Goal: Use online tool/utility: Utilize a website feature to perform a specific function

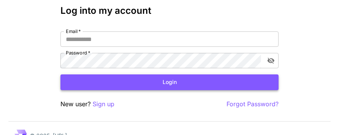
type input "**********"
click at [179, 82] on button "Login" at bounding box center [169, 82] width 218 height 16
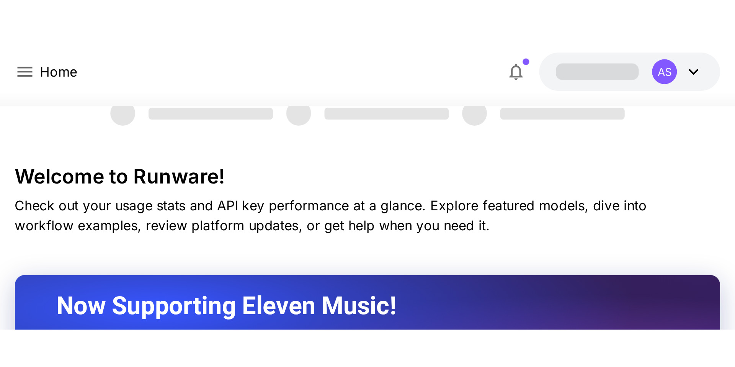
scroll to position [38, 0]
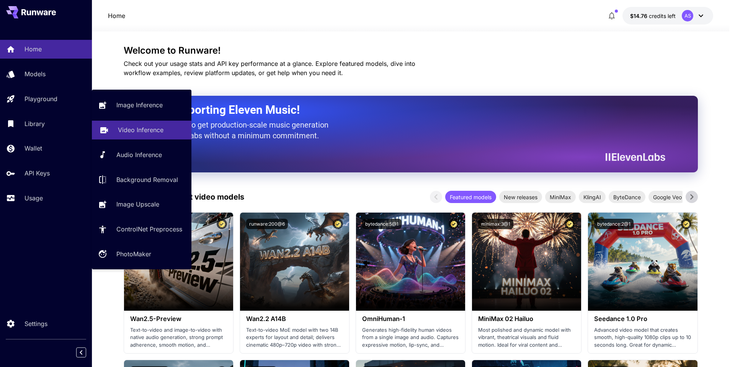
click at [110, 132] on link "Video Inference" at bounding box center [142, 130] width 100 height 19
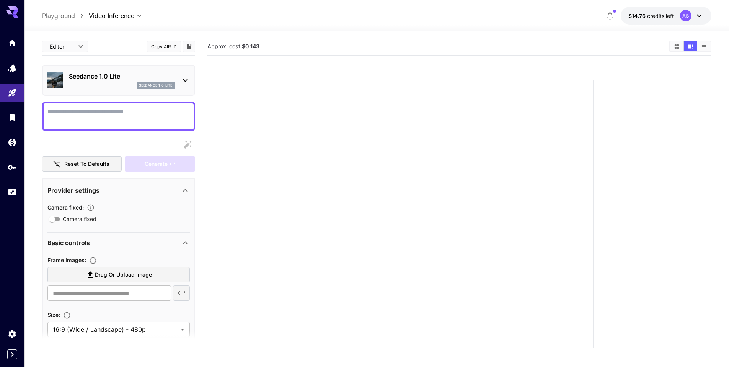
click at [139, 78] on p "Seedance 1.0 Lite" at bounding box center [122, 76] width 106 height 9
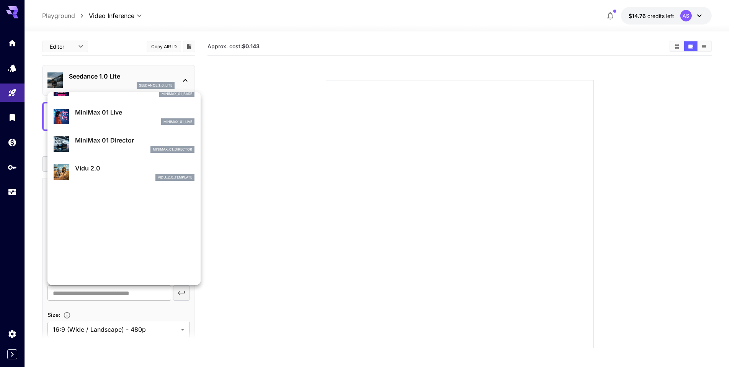
scroll to position [703, 0]
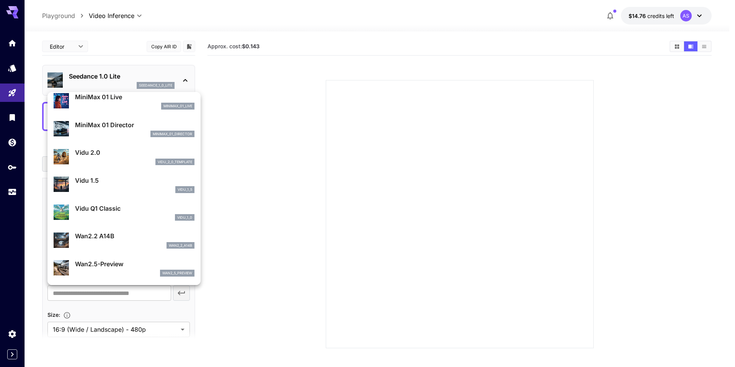
click at [88, 134] on p "Wan2.5-Preview" at bounding box center [134, 263] width 119 height 9
type input "**********"
type input "***"
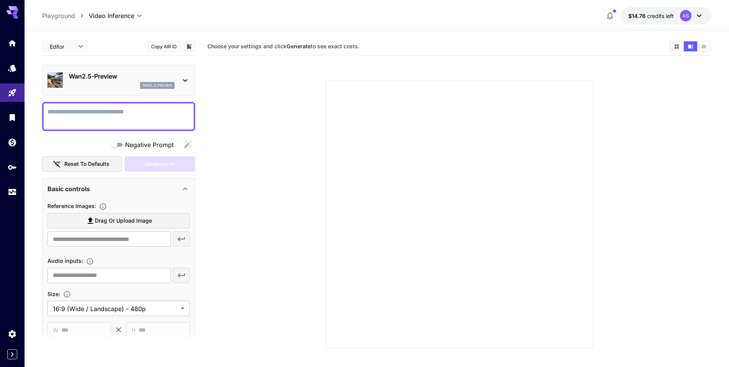
click at [140, 79] on p "Wan2.5-Preview" at bounding box center [122, 76] width 106 height 9
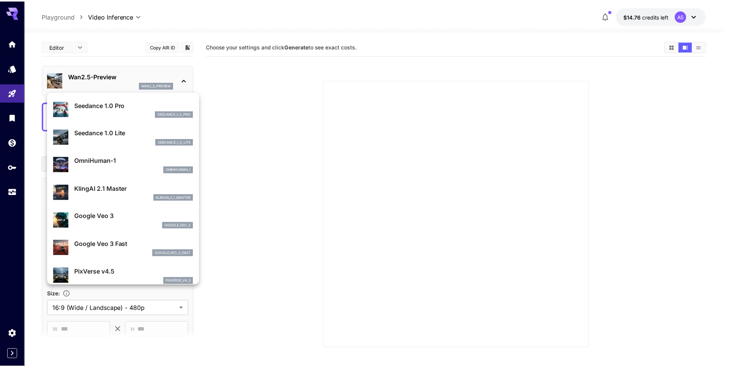
scroll to position [0, 0]
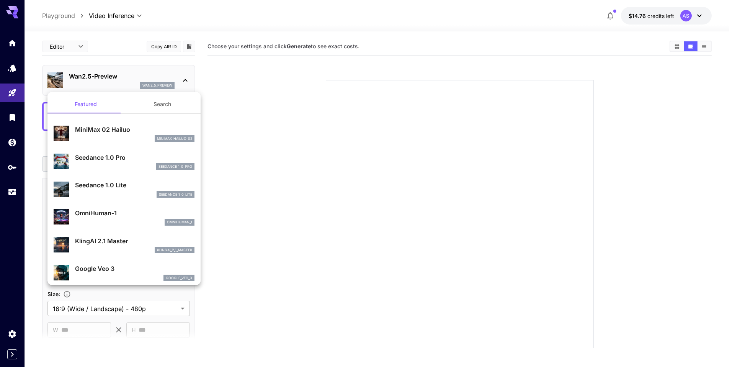
click at [133, 134] on p "Seedance 1.0 Pro" at bounding box center [134, 157] width 119 height 9
type input "**********"
type input "***"
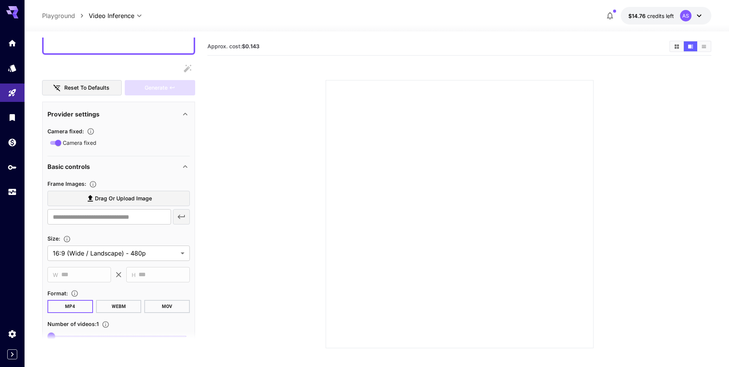
scroll to position [77, 0]
click at [105, 134] on span "Drag or upload image" at bounding box center [123, 198] width 57 height 10
click at [0, 0] on input "Drag or upload image" at bounding box center [0, 0] width 0 height 0
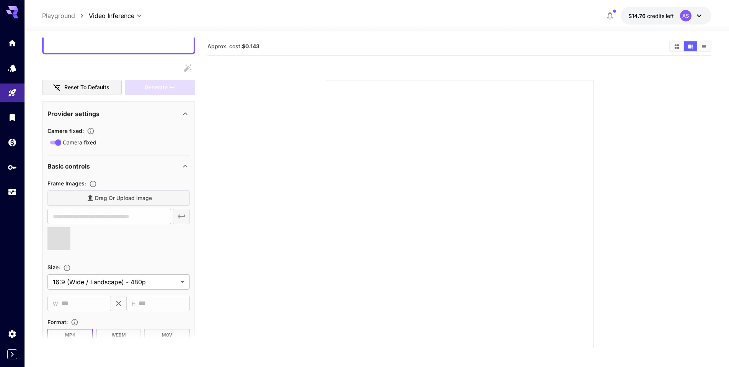
type input "**********"
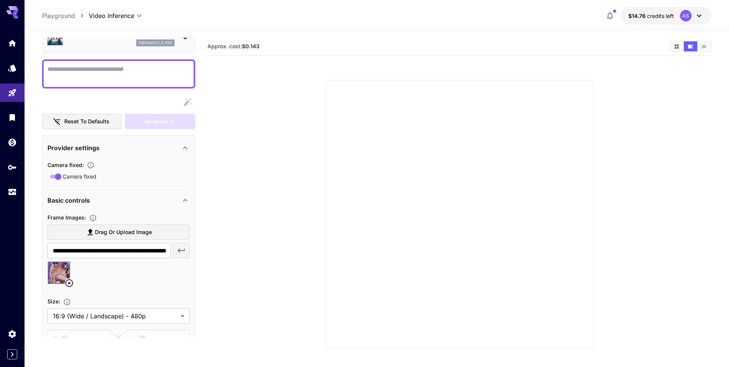
scroll to position [0, 0]
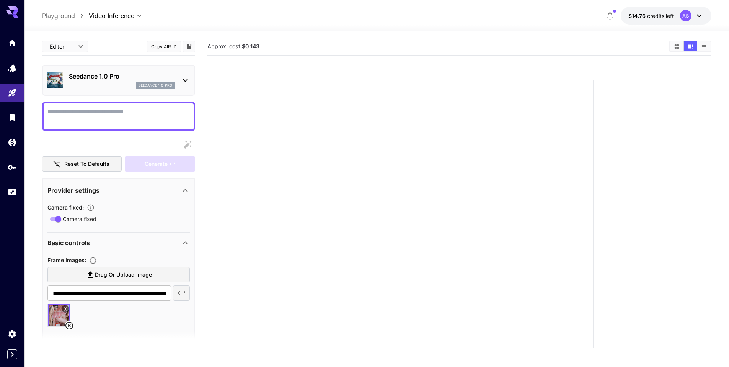
paste textarea "**********"
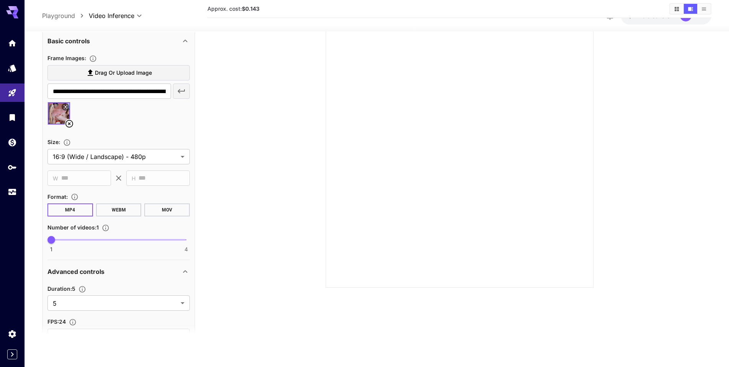
scroll to position [230, 0]
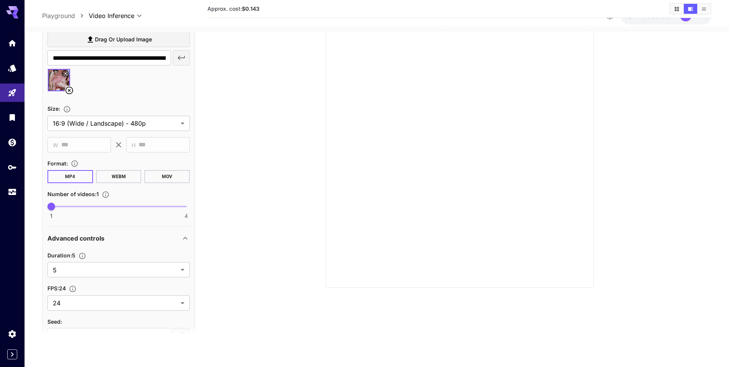
type textarea "**********"
click at [79, 134] on button "MP4" at bounding box center [70, 176] width 46 height 13
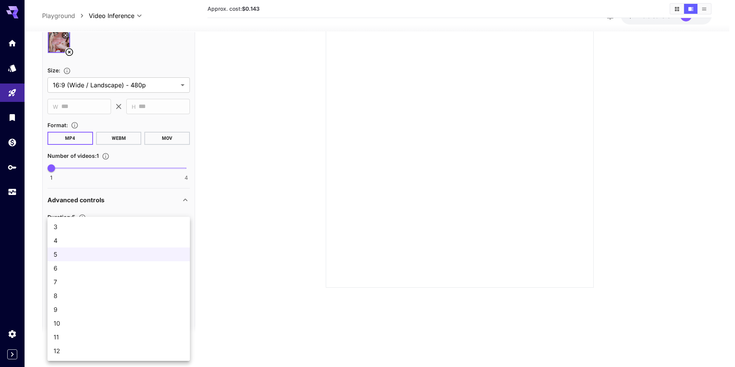
click at [150, 134] on body "**********" at bounding box center [367, 153] width 735 height 427
click at [77, 134] on span "12" at bounding box center [119, 350] width 130 height 9
type input "**"
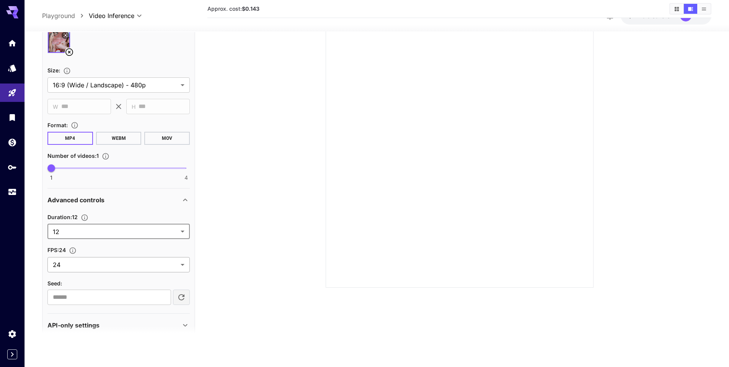
scroll to position [281, 0]
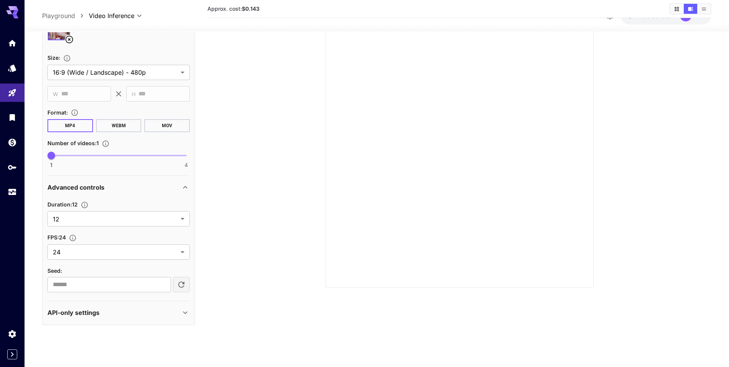
click at [178, 134] on div "API-only settings" at bounding box center [113, 312] width 133 height 9
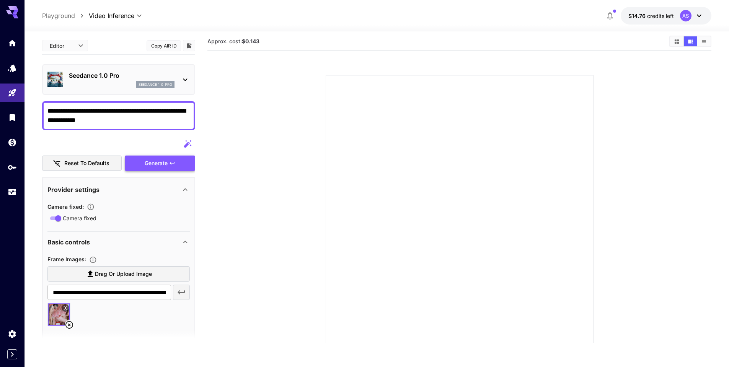
scroll to position [0, 0]
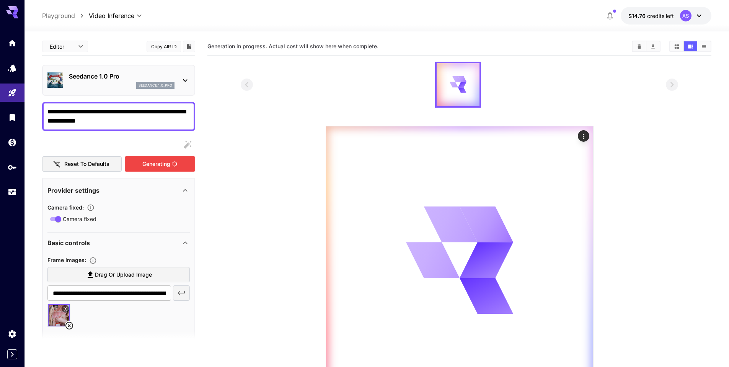
click at [147, 134] on div "Generating" at bounding box center [160, 164] width 70 height 16
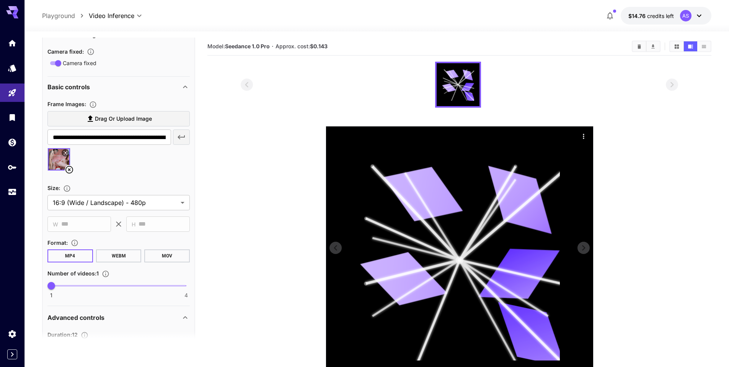
scroll to position [153, 0]
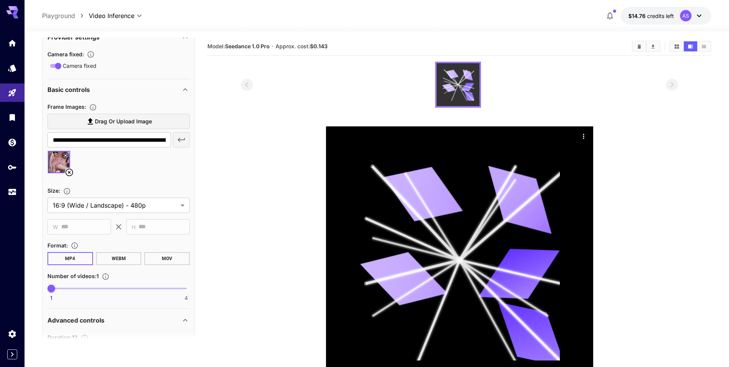
click at [339, 98] on icon at bounding box center [458, 85] width 32 height 32
click at [339, 132] on button "Actions" at bounding box center [583, 135] width 11 height 11
click at [339, 134] on icon "Actions" at bounding box center [584, 136] width 8 height 8
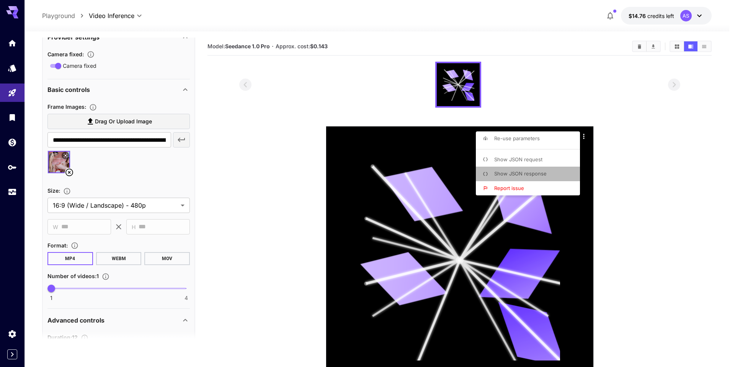
click at [339, 134] on li "Show JSON response" at bounding box center [530, 173] width 109 height 15
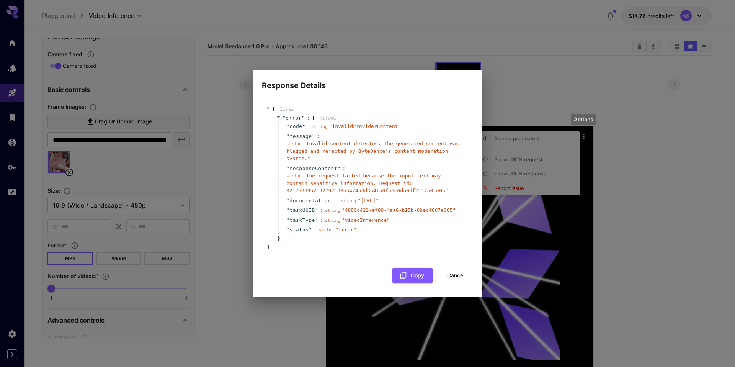
click at [339, 134] on button "Cancel" at bounding box center [456, 276] width 34 height 16
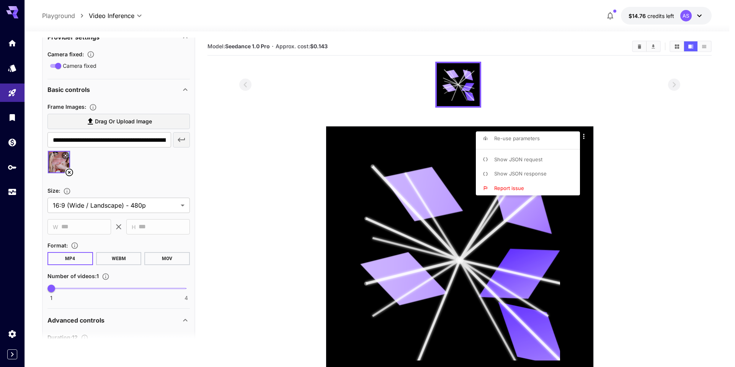
click at [248, 134] on div at bounding box center [367, 183] width 735 height 367
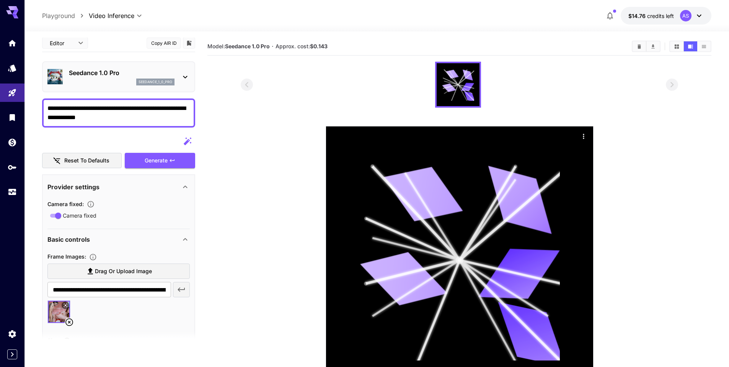
scroll to position [0, 0]
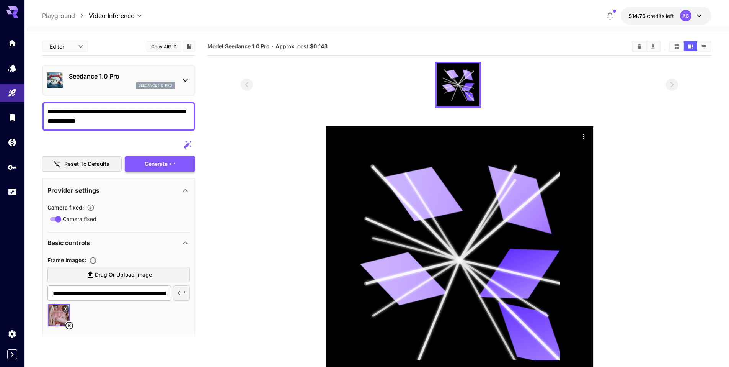
click at [149, 134] on div "Generate" at bounding box center [160, 164] width 70 height 16
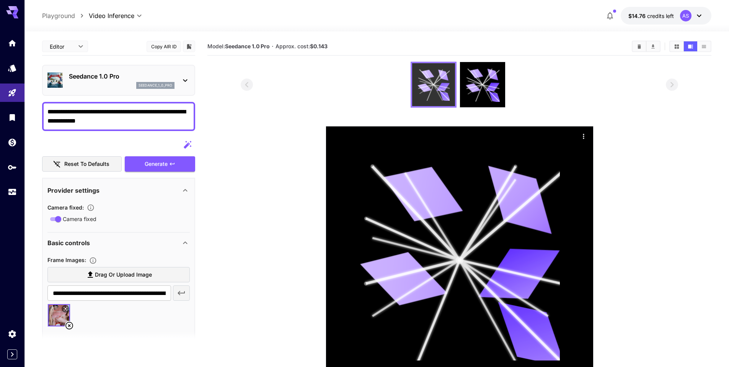
click at [339, 92] on icon at bounding box center [434, 85] width 32 height 32
click at [339, 134] on icon "Actions" at bounding box center [584, 136] width 8 height 8
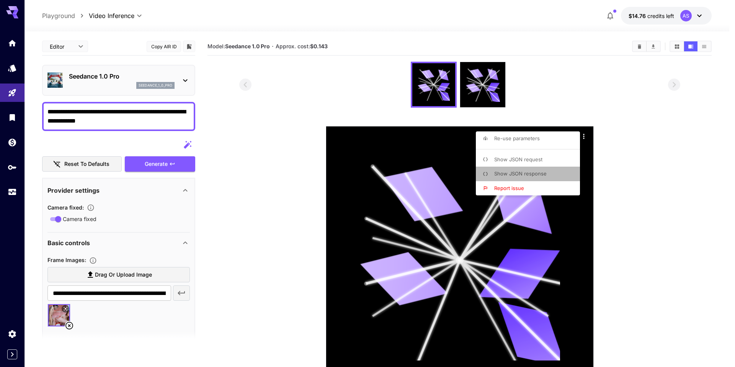
click at [339, 134] on li "Show JSON response" at bounding box center [530, 173] width 109 height 15
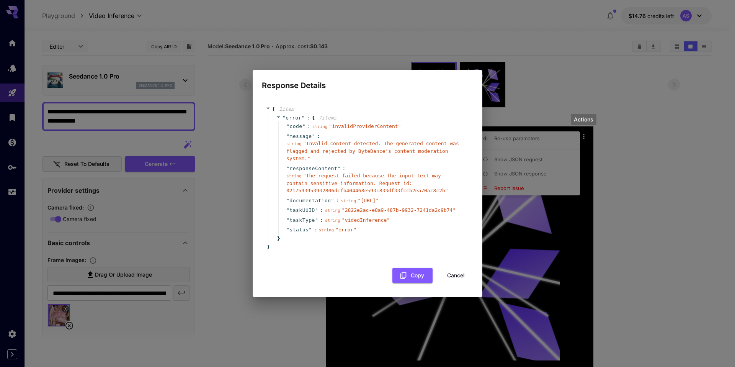
click at [339, 134] on button "Cancel" at bounding box center [456, 276] width 34 height 16
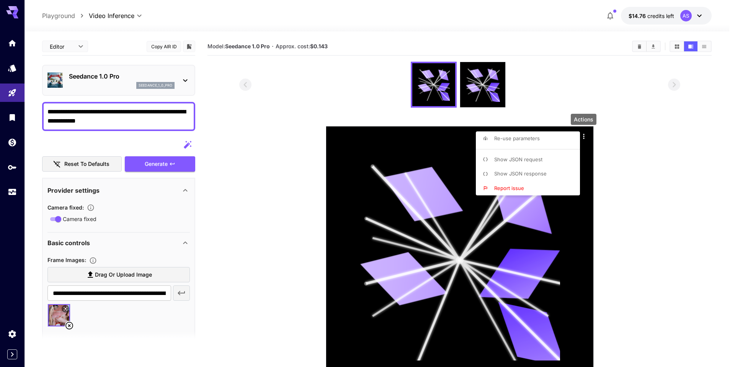
click at [339, 134] on li "Show JSON request" at bounding box center [530, 159] width 109 height 15
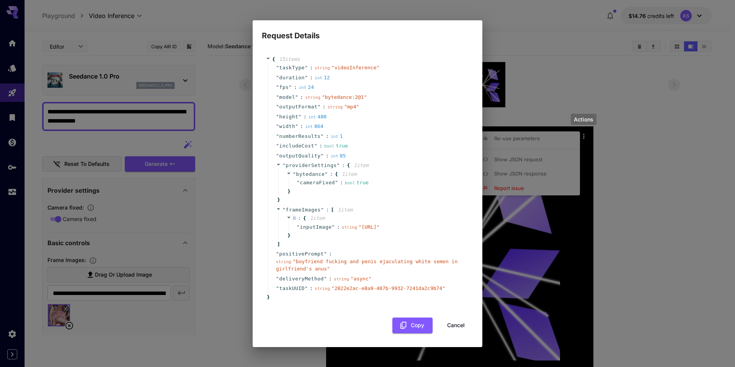
click at [339, 134] on button "Cancel" at bounding box center [456, 325] width 34 height 16
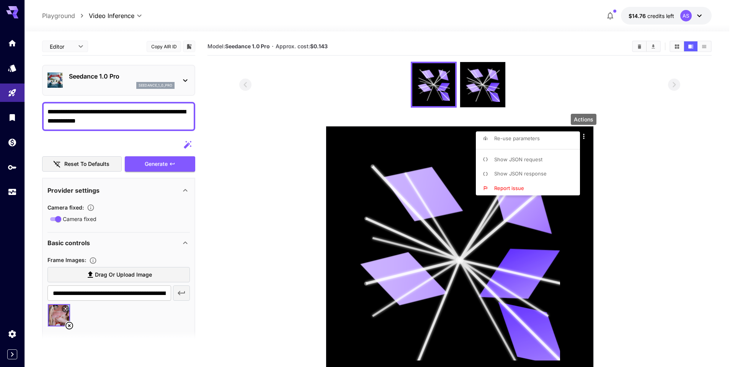
click at [339, 134] on div at bounding box center [367, 183] width 735 height 367
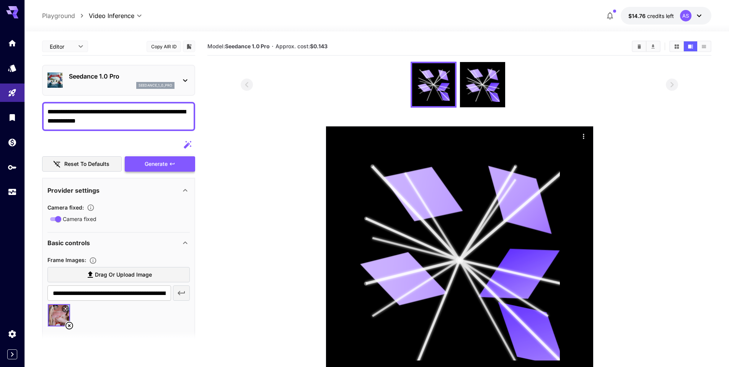
click at [152, 134] on div "Generate" at bounding box center [160, 164] width 70 height 16
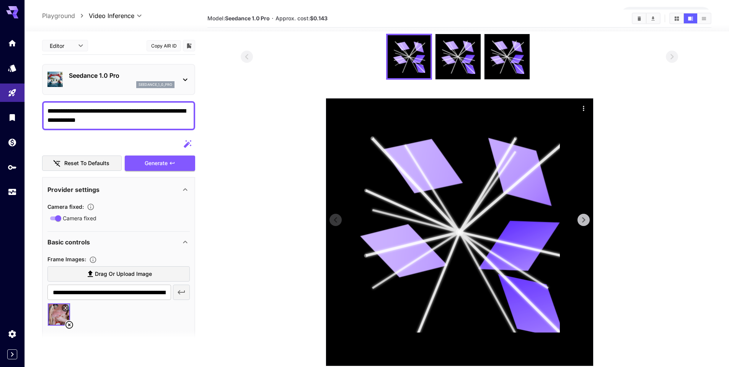
scroll to position [60, 0]
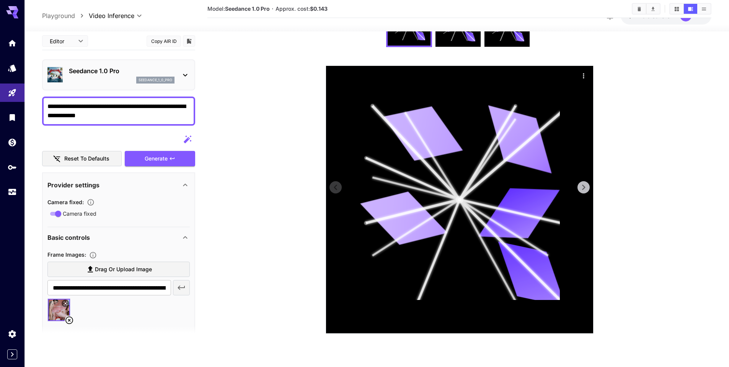
click at [339, 134] on icon at bounding box center [423, 133] width 80 height 65
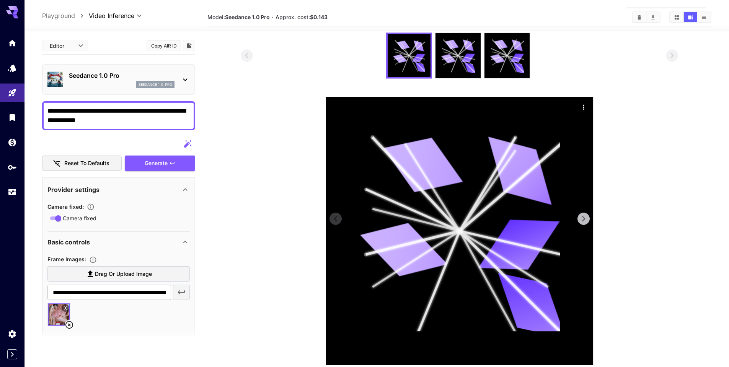
scroll to position [0, 0]
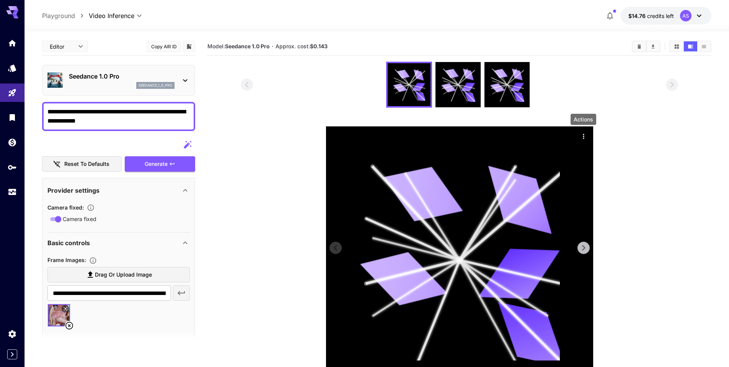
click at [339, 134] on icon "Actions" at bounding box center [584, 136] width 8 height 8
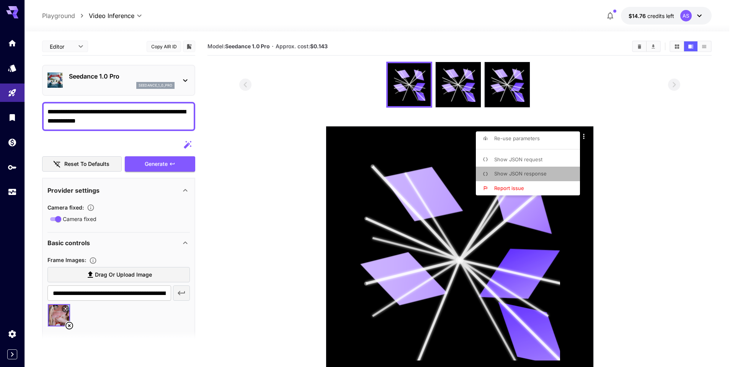
click at [339, 134] on li "Show JSON response" at bounding box center [530, 173] width 109 height 15
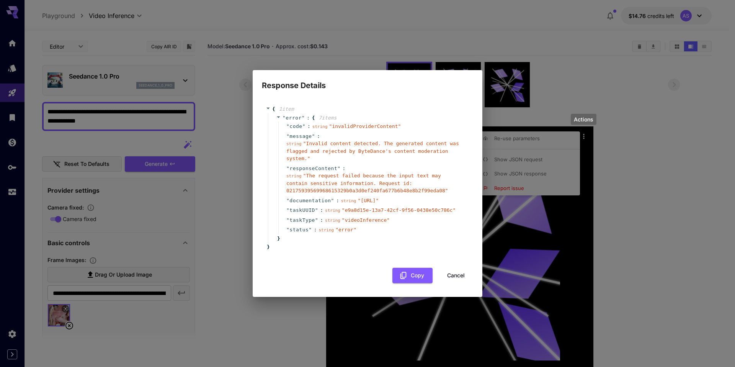
click at [238, 134] on div "Response Details { 1 item " error " : { 7 item s " code " : string " invalidPro…" at bounding box center [367, 183] width 735 height 367
click at [339, 134] on button "Cancel" at bounding box center [456, 276] width 34 height 16
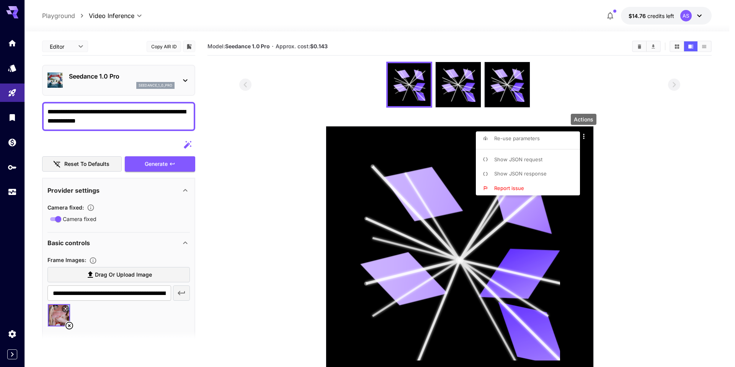
click at [242, 134] on div at bounding box center [367, 183] width 735 height 367
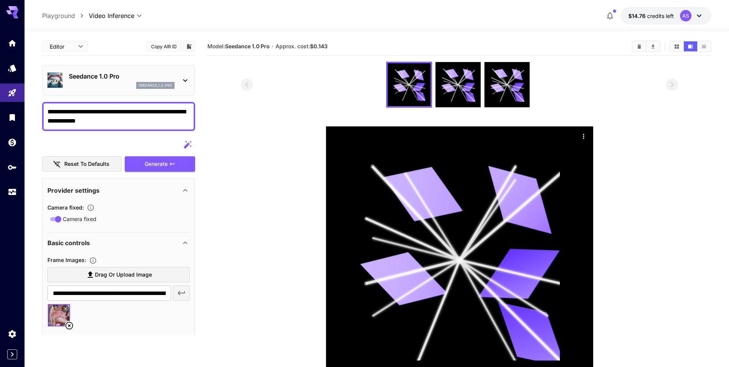
click at [107, 79] on p "Seedance 1.0 Pro" at bounding box center [122, 76] width 106 height 9
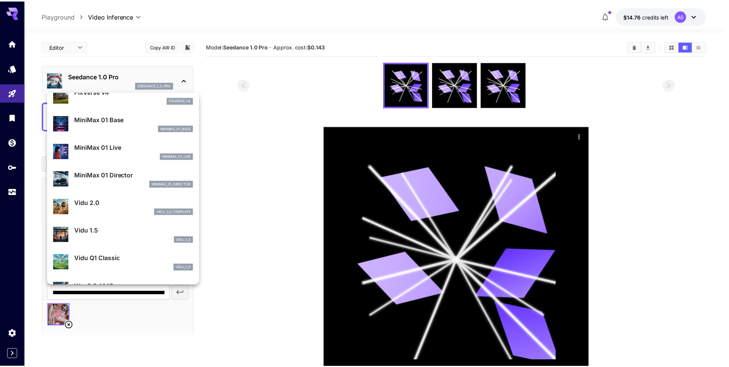
scroll to position [703, 0]
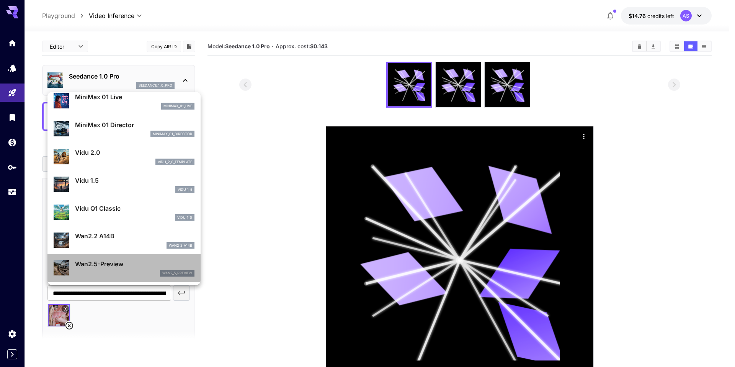
click at [139, 134] on p "Wan2.5-Preview" at bounding box center [134, 263] width 119 height 9
type input "**********"
type input "***"
type input "*"
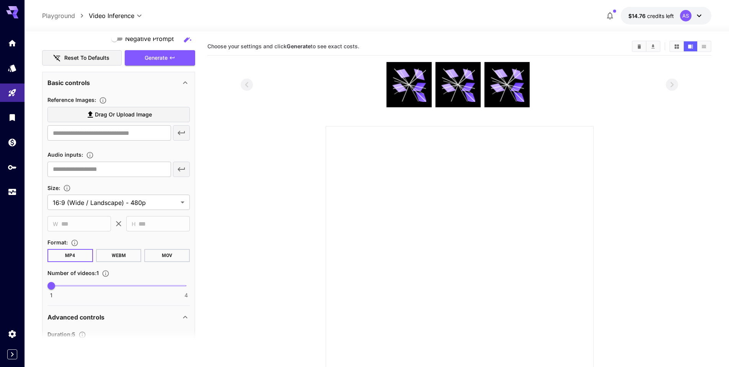
scroll to position [115, 0]
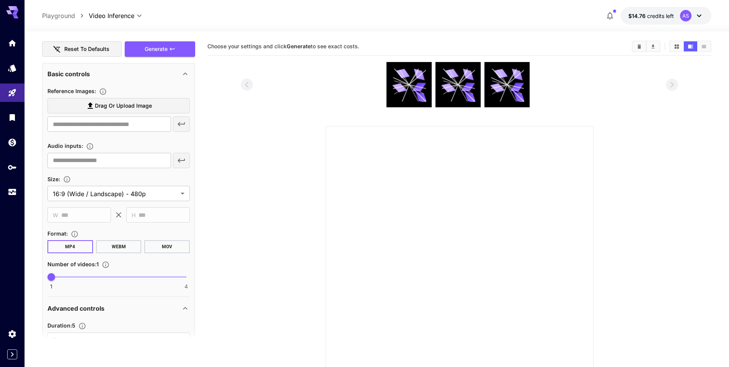
click at [145, 106] on span "Drag or upload image" at bounding box center [123, 106] width 57 height 10
click at [0, 0] on input "Drag or upload image" at bounding box center [0, 0] width 0 height 0
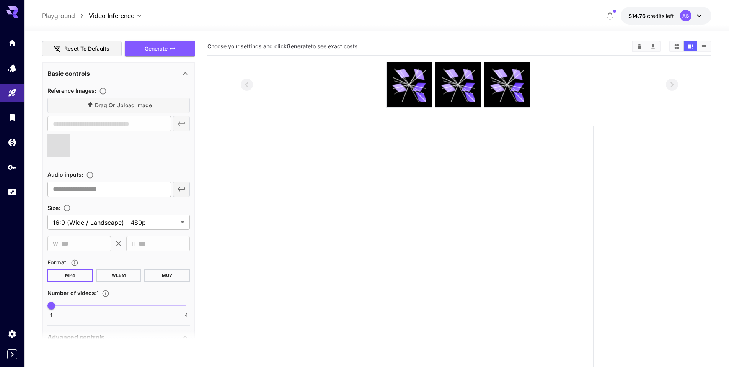
scroll to position [153, 0]
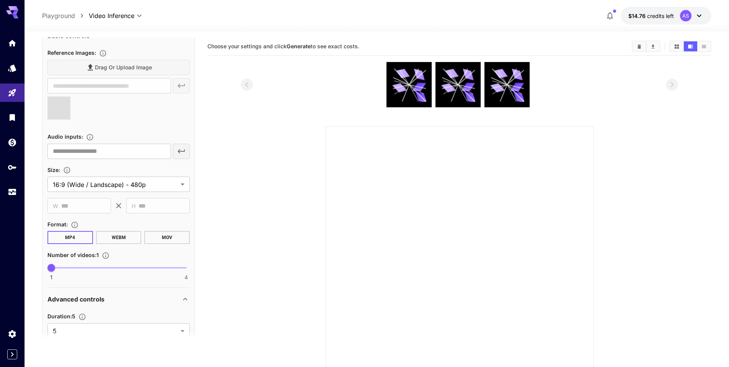
type input "**********"
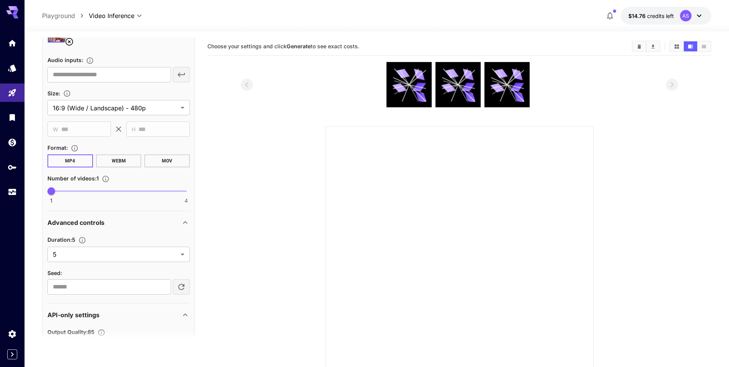
scroll to position [268, 0]
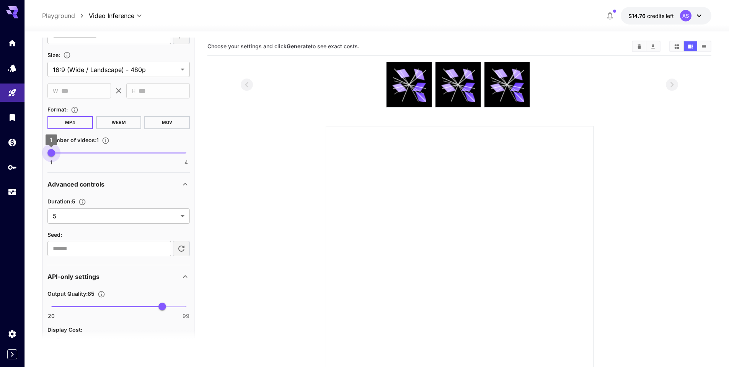
type input "*"
drag, startPoint x: 53, startPoint y: 154, endPoint x: 0, endPoint y: 148, distance: 53.5
click at [0, 134] on div "**********" at bounding box center [364, 213] width 729 height 427
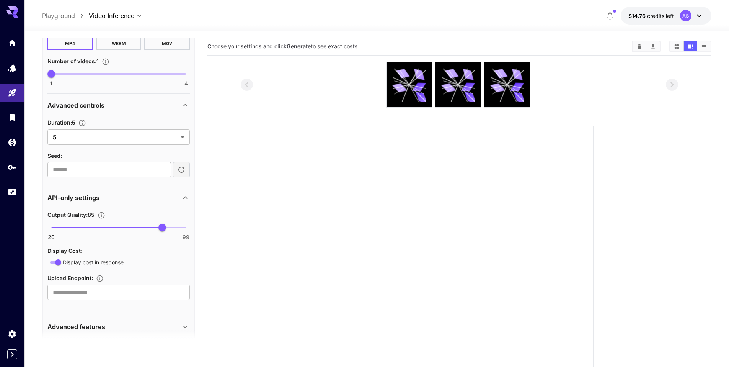
scroll to position [356, 0]
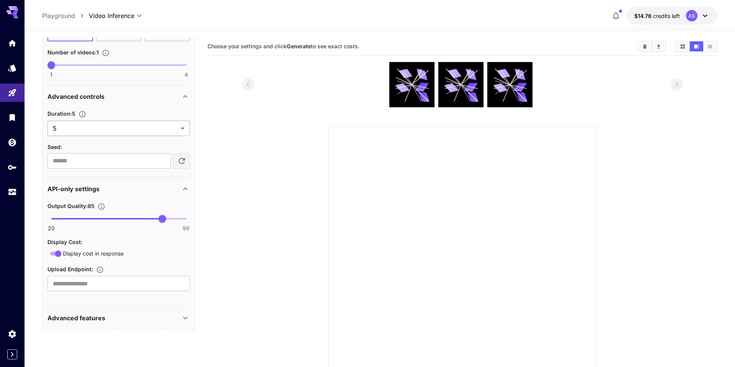
click at [188, 129] on body "**********" at bounding box center [367, 213] width 735 height 427
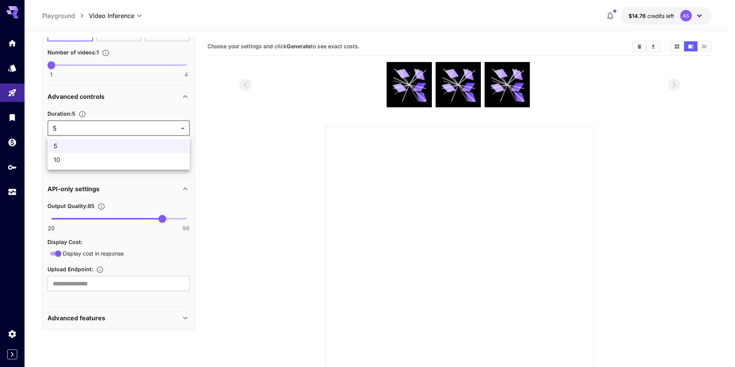
click at [121, 134] on span "10" at bounding box center [119, 159] width 130 height 9
type input "**"
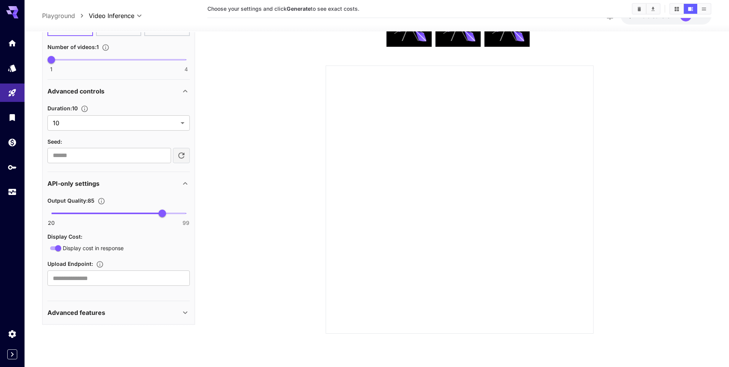
click at [148, 134] on div "Advanced features" at bounding box center [113, 312] width 133 height 9
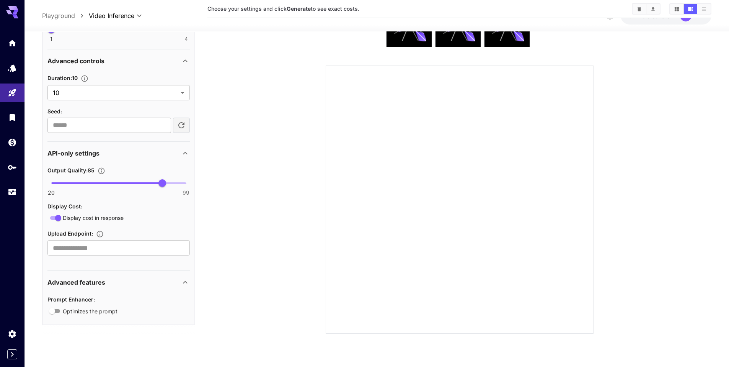
click at [134, 134] on div "Advanced features" at bounding box center [113, 281] width 133 height 9
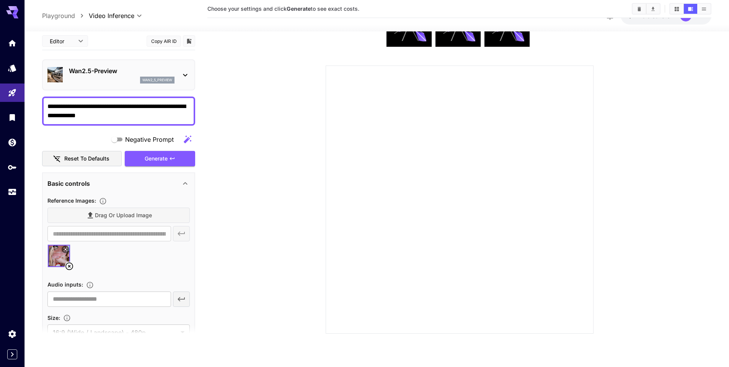
scroll to position [0, 0]
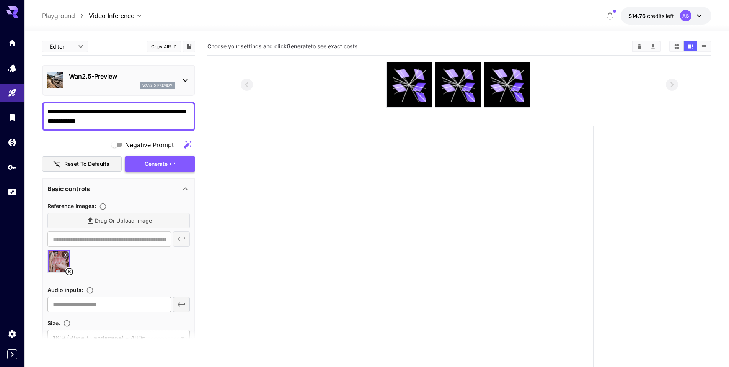
click at [154, 134] on div "Generate" at bounding box center [160, 164] width 70 height 16
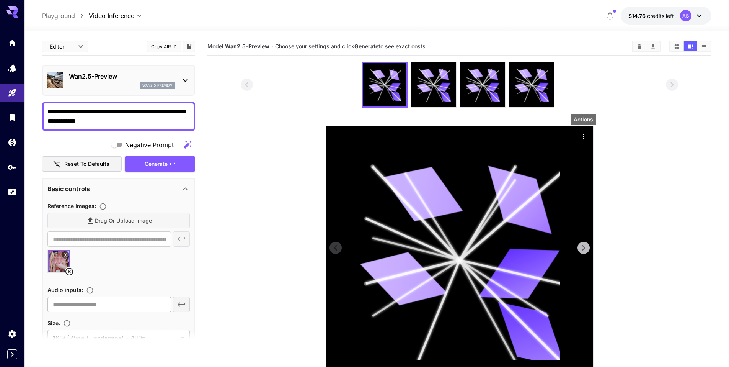
click at [339, 134] on icon "Actions" at bounding box center [584, 136] width 8 height 8
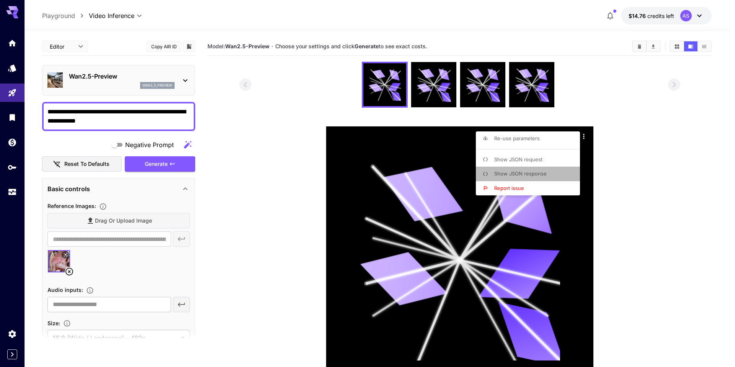
click at [339, 134] on li "Show JSON response" at bounding box center [530, 173] width 109 height 15
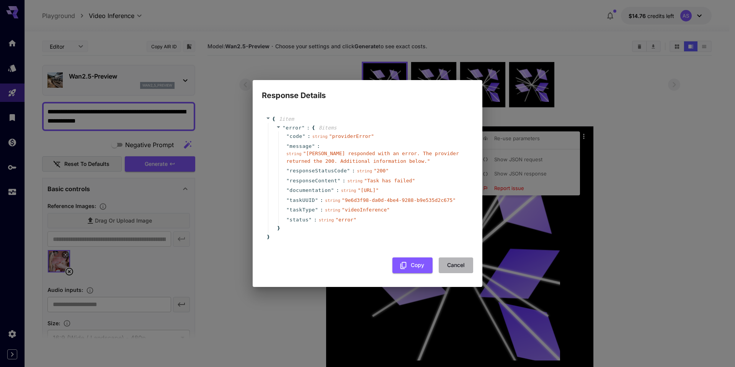
click at [339, 134] on button "Cancel" at bounding box center [456, 265] width 34 height 16
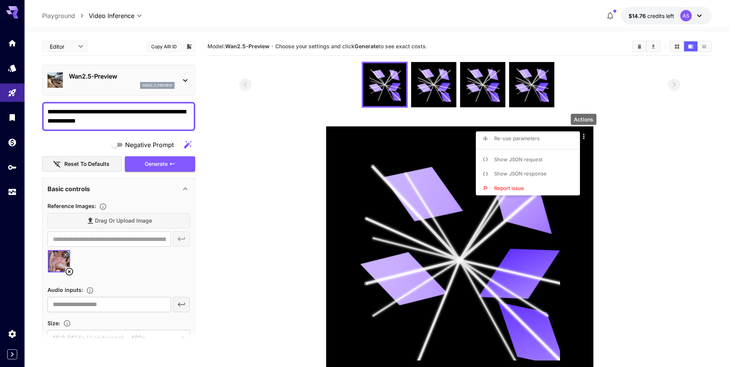
click at [339, 134] on span "Show JSON request" at bounding box center [518, 159] width 48 height 6
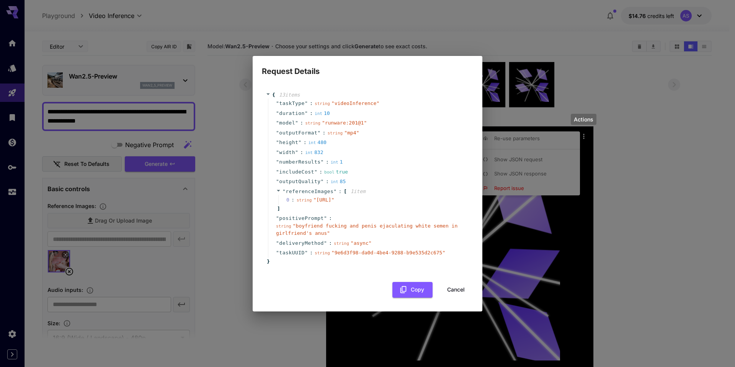
click at [339, 134] on div "Request Details { 13 item s " taskType " : string " videoInference " " duration…" at bounding box center [367, 183] width 735 height 367
click at [339, 134] on button "Cancel" at bounding box center [456, 290] width 34 height 16
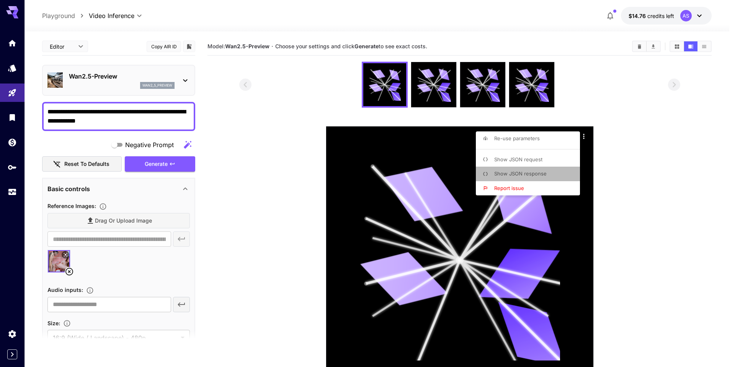
click at [339, 134] on li "Show JSON response" at bounding box center [530, 173] width 109 height 15
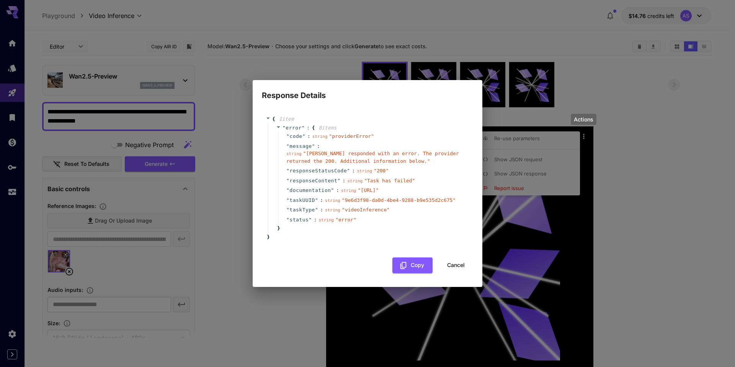
click at [239, 134] on div "Response Details { 1 item " error " : { 8 item s " code " : string " providerEr…" at bounding box center [367, 183] width 735 height 367
click at [339, 134] on button "Cancel" at bounding box center [456, 265] width 34 height 16
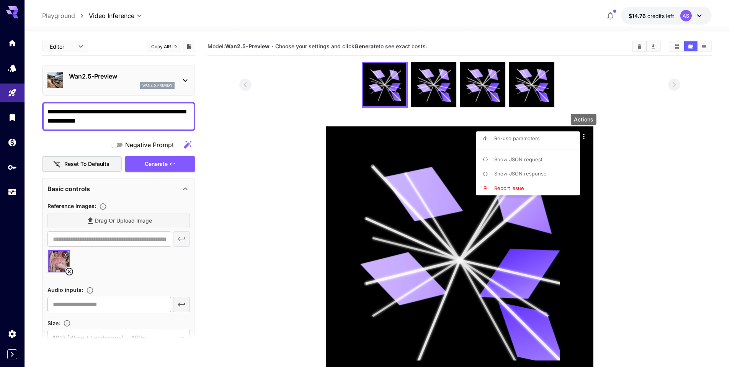
click at [99, 78] on div at bounding box center [367, 183] width 735 height 367
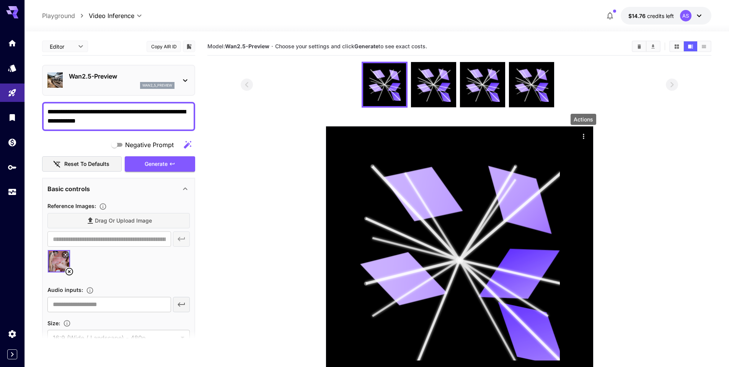
click at [114, 81] on div "Wan2.5-Preview wan2_5_preview" at bounding box center [122, 80] width 106 height 17
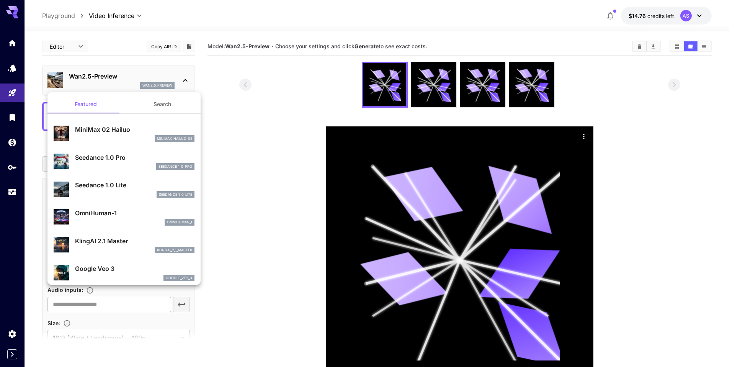
click at [134, 77] on div at bounding box center [367, 183] width 735 height 367
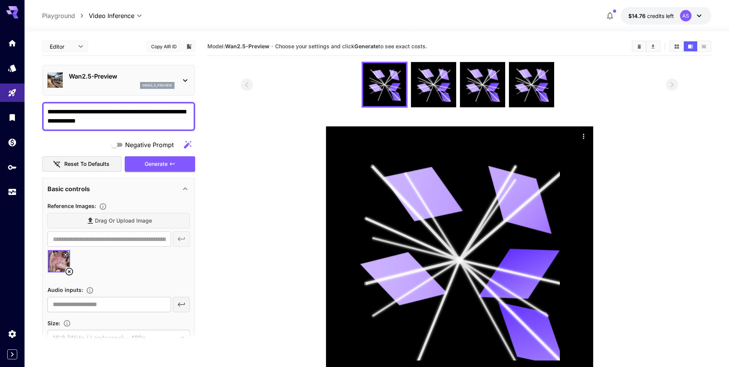
click at [127, 84] on div "wan2_5_preview" at bounding box center [122, 85] width 106 height 7
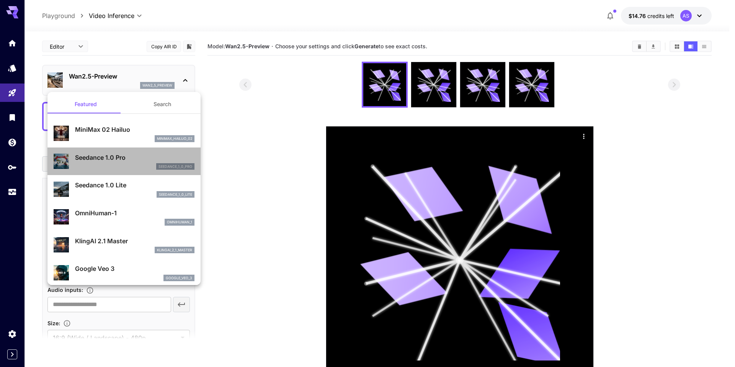
click at [133, 134] on div "seedance_1_0_pro" at bounding box center [134, 166] width 119 height 7
type input "**********"
type input "***"
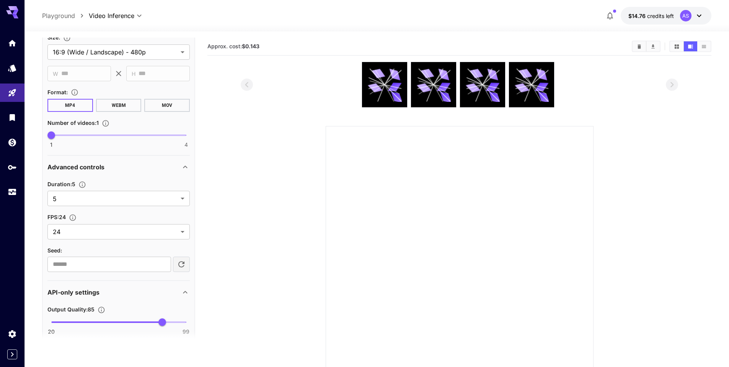
scroll to position [386, 0]
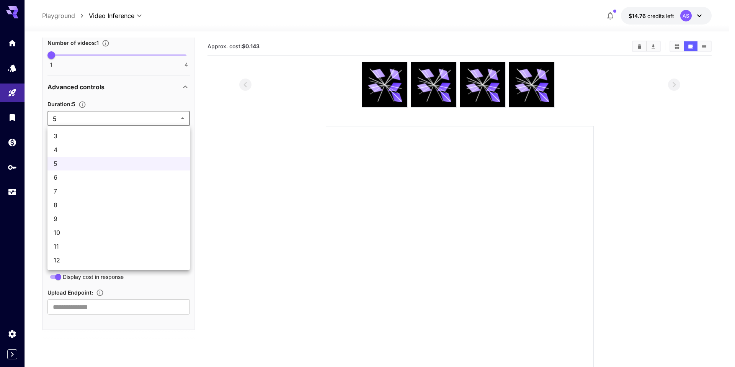
click at [152, 119] on body "**********" at bounding box center [367, 213] width 735 height 427
click at [99, 134] on li "12" at bounding box center [118, 260] width 142 height 14
type input "**"
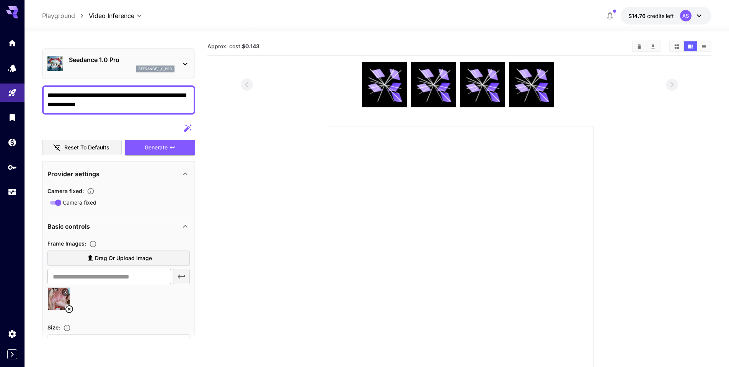
scroll to position [0, 0]
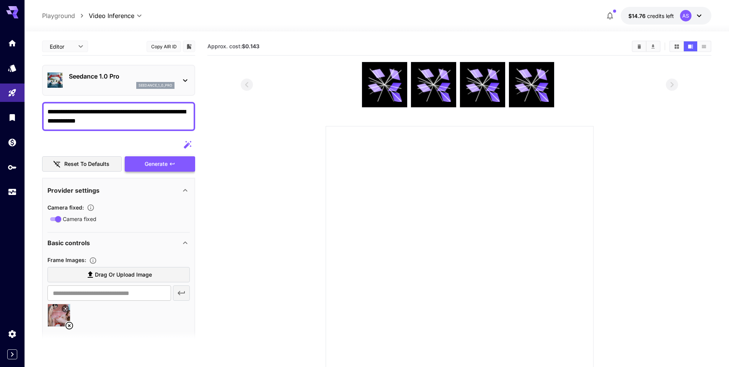
click at [156, 134] on div "Generate" at bounding box center [160, 164] width 70 height 16
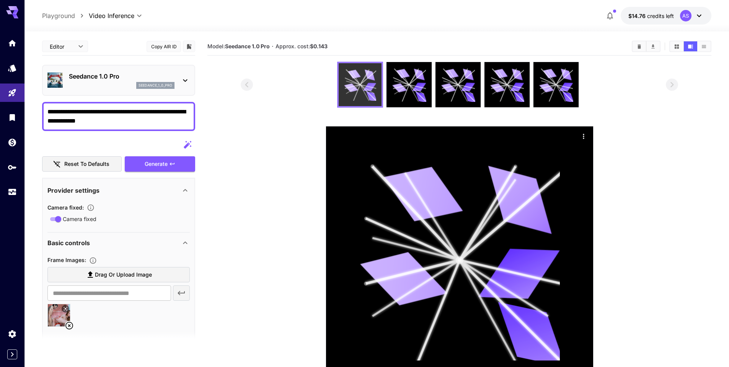
click at [339, 93] on icon at bounding box center [360, 85] width 32 height 32
click at [339, 134] on icon "Actions" at bounding box center [584, 136] width 8 height 8
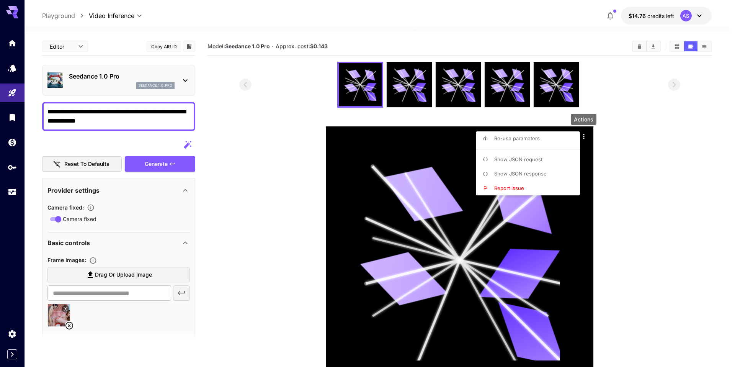
click at [339, 134] on span "Show JSON response" at bounding box center [520, 173] width 52 height 6
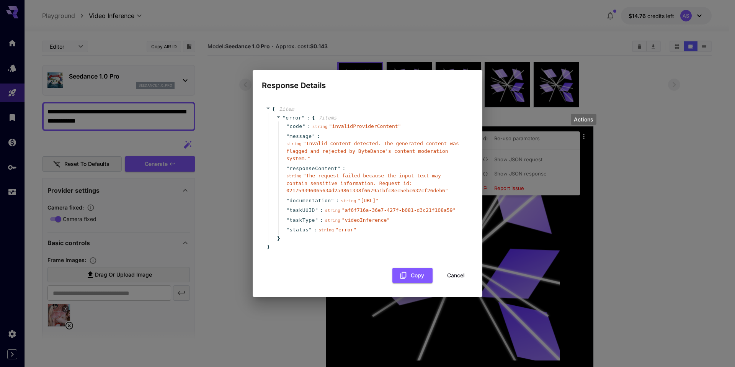
click at [339, 134] on button "Cancel" at bounding box center [456, 276] width 34 height 16
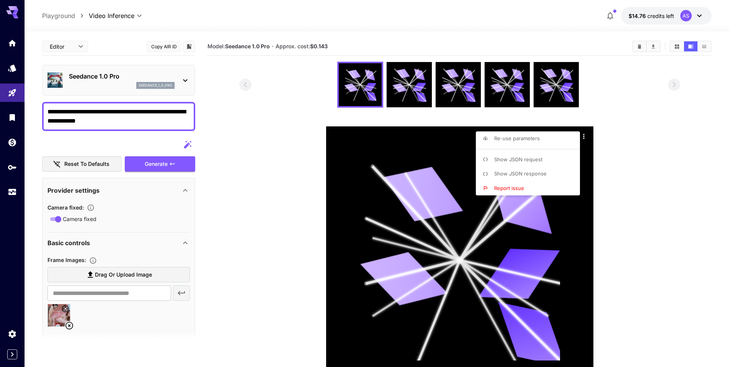
drag, startPoint x: 148, startPoint y: 121, endPoint x: 66, endPoint y: 115, distance: 82.5
click at [66, 115] on div at bounding box center [367, 183] width 735 height 367
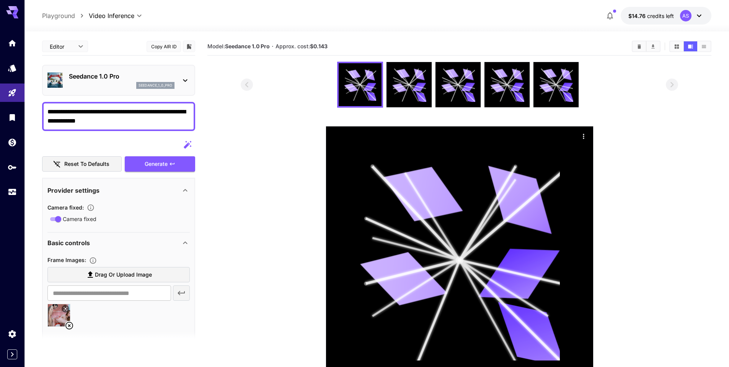
drag, startPoint x: 117, startPoint y: 120, endPoint x: 31, endPoint y: 98, distance: 89.4
click at [31, 98] on section "**********" at bounding box center [376, 229] width 705 height 396
type textarea "******"
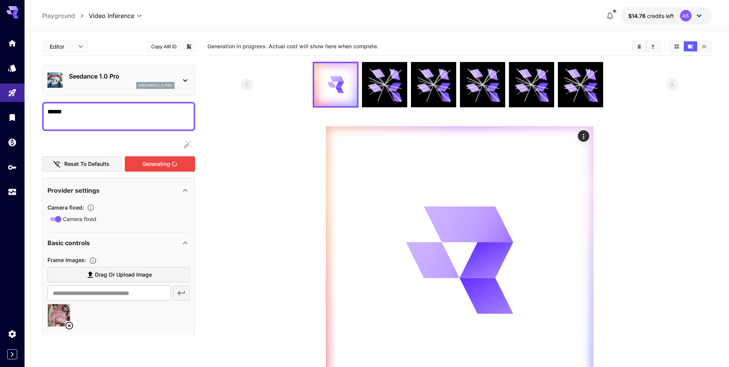
click at [157, 134] on div "Generating" at bounding box center [160, 164] width 70 height 16
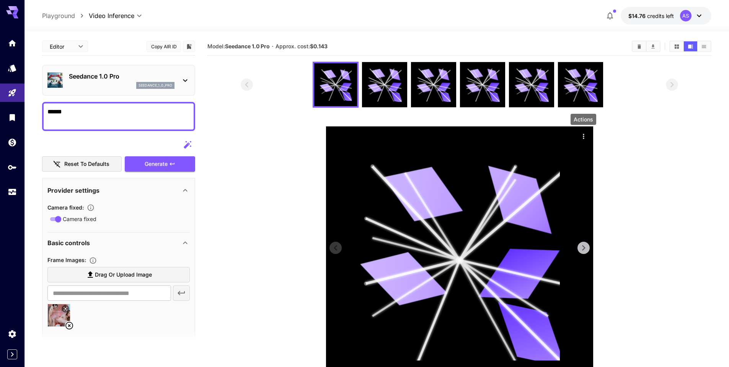
click at [339, 134] on icon "Actions" at bounding box center [583, 136] width 1 height 5
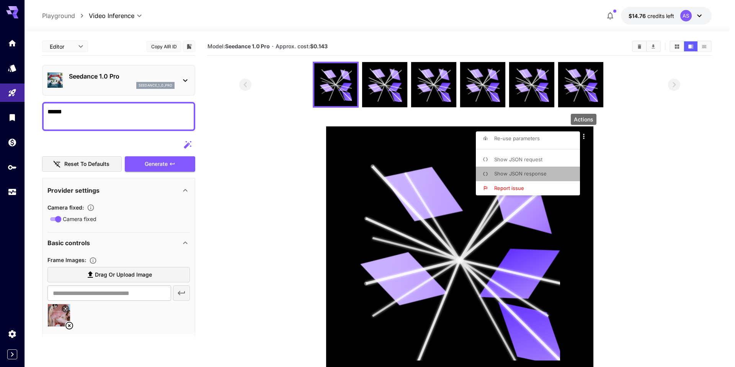
click at [339, 134] on span "Show JSON response" at bounding box center [520, 173] width 52 height 6
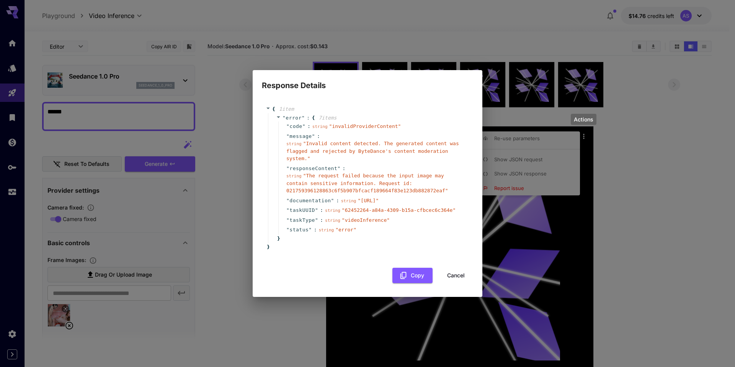
click at [339, 134] on button "Cancel" at bounding box center [456, 276] width 34 height 16
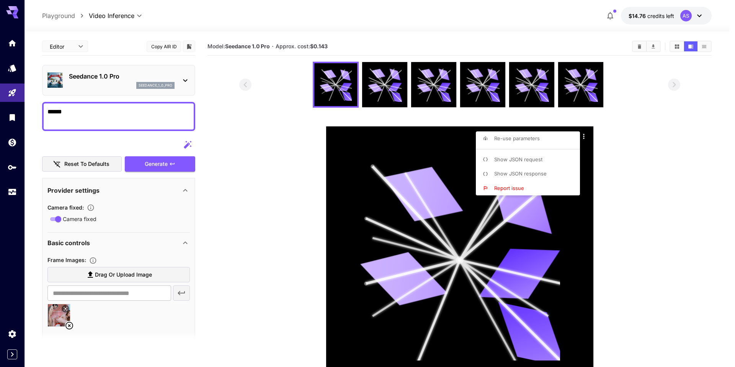
click at [68, 134] on div at bounding box center [367, 183] width 735 height 367
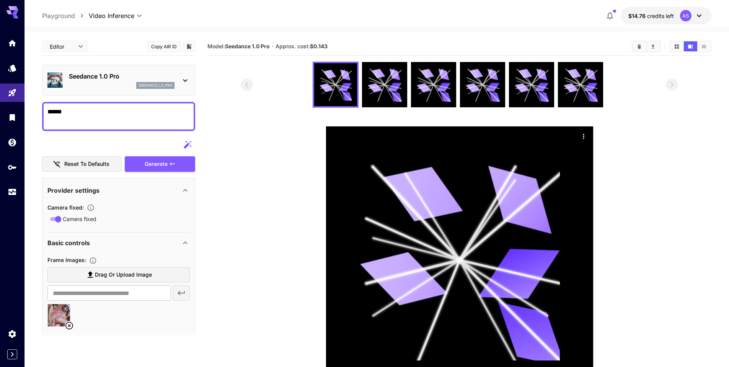
click at [68, 134] on icon at bounding box center [69, 325] width 9 height 9
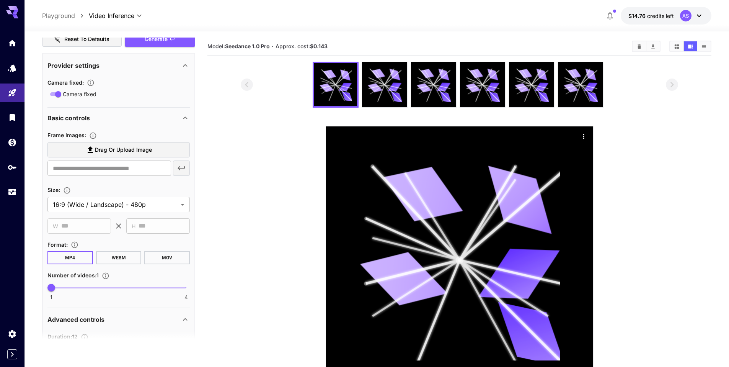
scroll to position [77, 0]
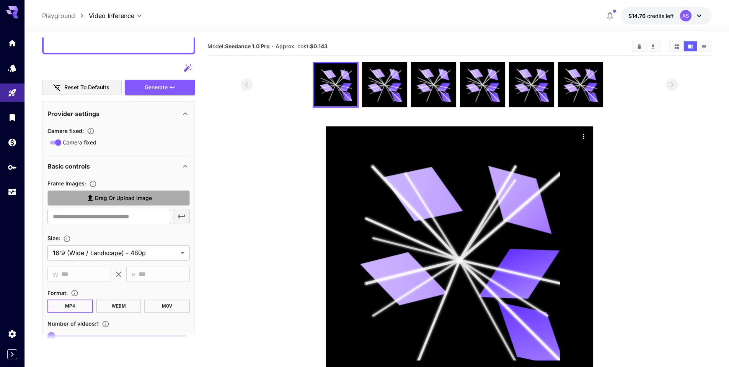
click at [156, 134] on label "Drag or upload image" at bounding box center [118, 198] width 142 height 16
click at [0, 0] on input "Drag or upload image" at bounding box center [0, 0] width 0 height 0
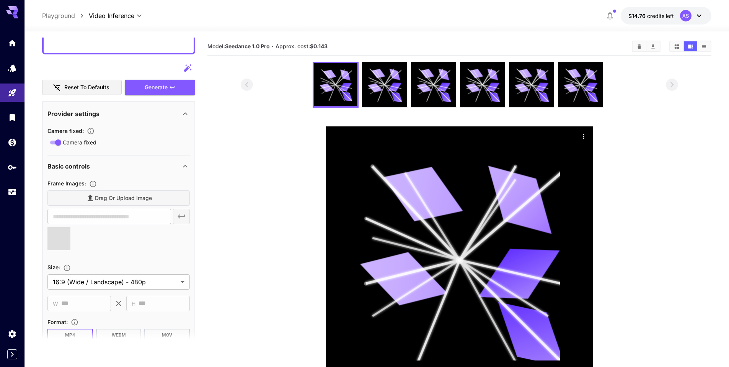
type input "**********"
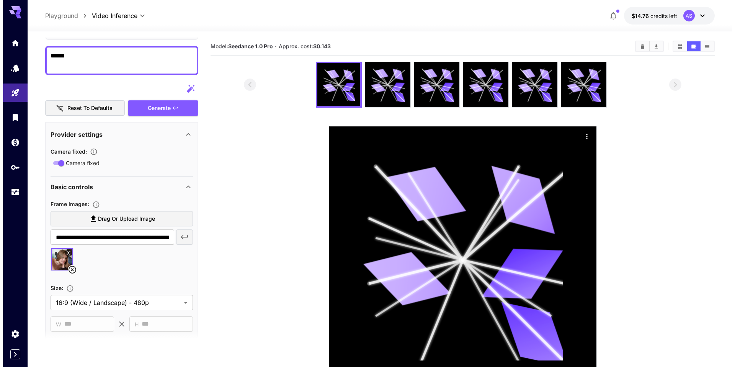
scroll to position [38, 0]
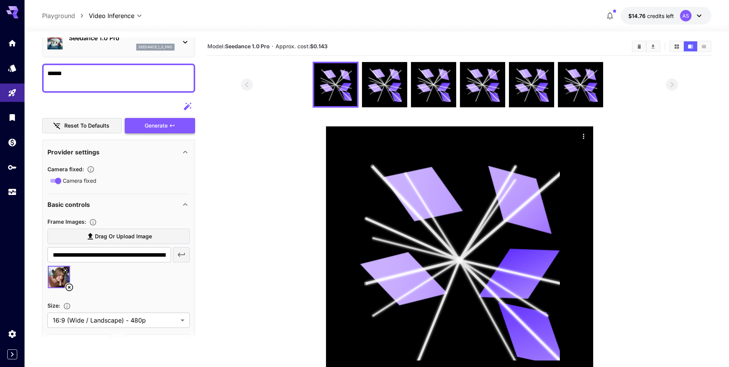
click at [157, 127] on div "Generate" at bounding box center [160, 126] width 70 height 16
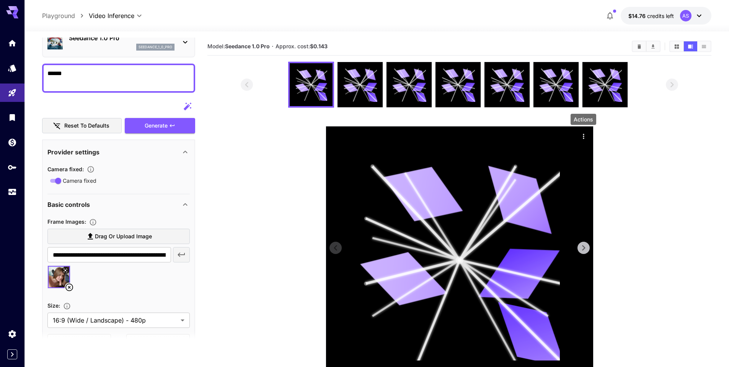
click at [339, 134] on icon "Actions" at bounding box center [584, 136] width 8 height 8
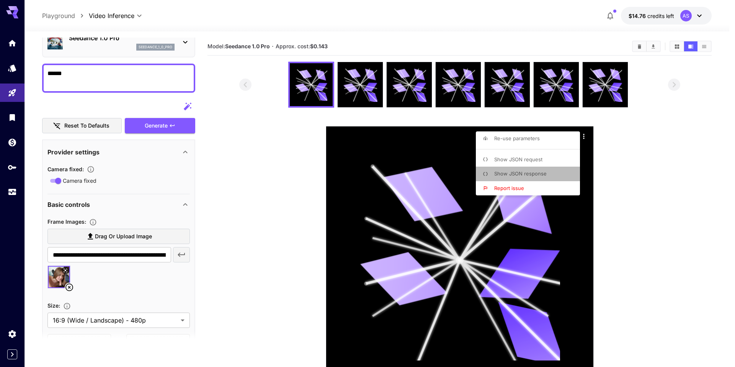
click at [339, 134] on li "Show JSON response" at bounding box center [530, 173] width 109 height 15
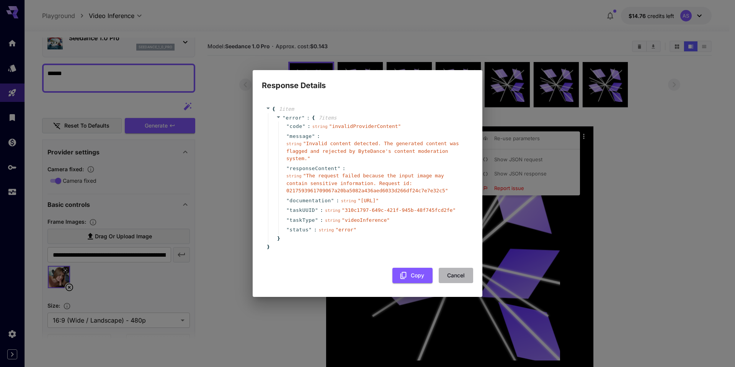
click at [339, 134] on button "Cancel" at bounding box center [456, 276] width 34 height 16
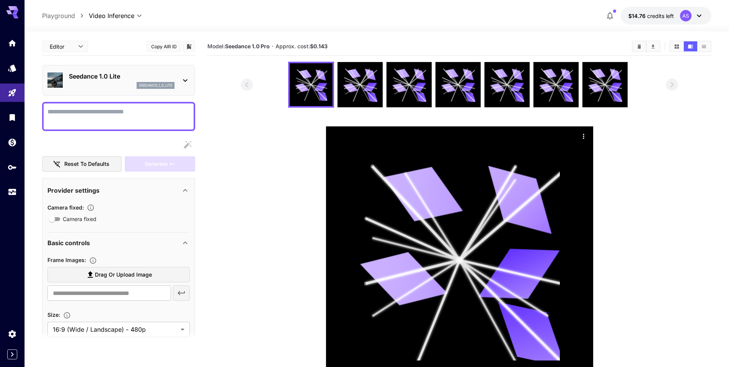
click at [700, 15] on icon at bounding box center [699, 15] width 9 height 9
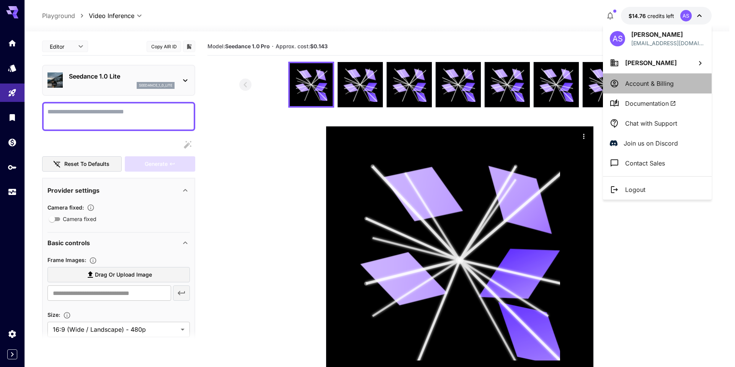
click at [678, 83] on li "Account & Billing" at bounding box center [657, 83] width 109 height 20
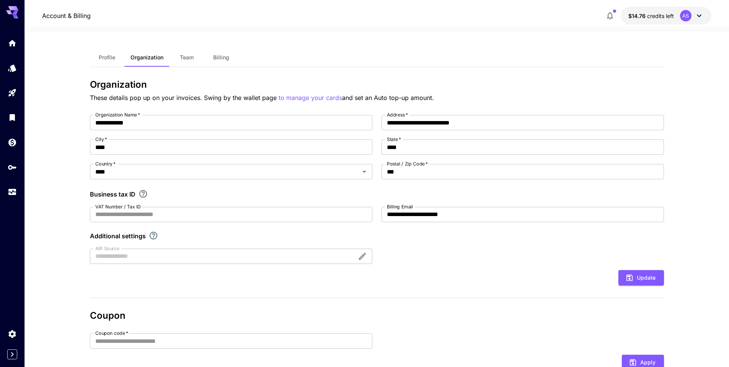
click at [223, 55] on span "Billing" at bounding box center [221, 57] width 16 height 7
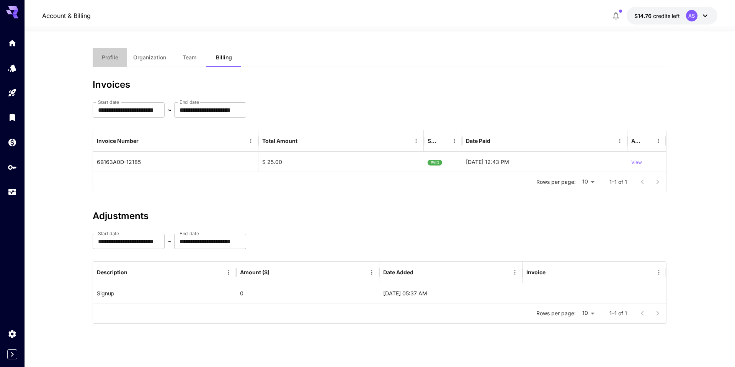
click at [117, 59] on span "Profile" at bounding box center [110, 57] width 16 height 7
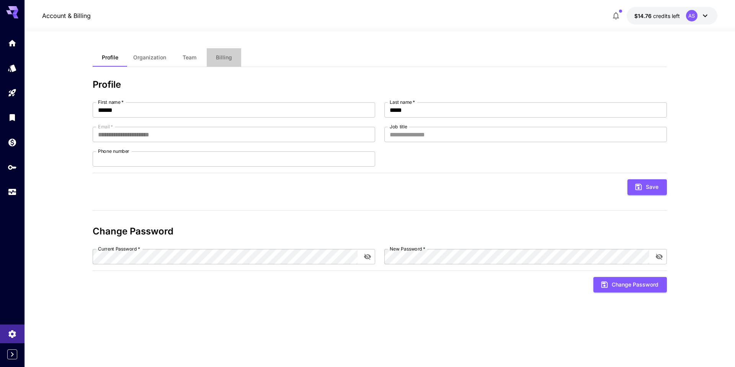
click at [221, 56] on span "Billing" at bounding box center [224, 57] width 16 height 7
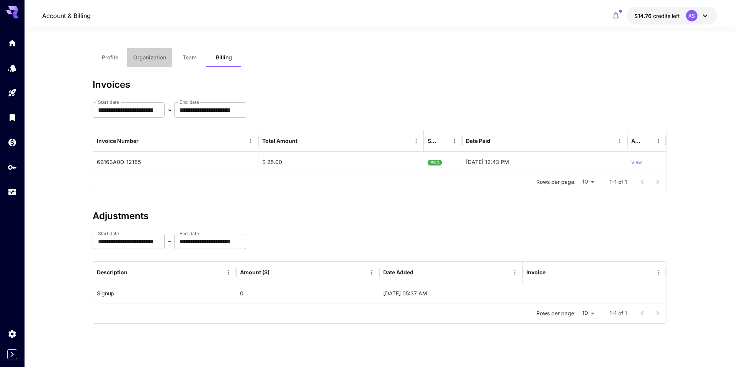
click at [153, 59] on span "Organization" at bounding box center [149, 57] width 33 height 7
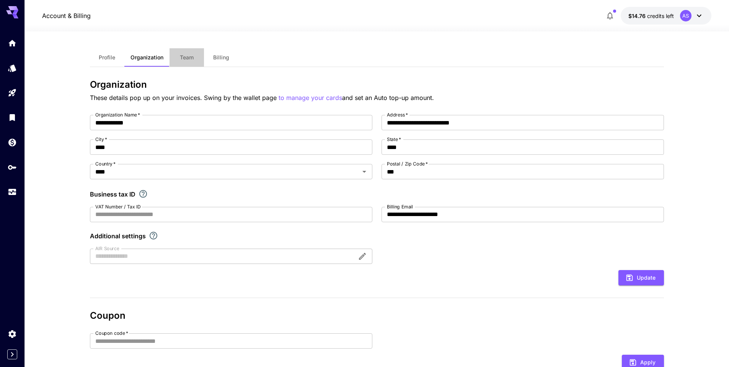
click at [189, 60] on span "Team" at bounding box center [187, 57] width 14 height 7
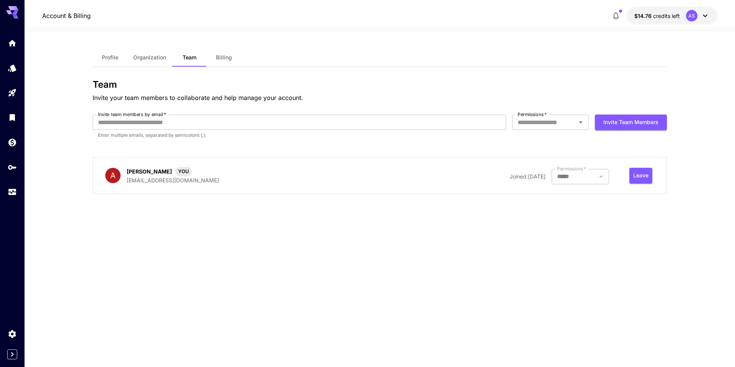
click at [702, 15] on icon at bounding box center [704, 15] width 9 height 9
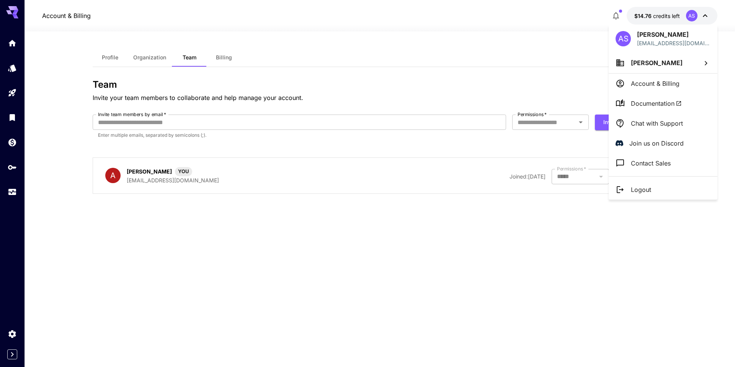
click at [679, 162] on li "Contact Sales" at bounding box center [663, 163] width 109 height 20
click at [426, 140] on div at bounding box center [367, 183] width 735 height 367
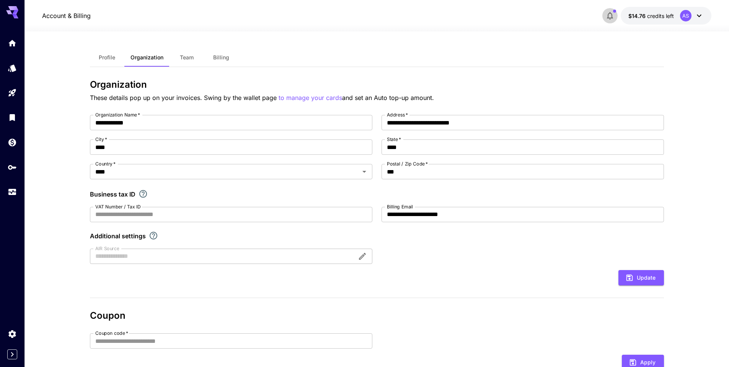
click at [610, 17] on icon "button" at bounding box center [609, 15] width 9 height 9
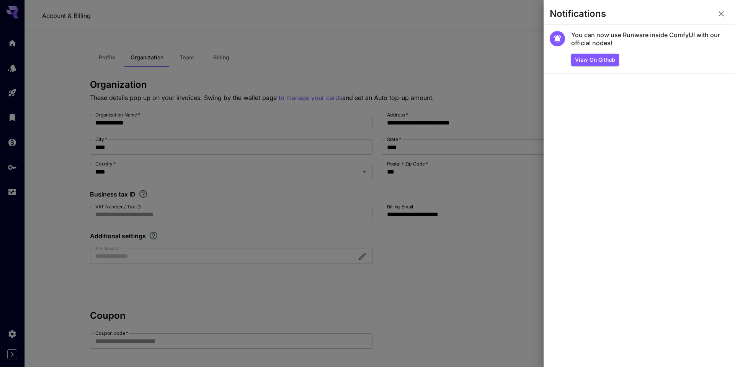
click at [465, 37] on div at bounding box center [367, 183] width 735 height 367
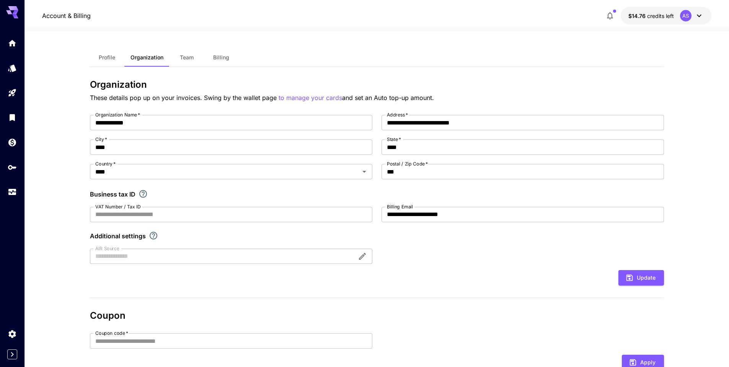
click at [697, 20] on icon at bounding box center [699, 15] width 9 height 9
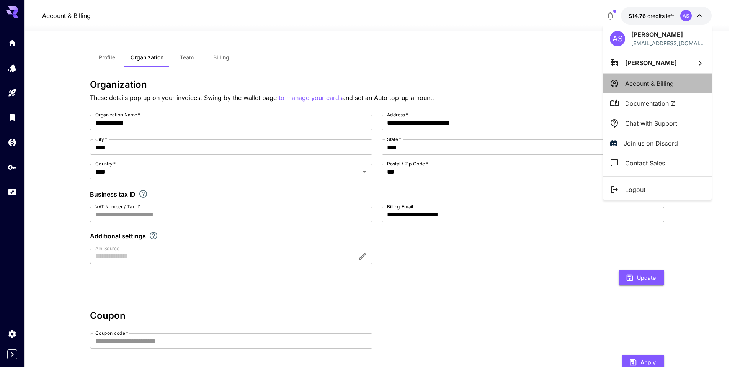
click at [644, 87] on p "Account & Billing" at bounding box center [649, 83] width 49 height 9
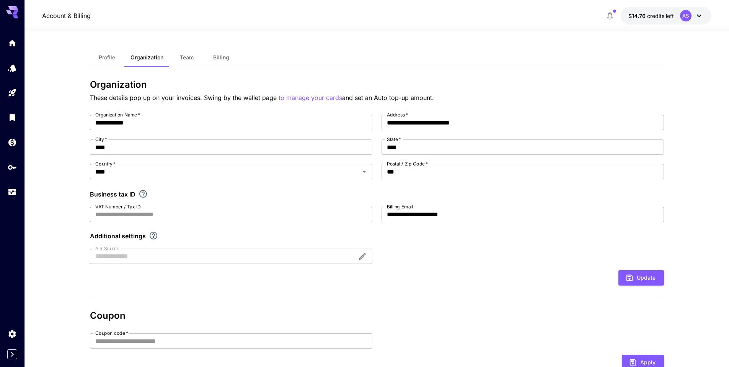
click at [690, 20] on div "AS" at bounding box center [692, 15] width 24 height 11
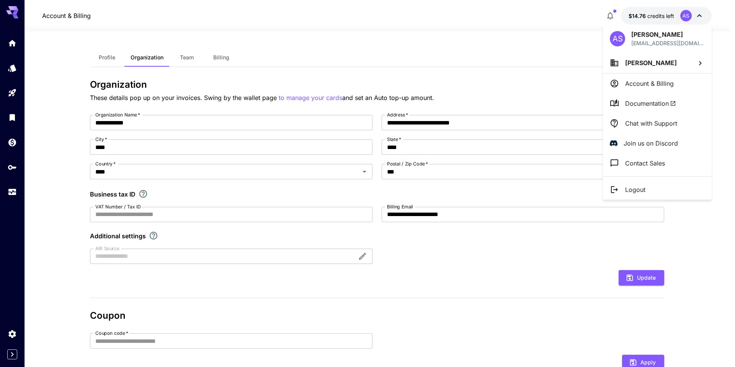
click at [686, 131] on li "Chat with Support" at bounding box center [657, 123] width 109 height 20
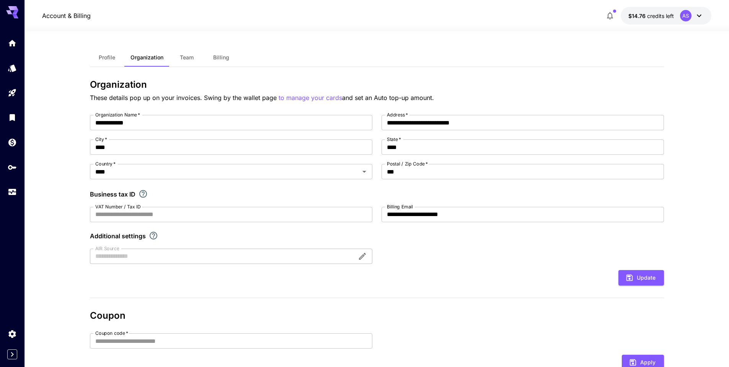
click at [690, 20] on div "AS" at bounding box center [692, 15] width 24 height 11
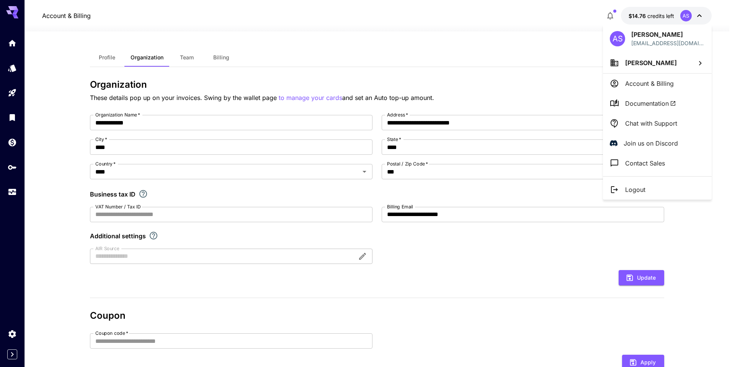
click at [499, 81] on div at bounding box center [367, 183] width 735 height 367
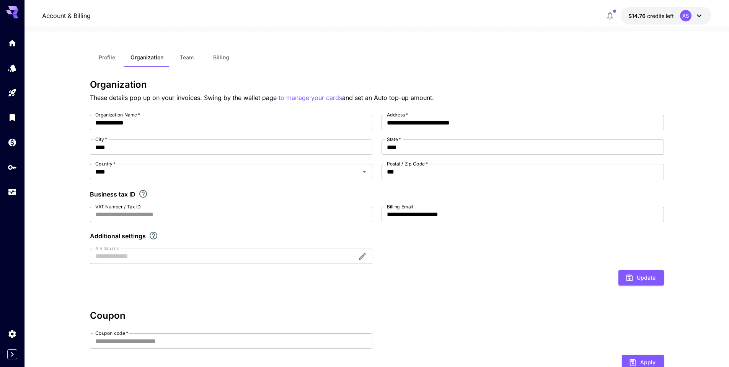
click at [499, 81] on h3 "Organization" at bounding box center [377, 84] width 574 height 11
click at [697, 18] on icon at bounding box center [699, 15] width 9 height 9
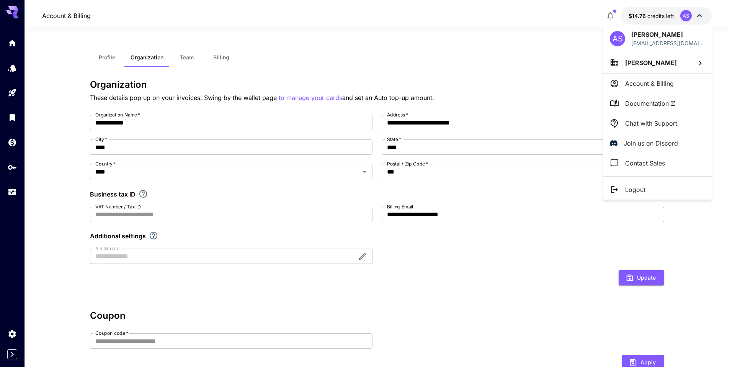
click at [505, 64] on div at bounding box center [367, 183] width 735 height 367
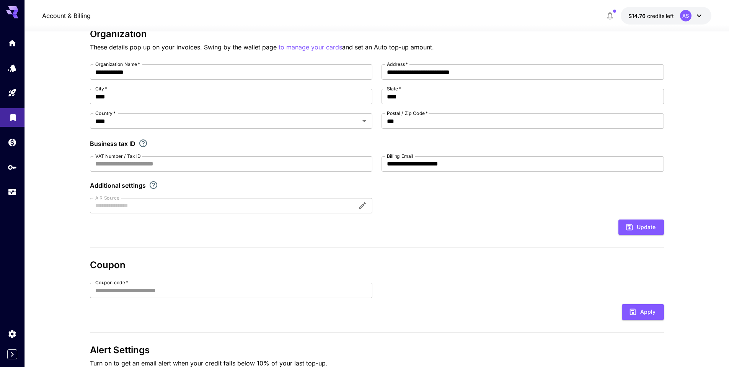
scroll to position [101, 0]
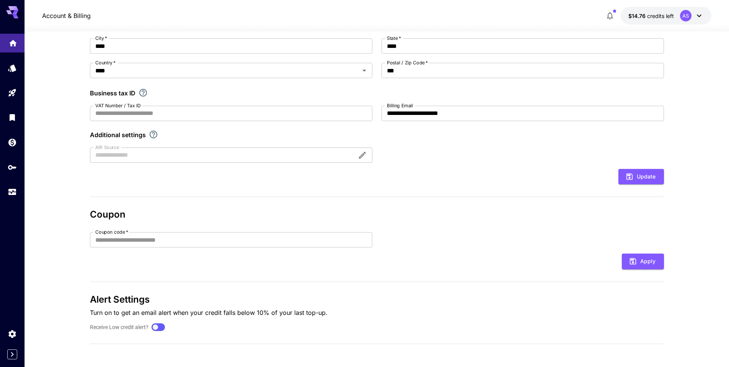
click at [15, 44] on icon "Home" at bounding box center [13, 41] width 8 height 7
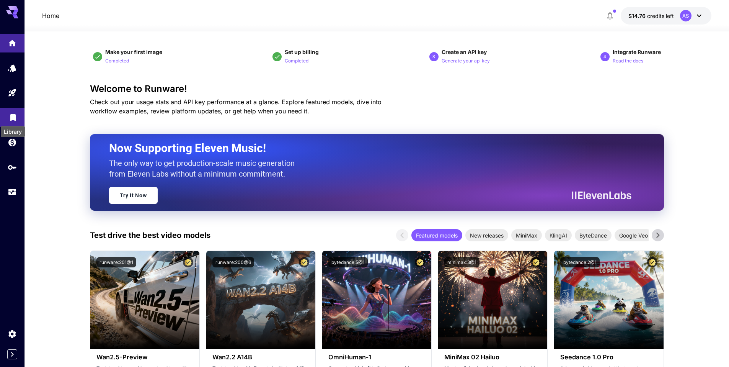
click at [10, 116] on icon "Library" at bounding box center [12, 115] width 9 height 9
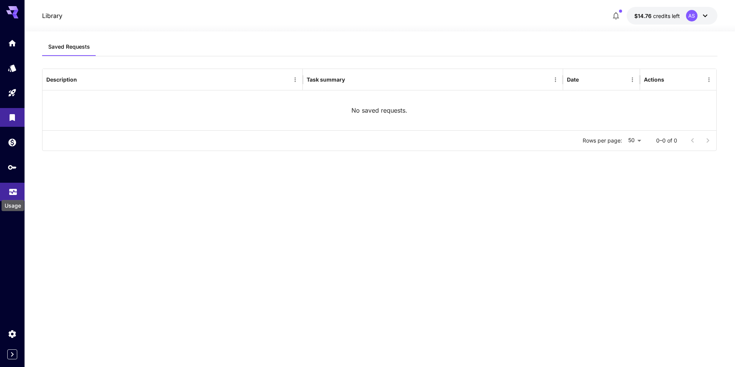
click at [13, 189] on icon "Usage" at bounding box center [13, 189] width 8 height 4
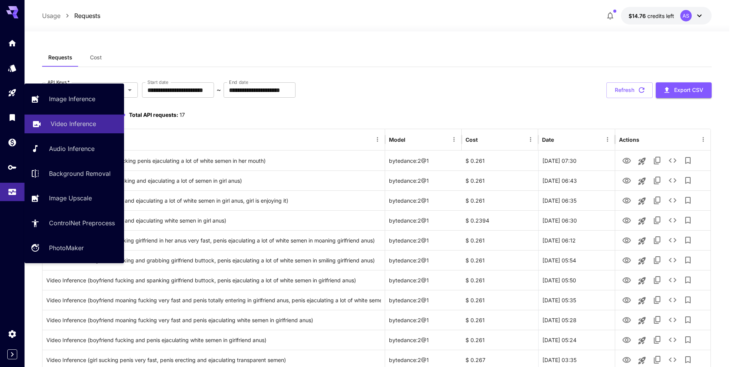
click at [42, 123] on link "Video Inference" at bounding box center [74, 123] width 100 height 19
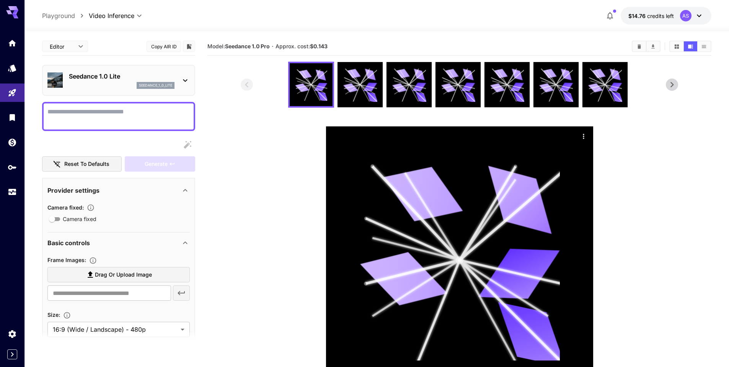
click at [181, 83] on icon at bounding box center [185, 80] width 9 height 9
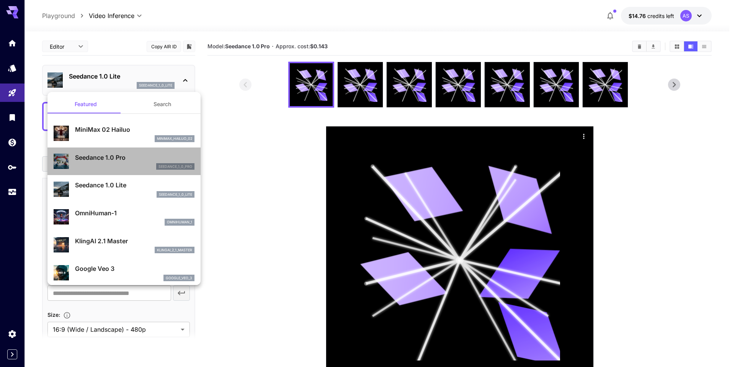
click at [130, 162] on div "Seedance 1.0 Pro seedance_1_0_pro" at bounding box center [134, 161] width 119 height 17
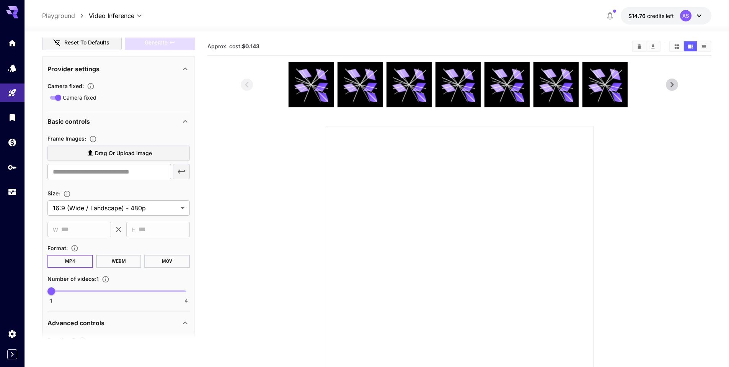
scroll to position [191, 0]
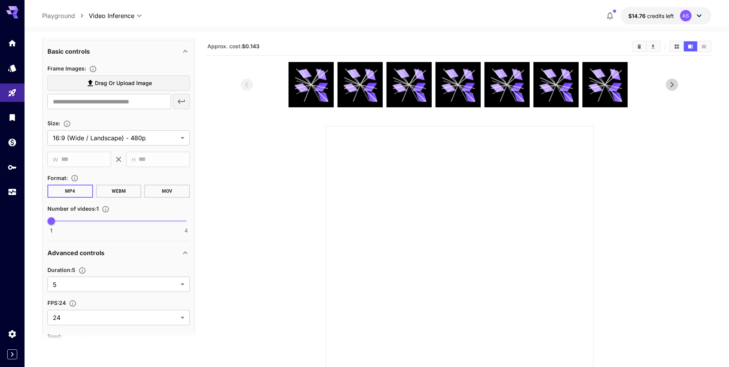
click at [144, 85] on span "Drag or upload image" at bounding box center [123, 83] width 57 height 10
click at [0, 0] on input "Drag or upload image" at bounding box center [0, 0] width 0 height 0
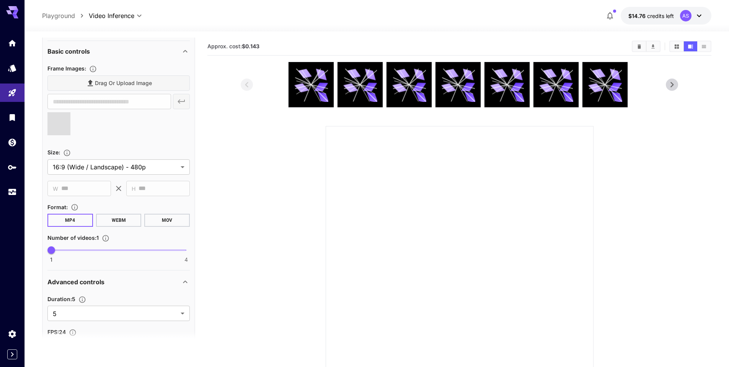
type input "**********"
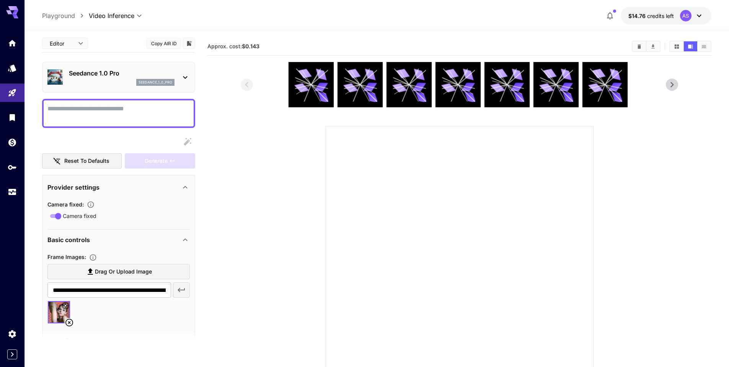
scroll to position [0, 0]
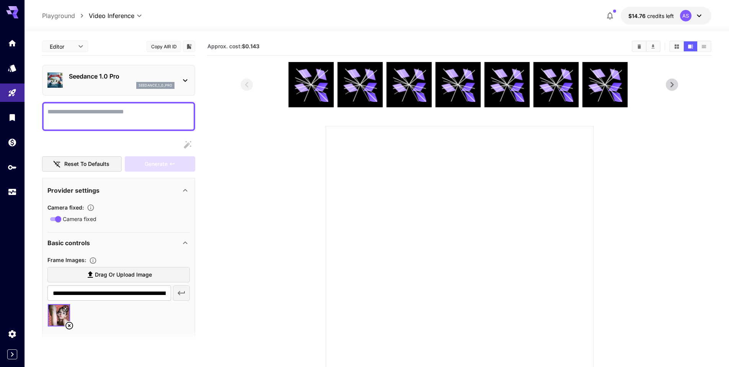
paste textarea "**********"
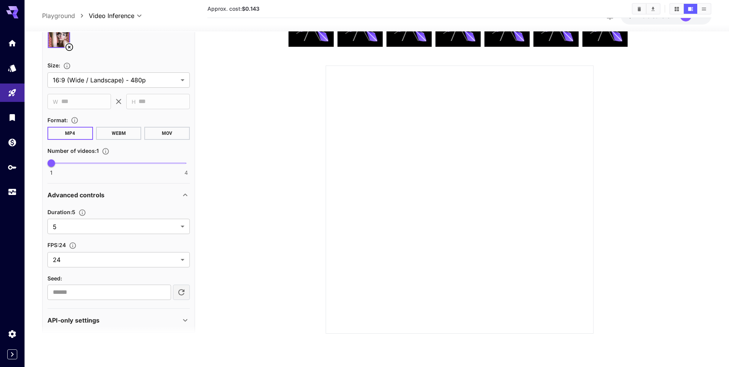
scroll to position [290, 0]
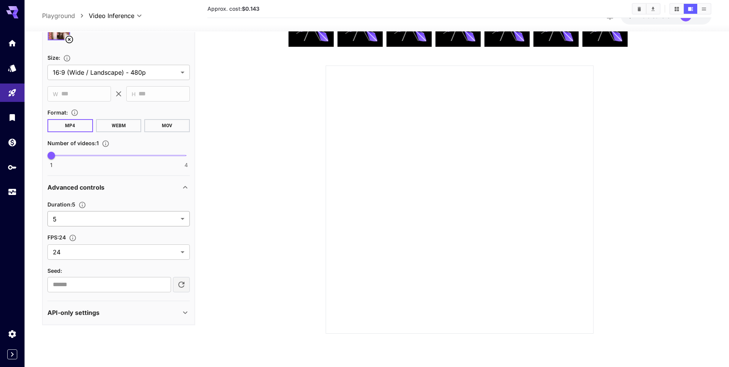
type textarea "**********"
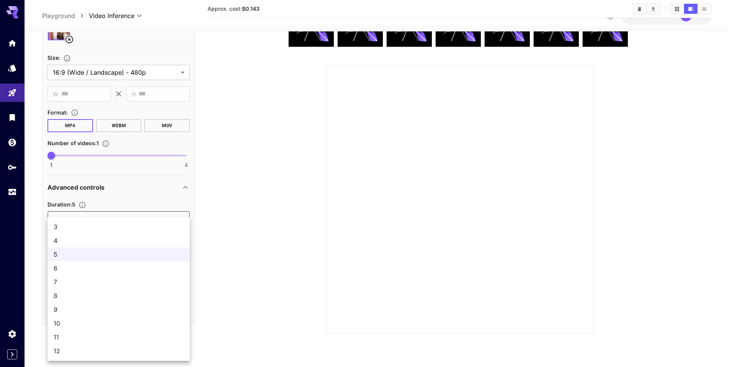
click at [184, 222] on body "**********" at bounding box center [367, 153] width 735 height 427
click at [111, 338] on span "11" at bounding box center [119, 336] width 130 height 9
type input "**"
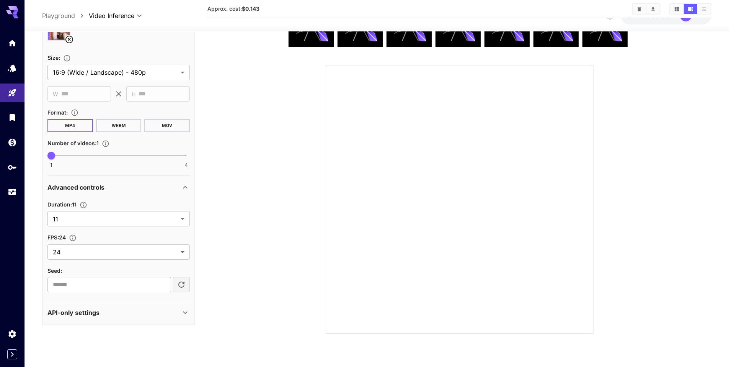
click at [184, 311] on icon at bounding box center [185, 312] width 9 height 9
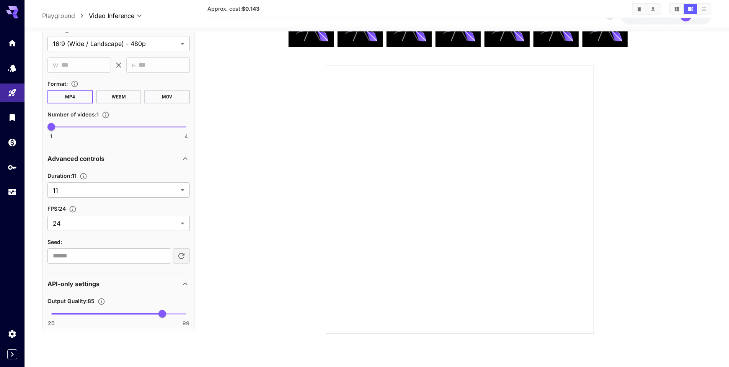
click at [184, 286] on icon at bounding box center [185, 283] width 9 height 9
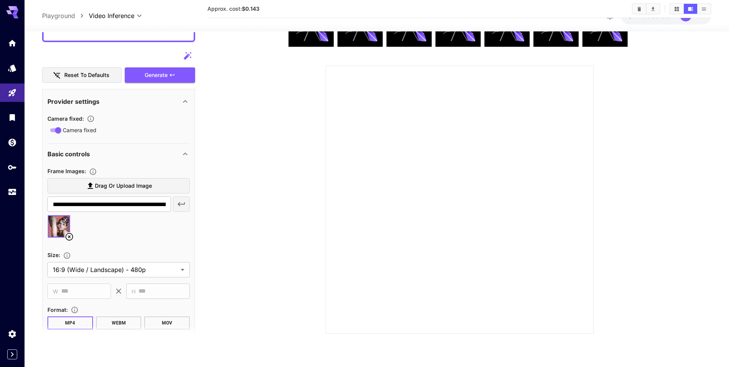
scroll to position [137, 0]
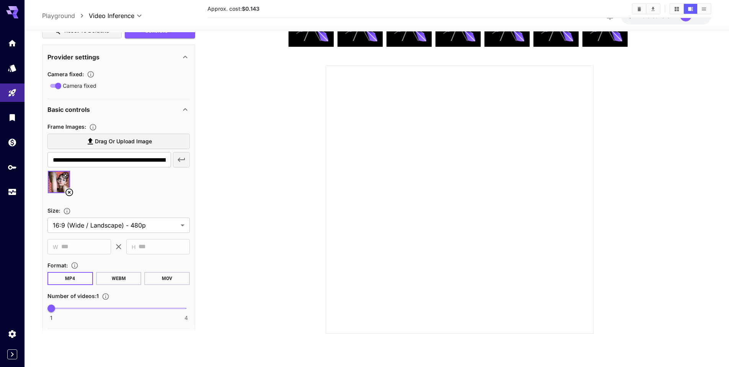
click at [69, 194] on icon at bounding box center [69, 192] width 9 height 9
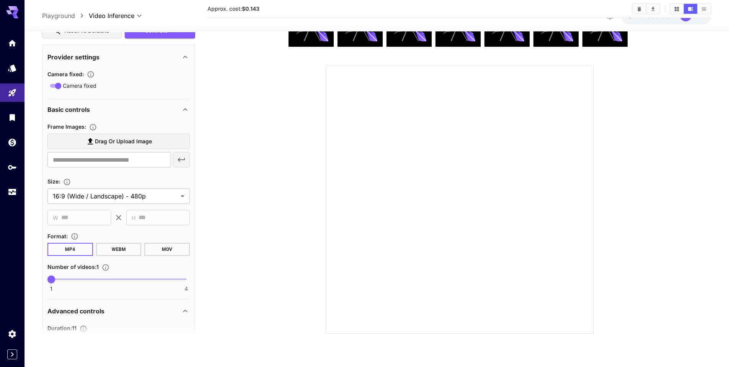
click at [159, 140] on label "Drag or upload image" at bounding box center [118, 141] width 142 height 16
click at [0, 0] on input "Drag or upload image" at bounding box center [0, 0] width 0 height 0
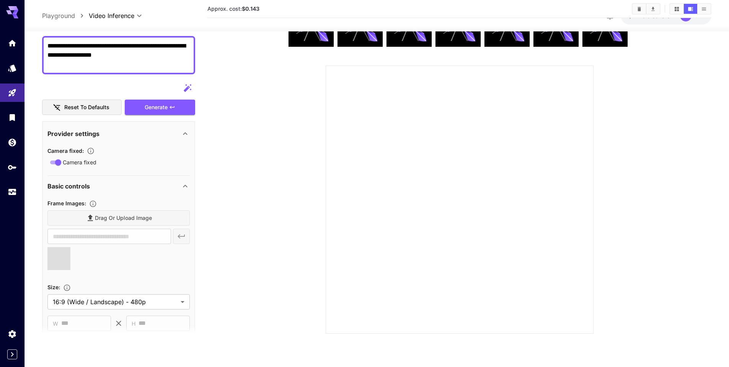
type input "**********"
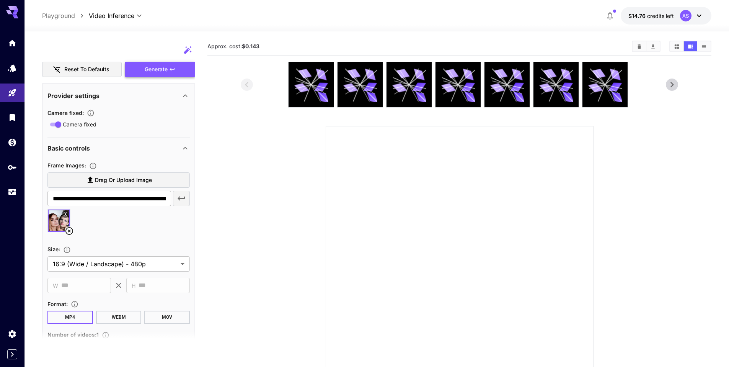
scroll to position [115, 0]
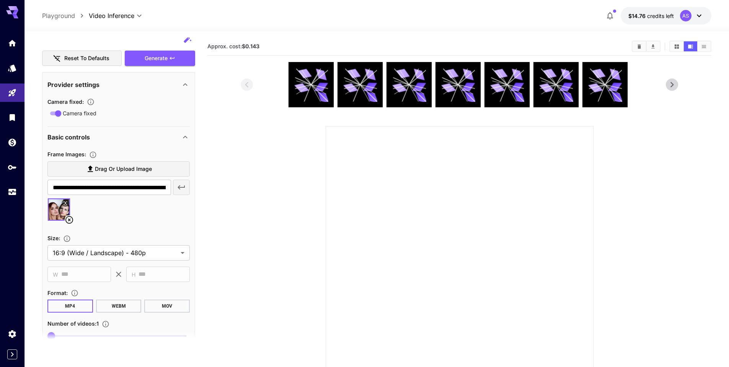
click at [69, 221] on icon at bounding box center [69, 219] width 9 height 9
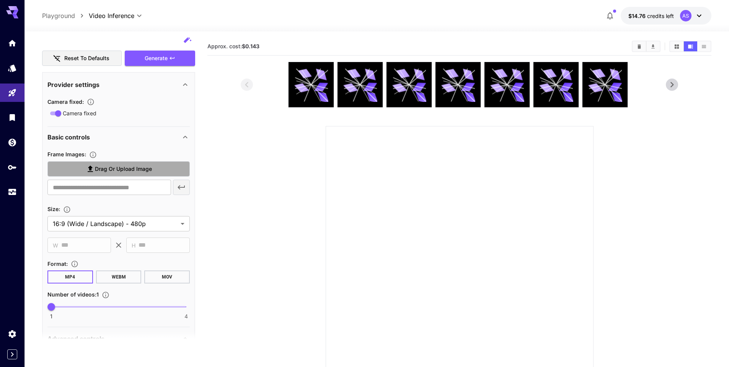
click at [138, 169] on span "Drag or upload image" at bounding box center [123, 169] width 57 height 10
click at [0, 0] on input "Drag or upload image" at bounding box center [0, 0] width 0 height 0
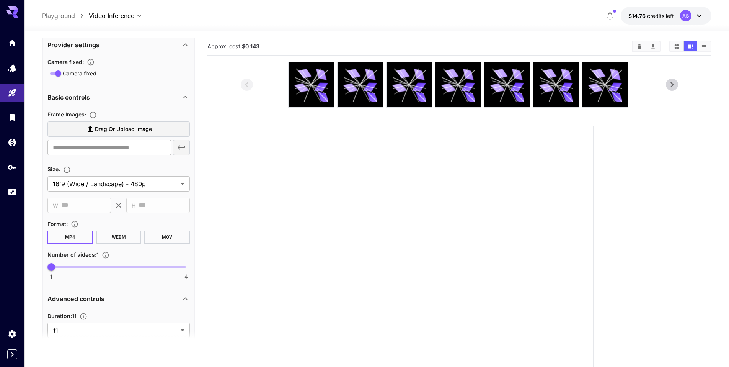
scroll to position [146, 0]
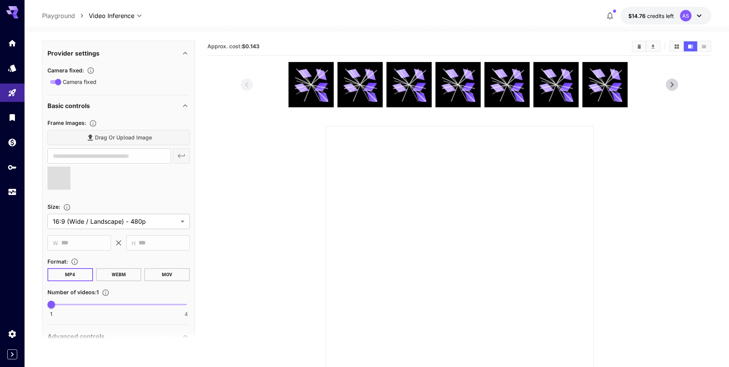
type input "**********"
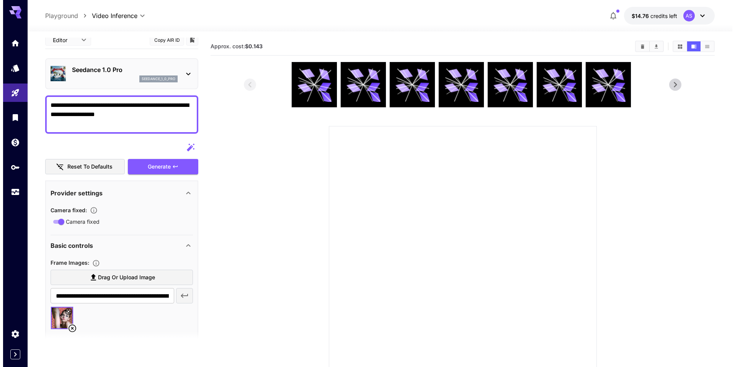
scroll to position [0, 0]
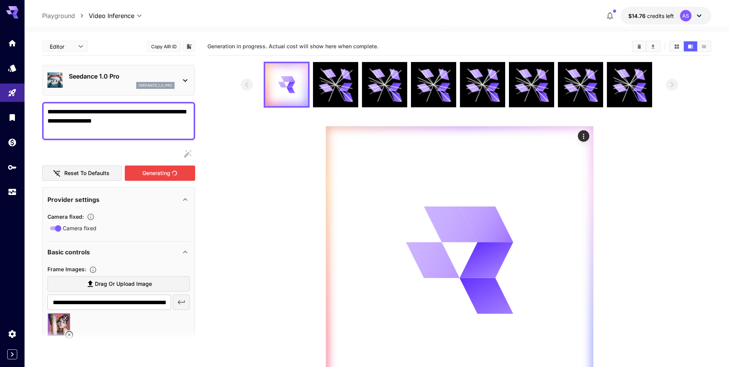
click at [152, 175] on div "Generating" at bounding box center [160, 173] width 70 height 16
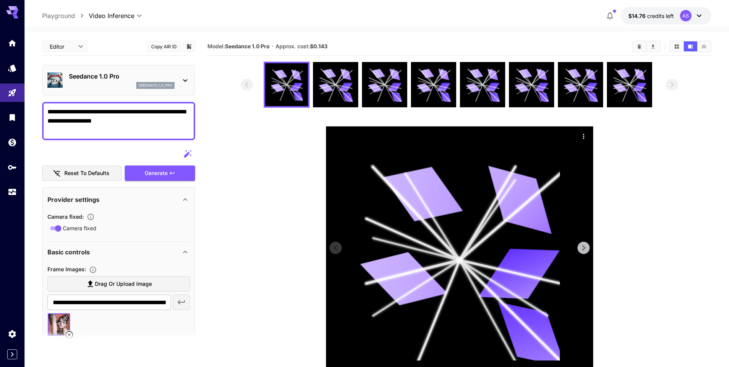
click at [579, 133] on button "Actions" at bounding box center [583, 135] width 11 height 11
click at [584, 139] on icon "Actions" at bounding box center [584, 136] width 8 height 8
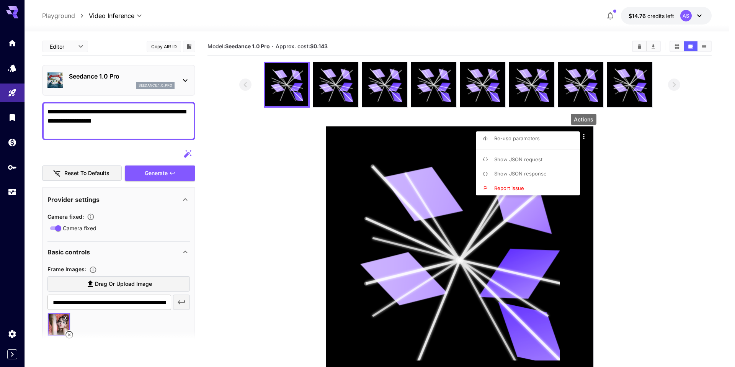
click at [557, 174] on li "Show JSON response" at bounding box center [530, 173] width 109 height 15
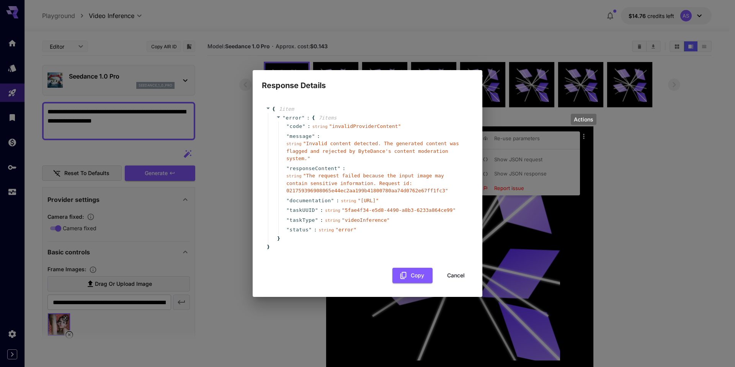
click at [452, 272] on button "Cancel" at bounding box center [456, 276] width 34 height 16
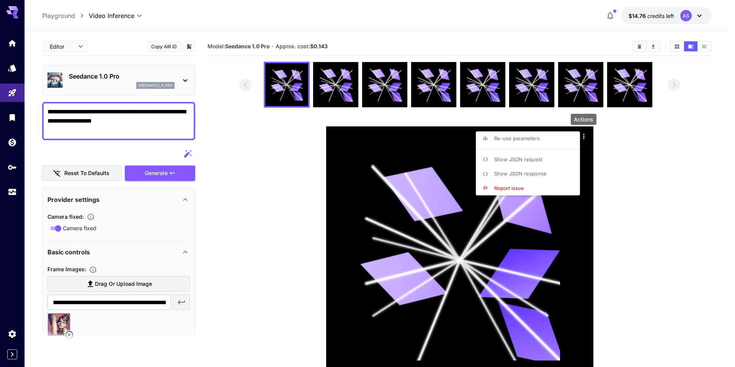
click at [615, 177] on div at bounding box center [367, 183] width 735 height 367
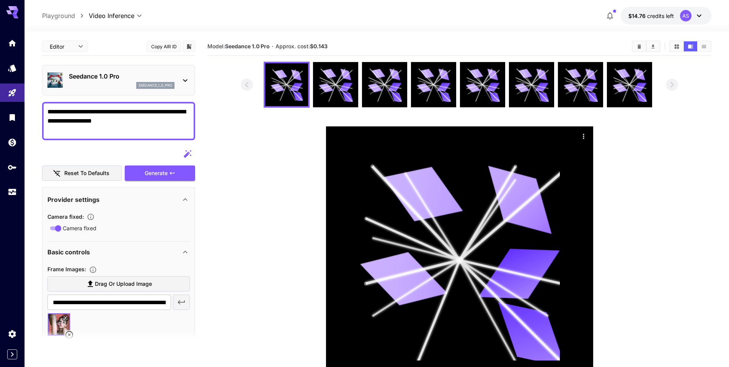
click at [701, 20] on icon at bounding box center [699, 15] width 9 height 9
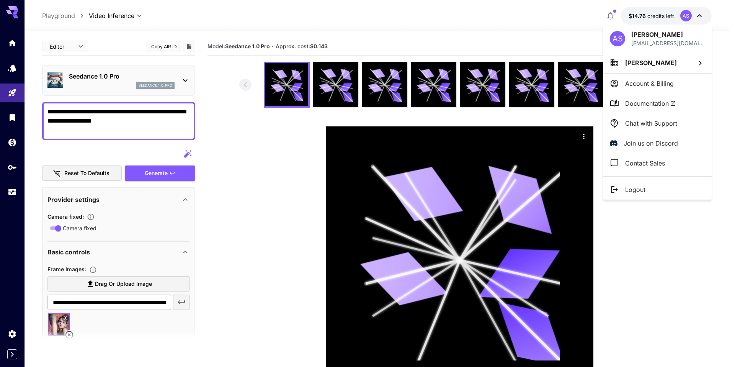
click at [716, 240] on div at bounding box center [367, 183] width 735 height 367
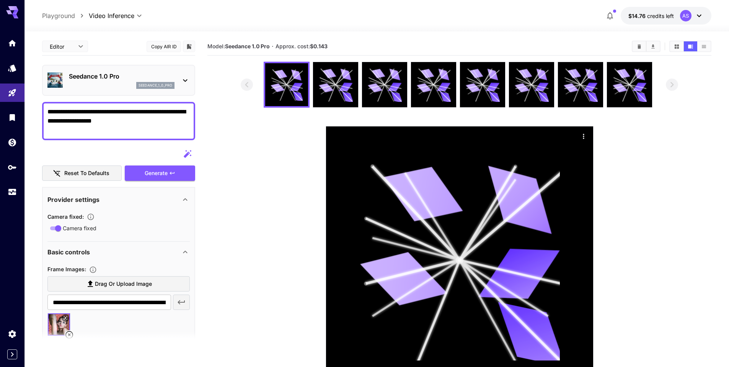
click at [693, 15] on div "AS" at bounding box center [692, 15] width 24 height 11
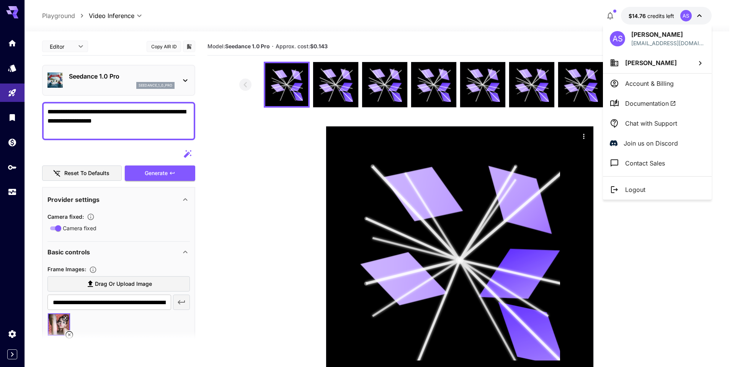
click at [684, 251] on div at bounding box center [367, 183] width 735 height 367
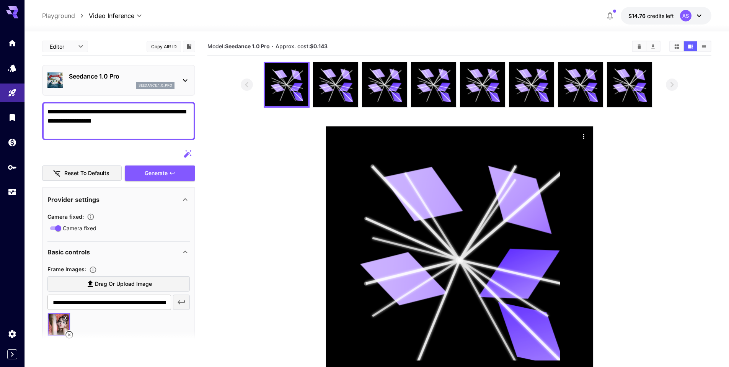
click at [133, 83] on div "seedance_1_0_pro" at bounding box center [122, 85] width 106 height 7
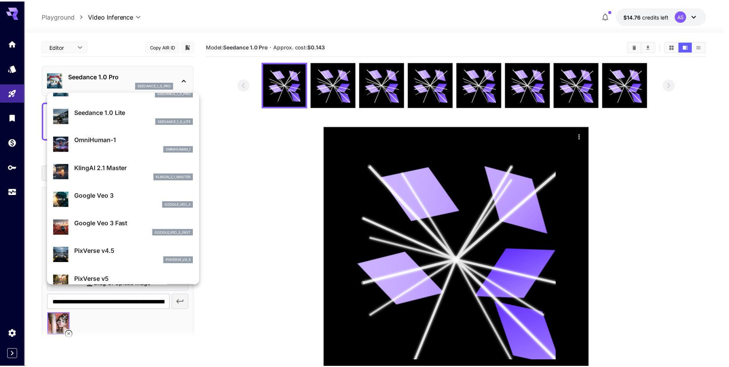
scroll to position [77, 0]
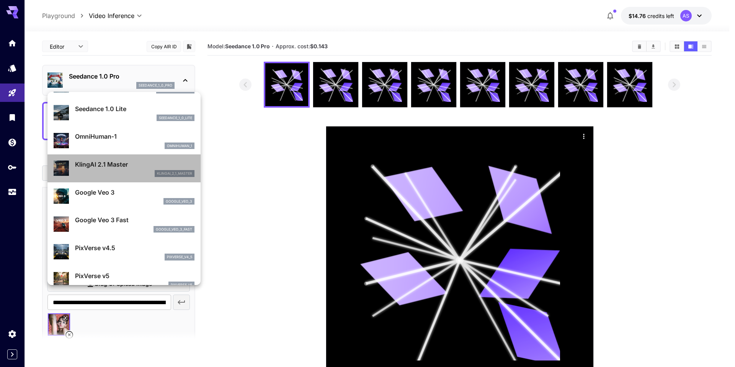
click at [129, 170] on div "KlingAI 2.1 Master klingai_2_1_master" at bounding box center [134, 168] width 119 height 17
type input "**********"
type input "****"
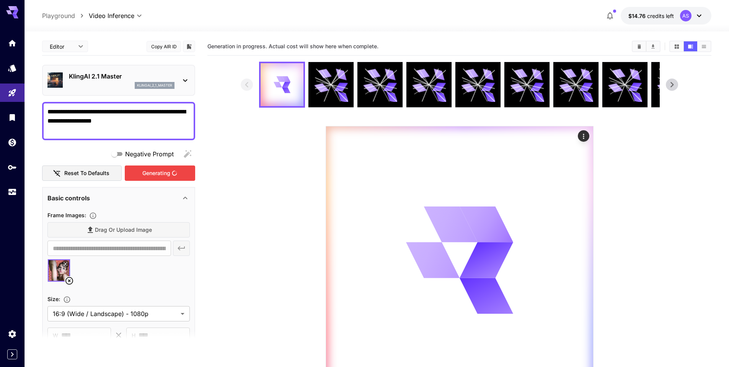
click at [154, 175] on div "Generating" at bounding box center [160, 173] width 70 height 16
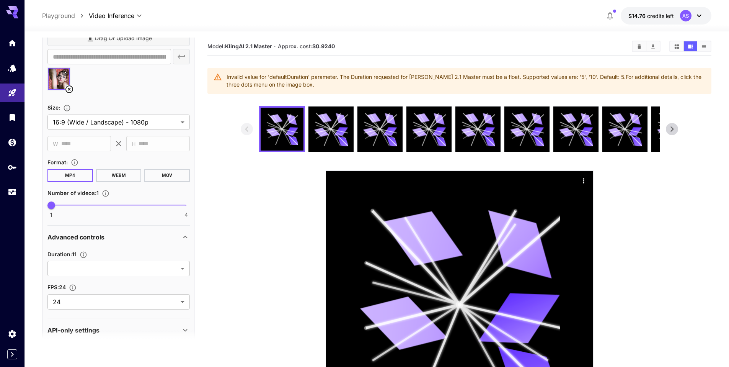
scroll to position [204, 0]
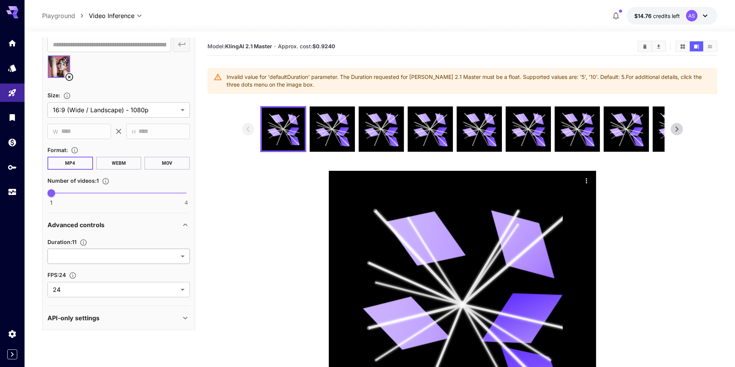
click at [179, 255] on body "**********" at bounding box center [367, 230] width 735 height 461
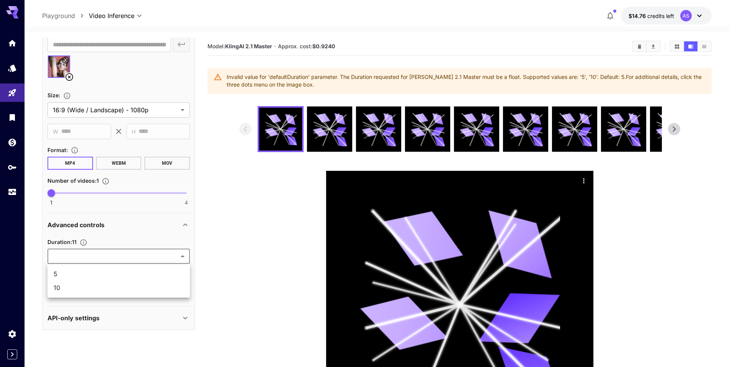
click at [116, 285] on span "10" at bounding box center [119, 287] width 130 height 9
type input "**"
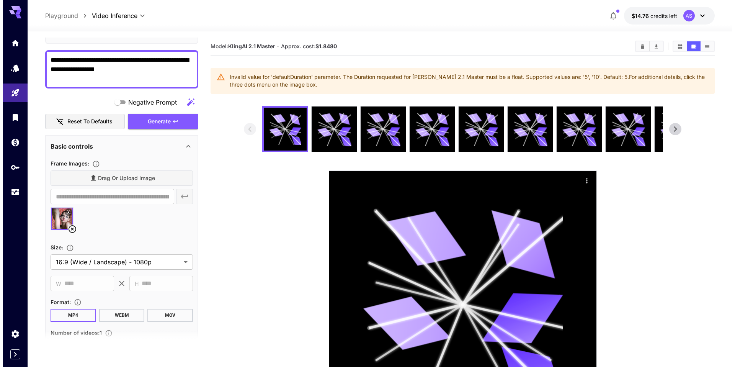
scroll to position [0, 0]
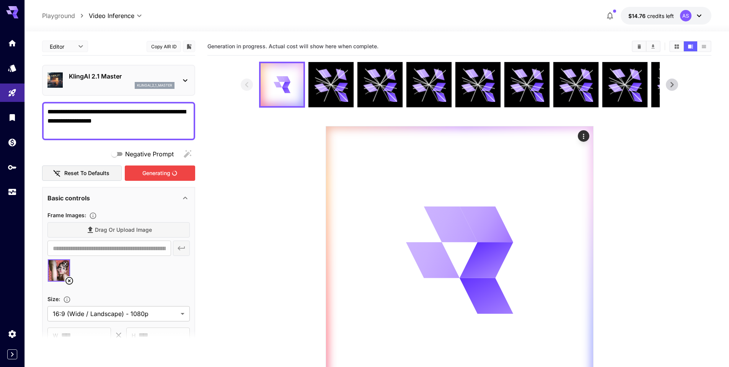
click at [159, 173] on div "Generating" at bounding box center [160, 173] width 70 height 16
click at [125, 76] on p "KlingAI 2.1 Master" at bounding box center [122, 76] width 106 height 9
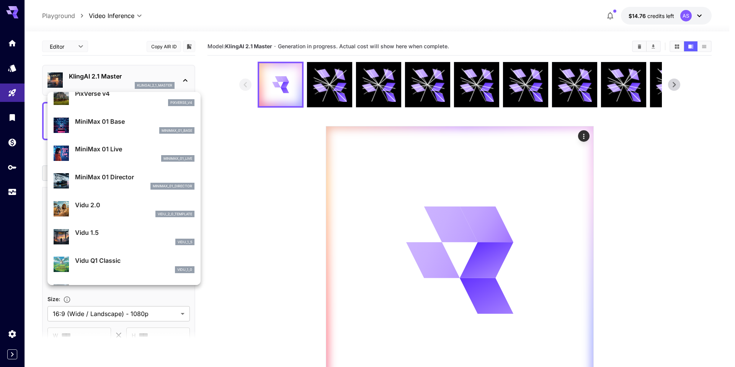
scroll to position [703, 0]
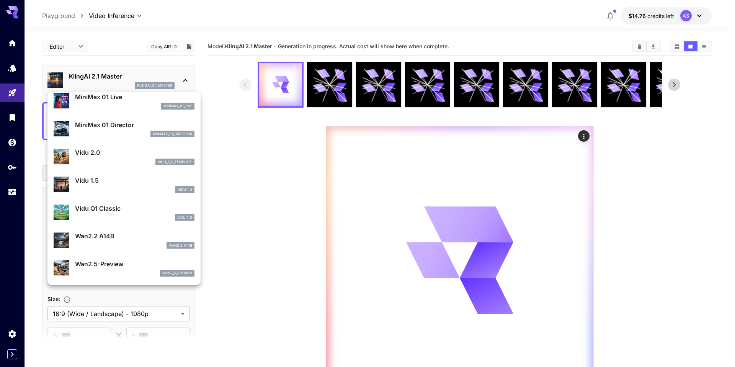
click at [241, 165] on div at bounding box center [367, 183] width 735 height 367
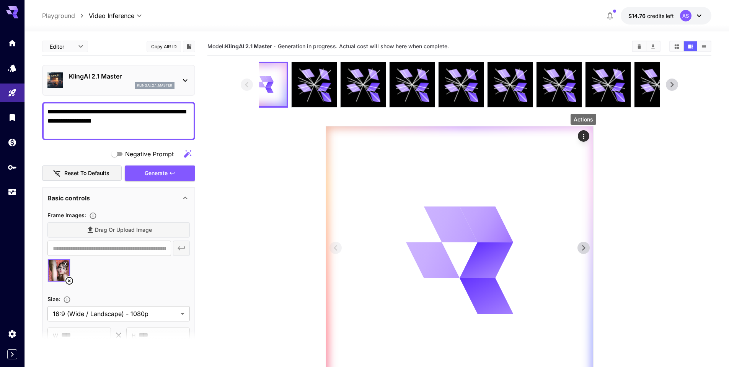
click at [579, 135] on button "Actions" at bounding box center [583, 135] width 11 height 11
click at [584, 135] on icon "Actions" at bounding box center [584, 136] width 8 height 8
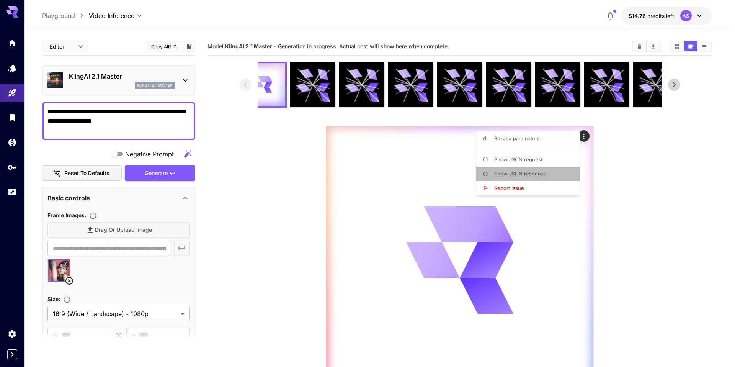
click at [556, 173] on li "Show JSON response" at bounding box center [530, 173] width 109 height 15
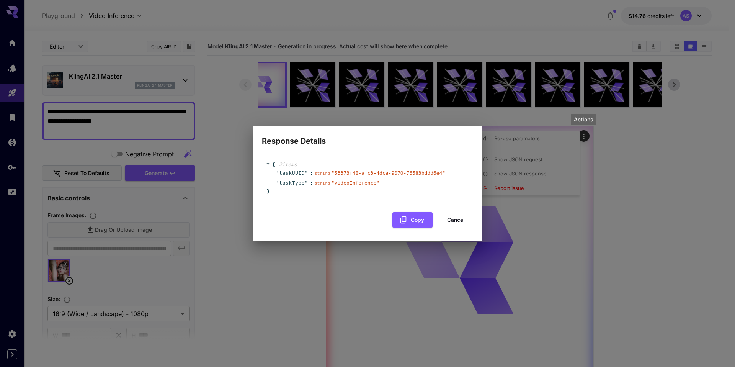
click at [457, 219] on button "Cancel" at bounding box center [456, 220] width 34 height 16
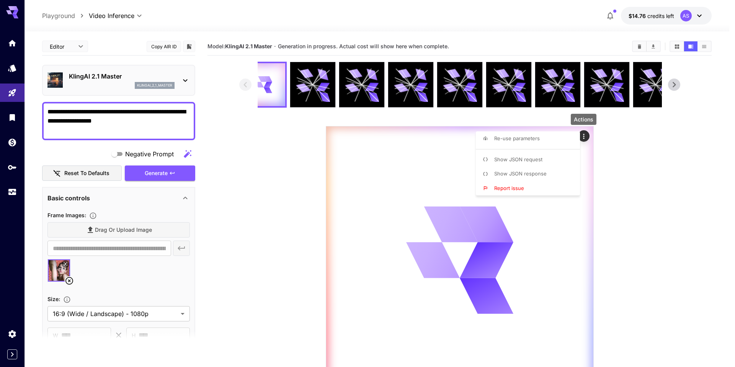
click at [634, 188] on div at bounding box center [367, 183] width 735 height 367
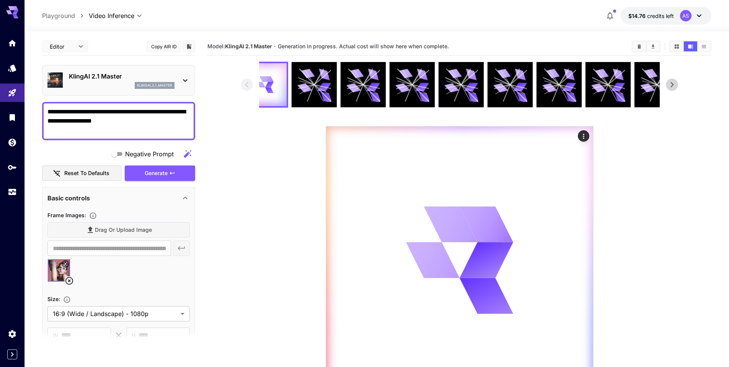
click at [675, 87] on icon at bounding box center [671, 84] width 11 height 11
click at [245, 87] on icon at bounding box center [246, 84] width 11 height 11
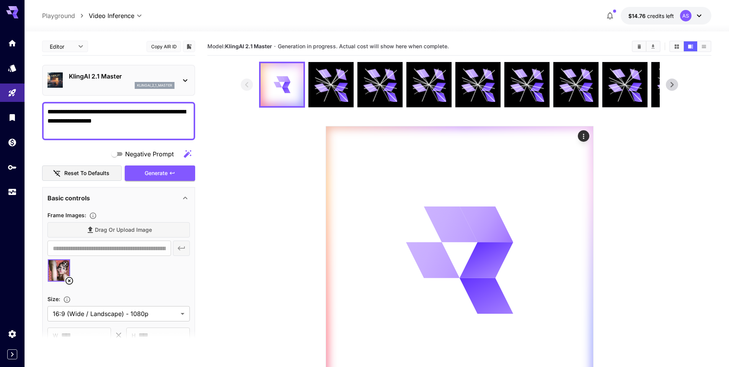
click at [114, 84] on div "klingai_2_1_master" at bounding box center [122, 85] width 106 height 7
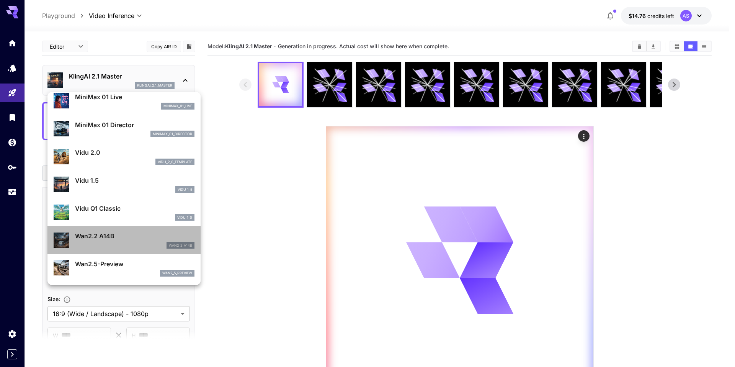
click at [134, 234] on p "Wan2.2 A14B" at bounding box center [134, 235] width 119 height 9
type input "**********"
type input "****"
type input "***"
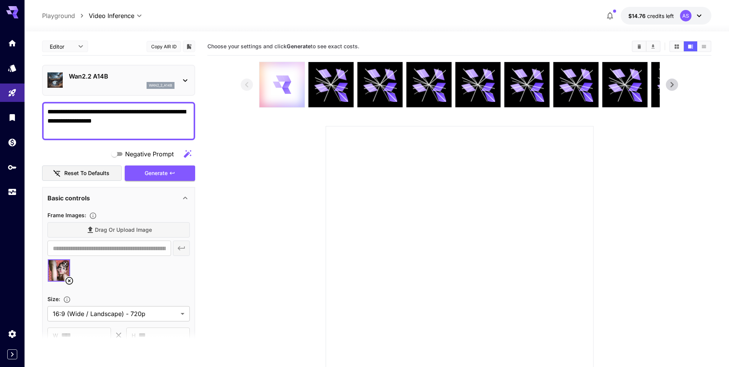
click at [295, 95] on div at bounding box center [281, 84] width 45 height 45
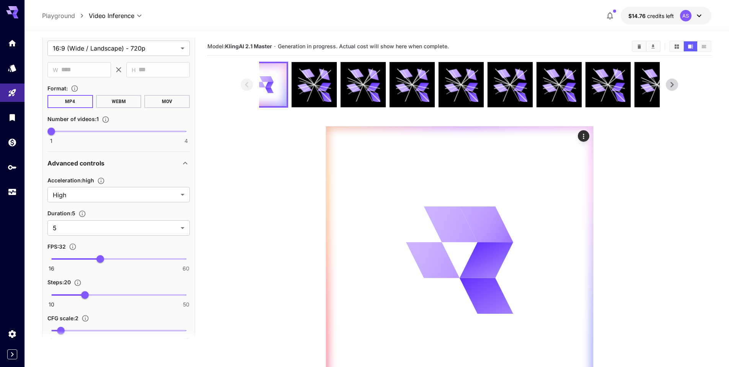
scroll to position [306, 0]
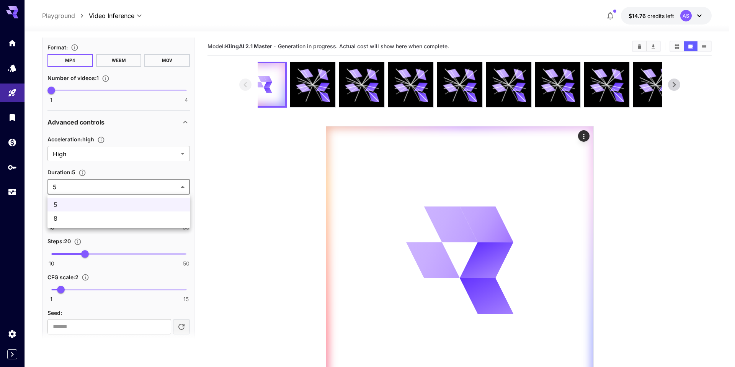
click at [184, 188] on body "**********" at bounding box center [367, 213] width 735 height 427
click at [152, 215] on span "8" at bounding box center [119, 218] width 130 height 9
type input "*"
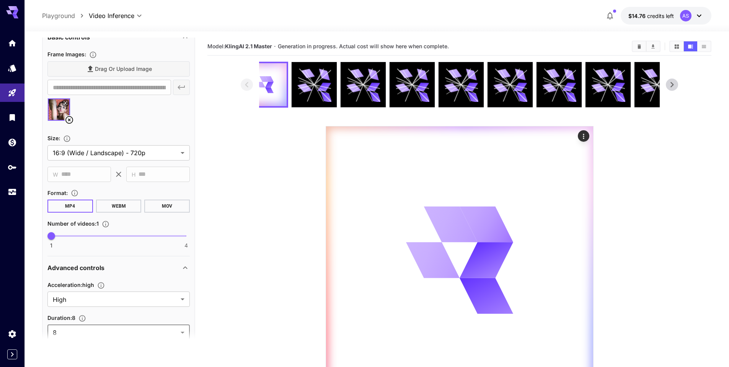
scroll to position [153, 0]
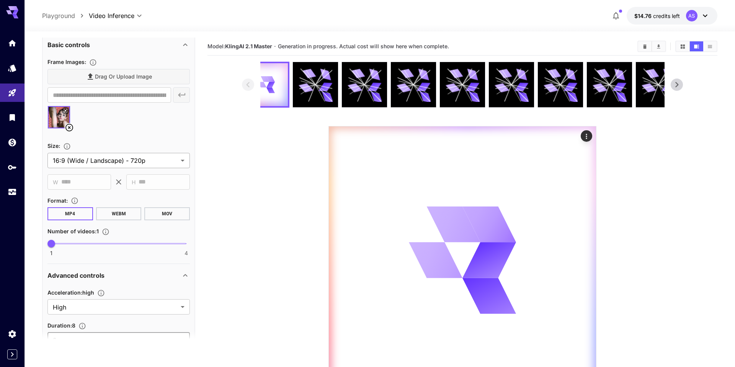
click at [174, 162] on body "**********" at bounding box center [367, 213] width 735 height 427
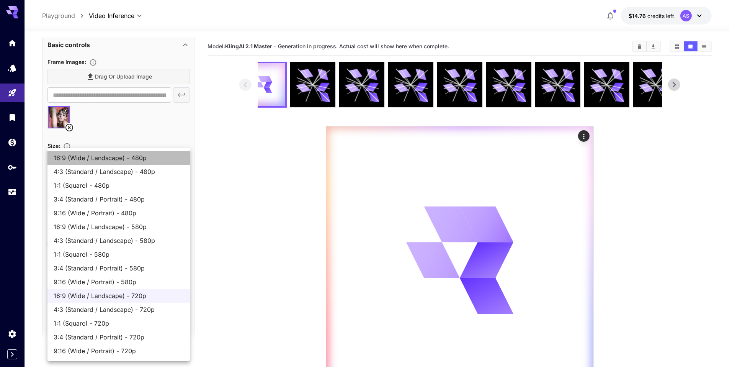
click at [164, 157] on span "16:9 (Wide / Landscape) - 480p" at bounding box center [119, 157] width 130 height 9
type input "**********"
type input "***"
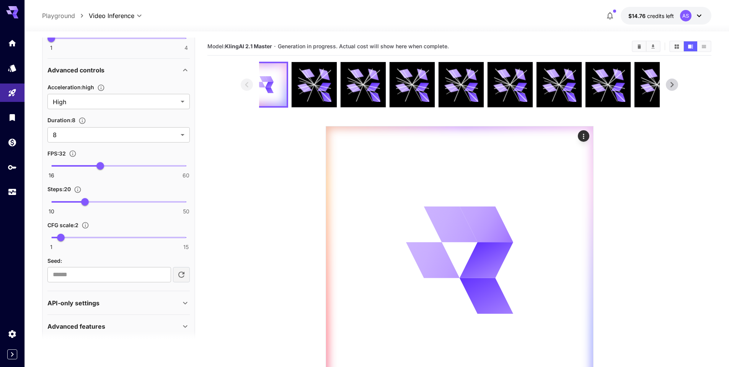
scroll to position [367, 0]
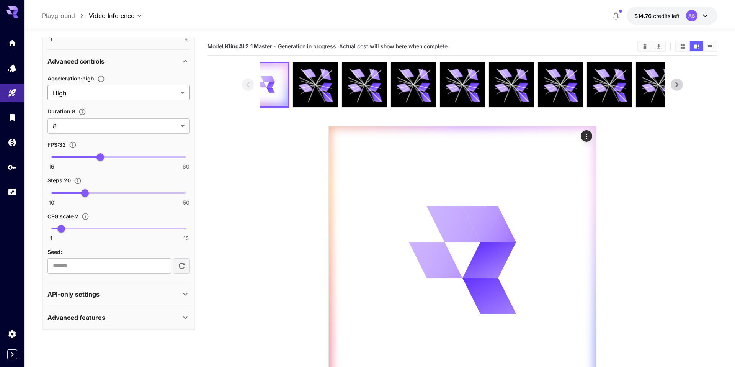
click at [173, 93] on body "**********" at bounding box center [367, 213] width 735 height 427
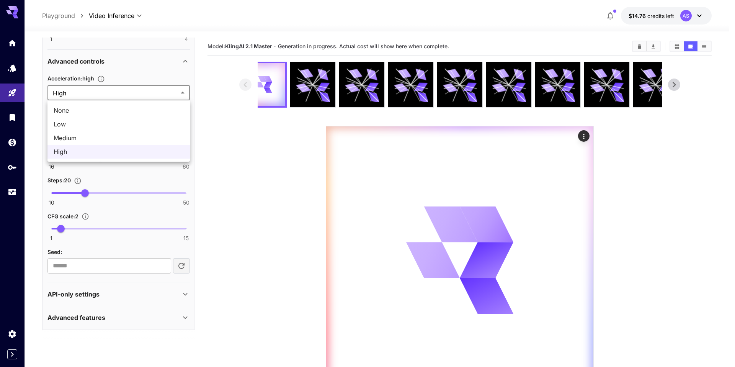
click at [173, 93] on div at bounding box center [367, 183] width 735 height 367
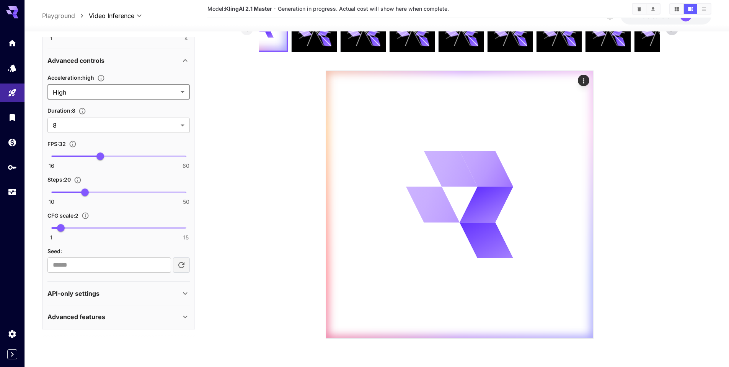
scroll to position [60, 0]
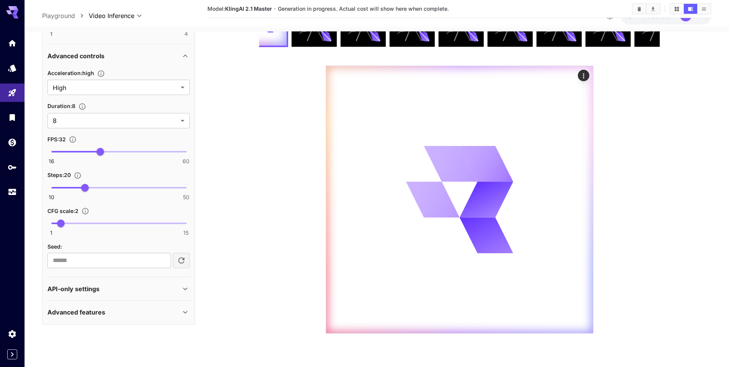
click at [182, 317] on div "Advanced features" at bounding box center [118, 312] width 142 height 18
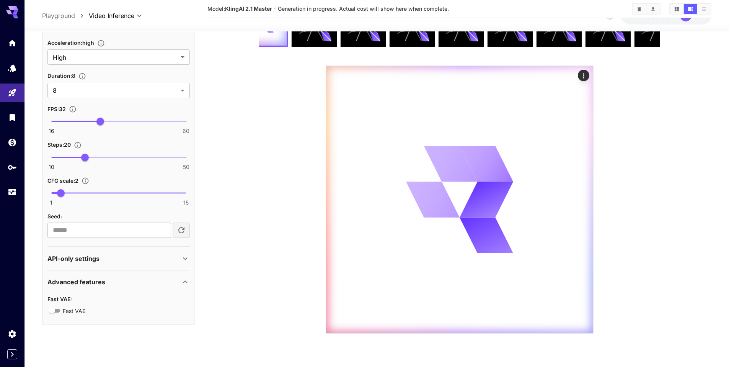
click at [176, 283] on div "Advanced features" at bounding box center [113, 281] width 133 height 9
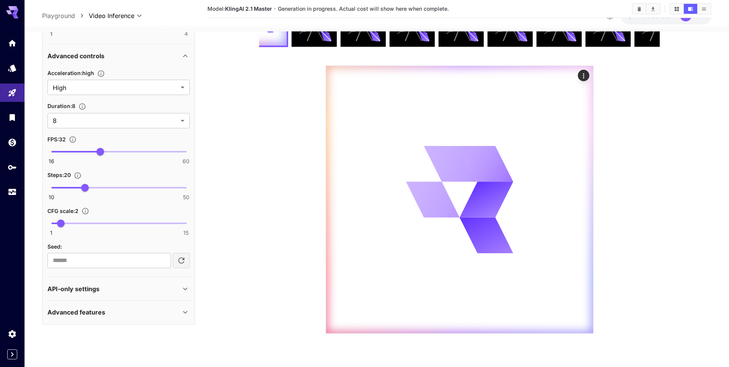
scroll to position [367, 0]
click at [173, 292] on div "API-only settings" at bounding box center [113, 288] width 133 height 9
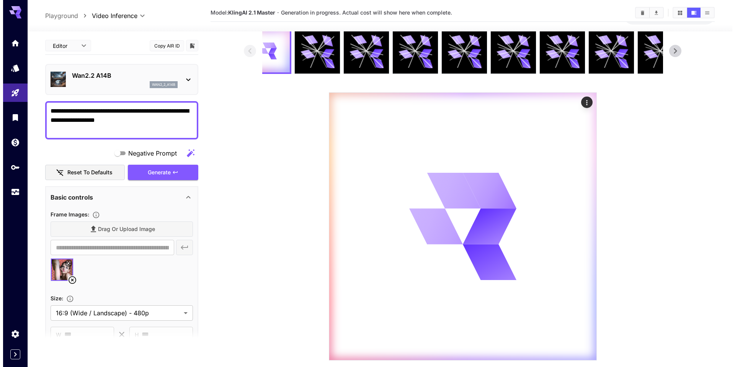
scroll to position [0, 0]
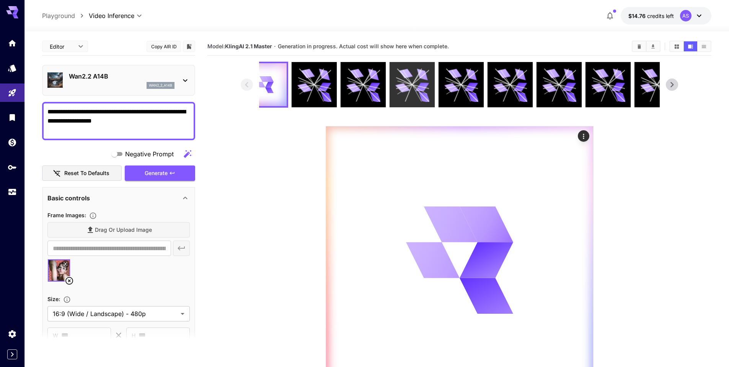
click at [407, 93] on icon at bounding box center [412, 85] width 34 height 34
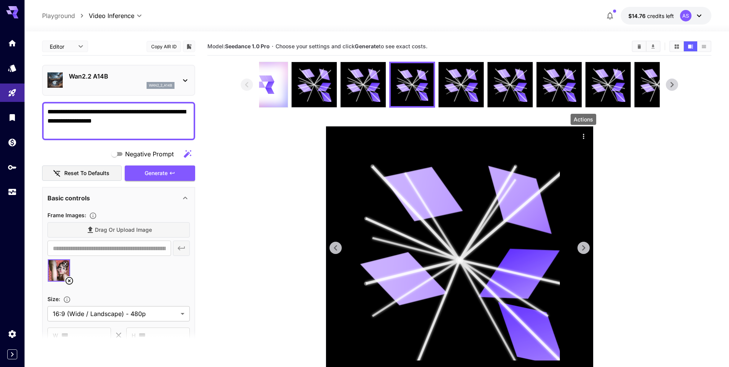
click at [582, 139] on icon "Actions" at bounding box center [584, 136] width 8 height 8
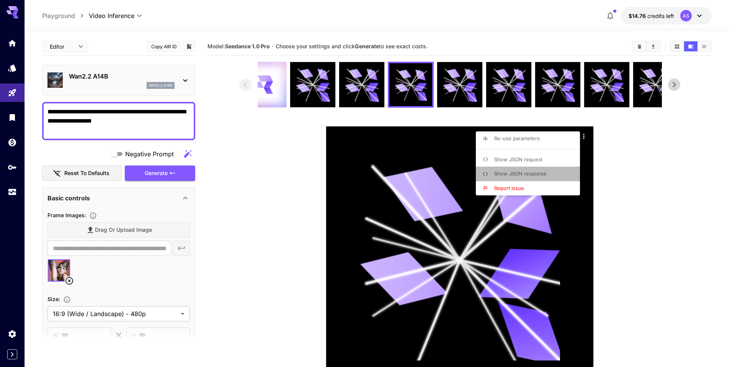
click at [542, 173] on span "Show JSON response" at bounding box center [520, 173] width 52 height 6
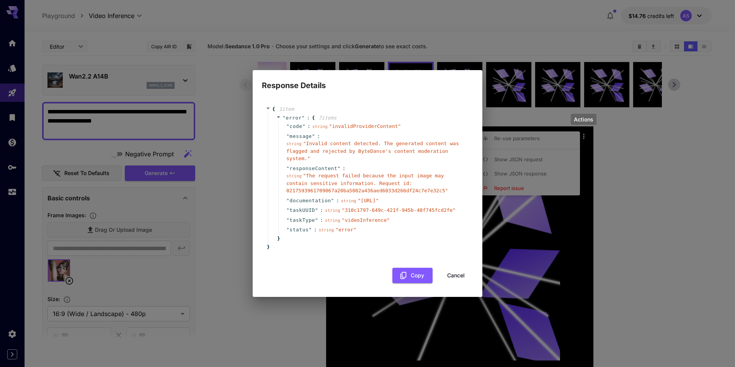
click at [461, 279] on button "Cancel" at bounding box center [456, 276] width 34 height 16
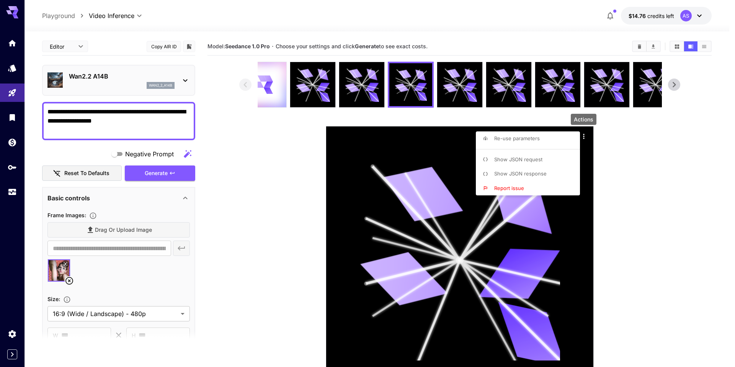
click at [614, 193] on div at bounding box center [367, 183] width 735 height 367
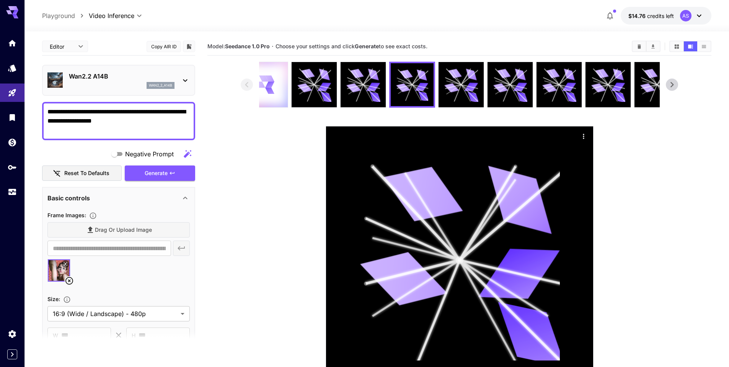
click at [279, 98] on div at bounding box center [265, 84] width 45 height 45
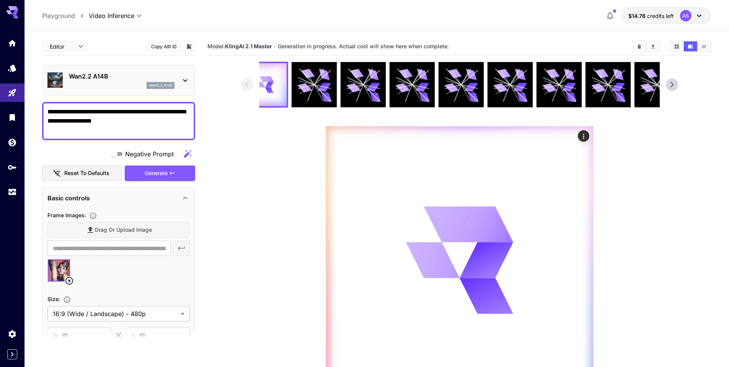
click at [701, 151] on section at bounding box center [459, 228] width 504 height 332
click at [128, 83] on div "wan2_2_a14b" at bounding box center [122, 85] width 106 height 7
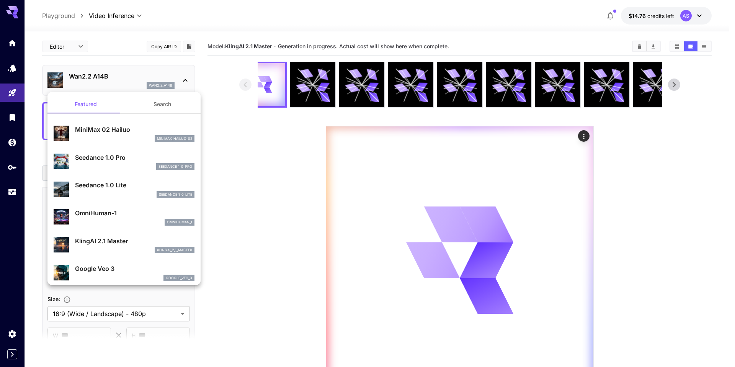
click at [134, 158] on p "Seedance 1.0 Pro" at bounding box center [134, 157] width 119 height 9
type input "**********"
type input "***"
type input "*"
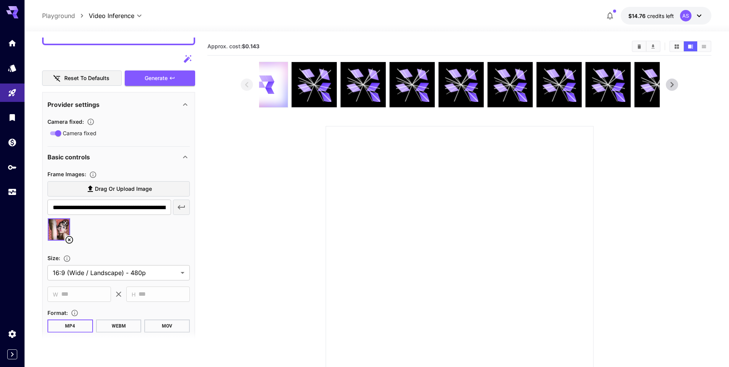
scroll to position [115, 0]
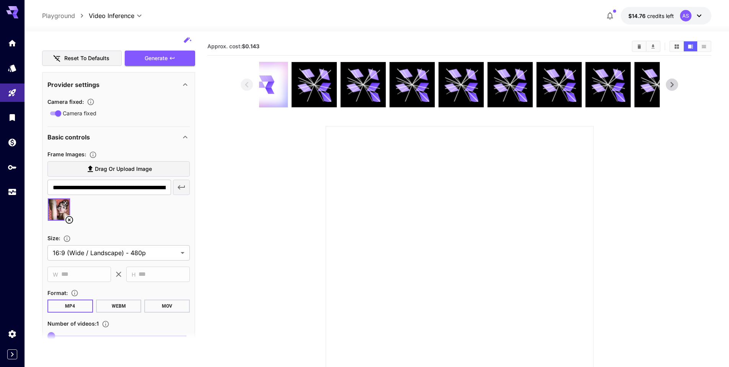
click at [70, 220] on icon at bounding box center [69, 220] width 8 height 8
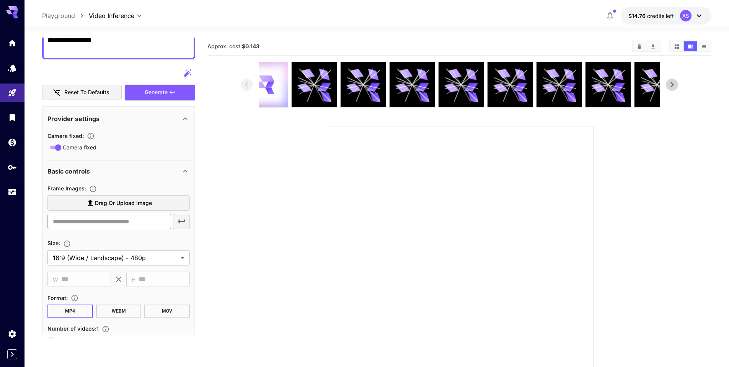
scroll to position [38, 0]
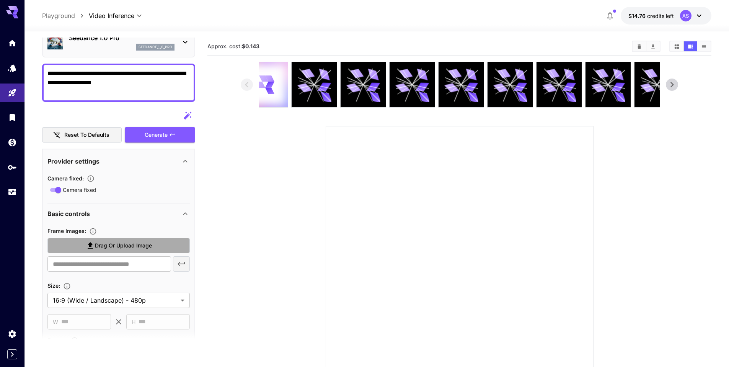
click at [152, 243] on span "Drag or upload image" at bounding box center [123, 246] width 57 height 10
click at [0, 0] on input "Drag or upload image" at bounding box center [0, 0] width 0 height 0
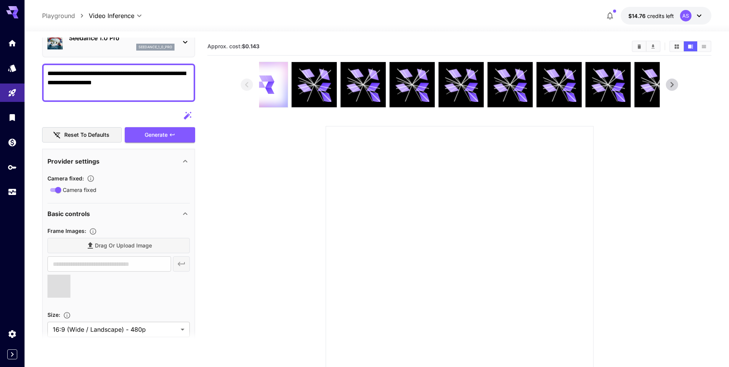
scroll to position [0, 0]
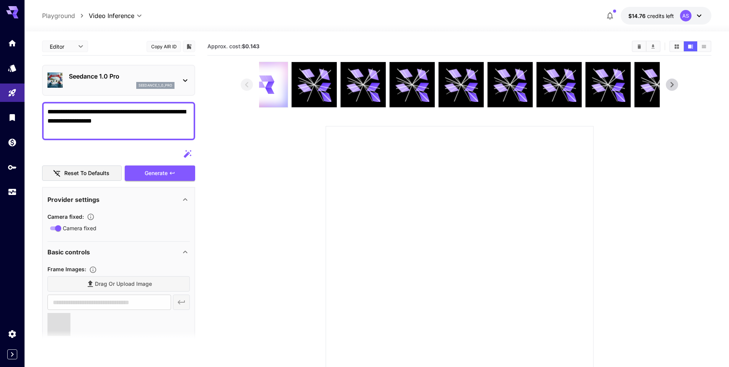
type input "**********"
drag, startPoint x: 150, startPoint y: 116, endPoint x: 50, endPoint y: 108, distance: 100.5
click at [50, 108] on textarea "**********" at bounding box center [118, 121] width 142 height 28
click at [139, 119] on textarea "**********" at bounding box center [118, 121] width 142 height 28
drag, startPoint x: 148, startPoint y: 119, endPoint x: 38, endPoint y: 104, distance: 110.8
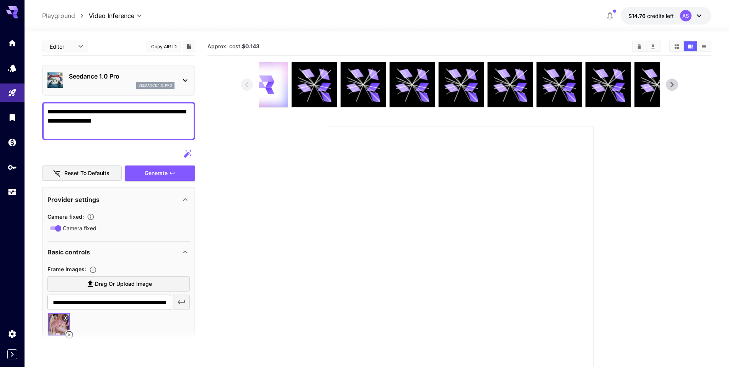
click at [38, 104] on section "**********" at bounding box center [376, 229] width 705 height 396
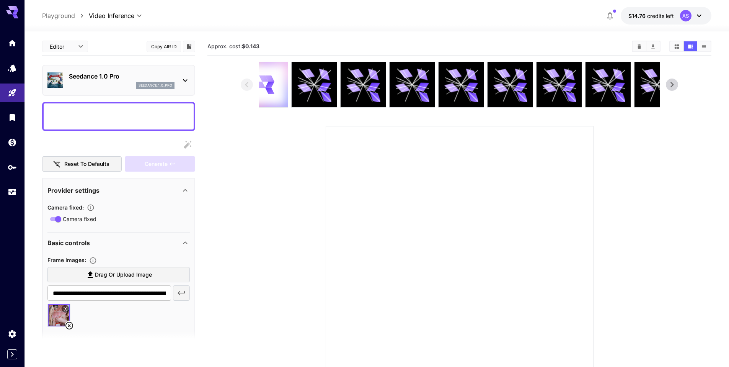
paste textarea "**********"
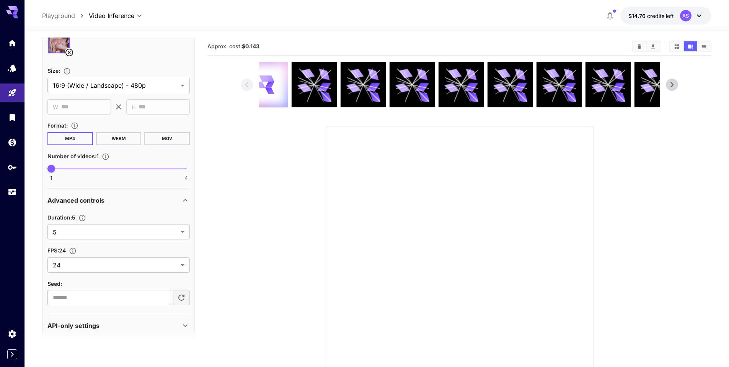
scroll to position [290, 0]
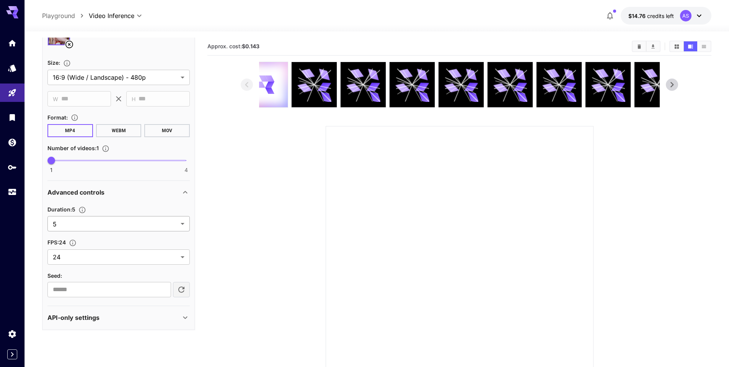
type textarea "**********"
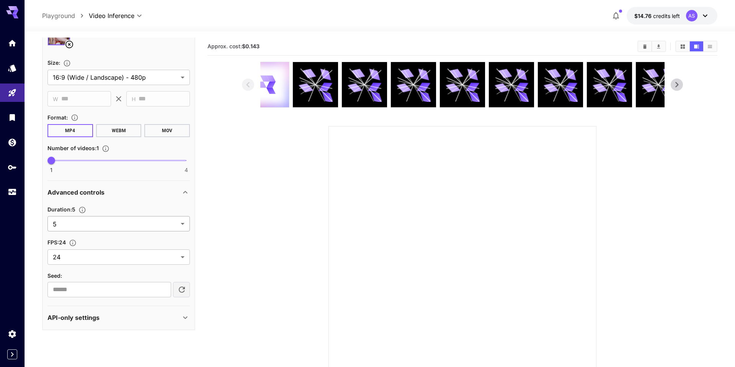
click at [185, 225] on body "**********" at bounding box center [367, 213] width 735 height 427
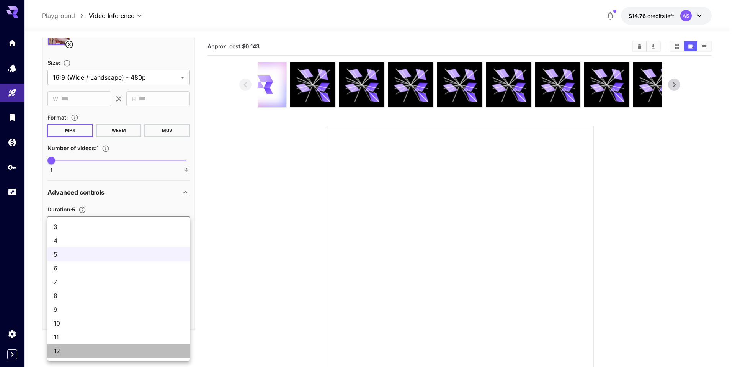
click at [101, 346] on span "12" at bounding box center [119, 350] width 130 height 9
type input "**"
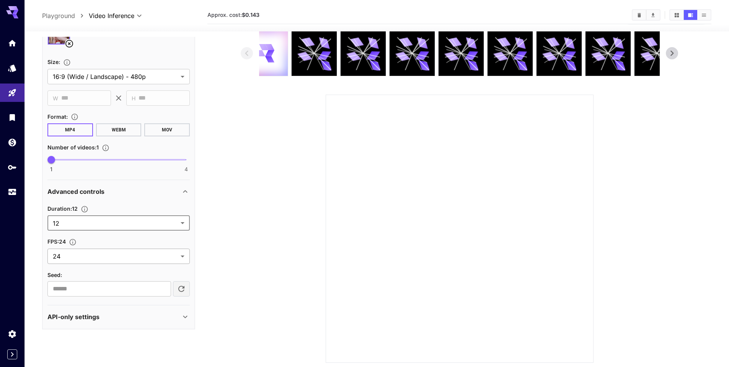
scroll to position [60, 0]
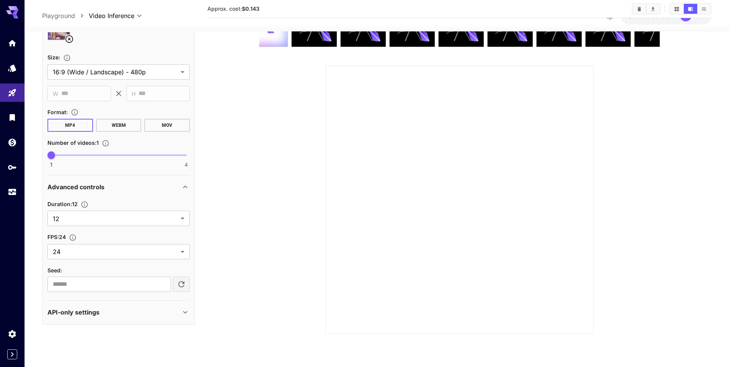
click at [182, 314] on icon at bounding box center [185, 311] width 9 height 9
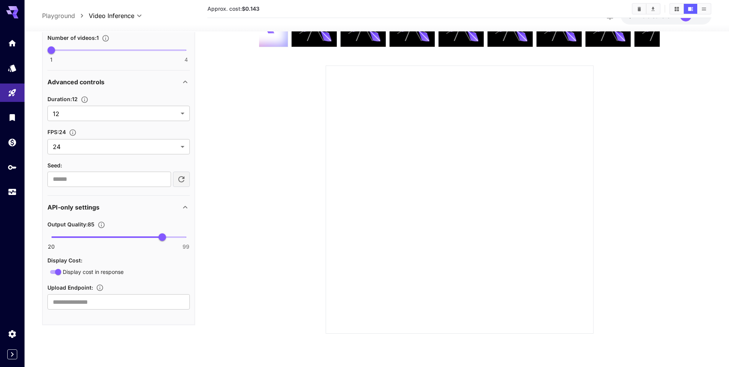
click at [186, 207] on icon at bounding box center [185, 207] width 4 height 3
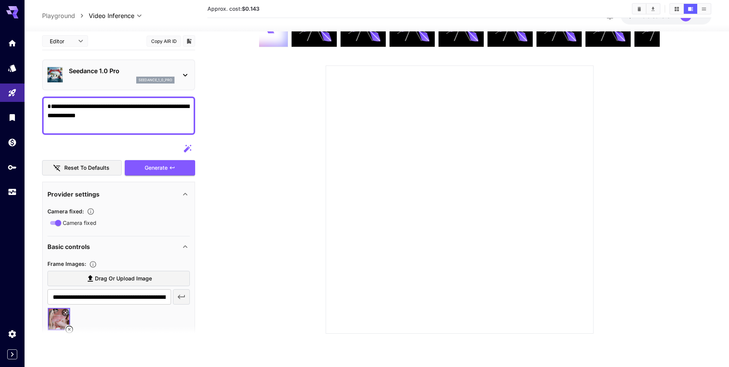
scroll to position [0, 0]
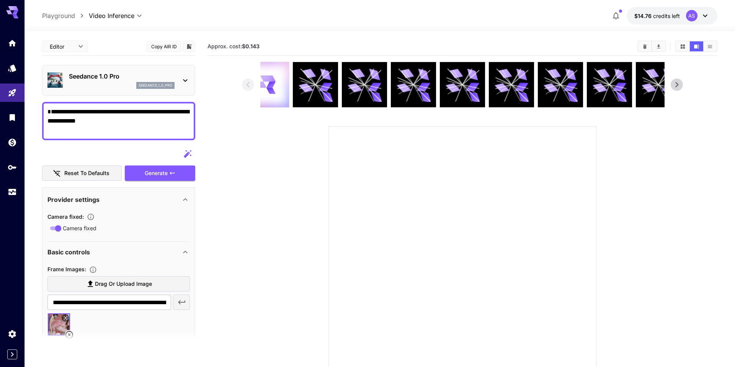
click at [81, 48] on body "**********" at bounding box center [367, 213] width 735 height 427
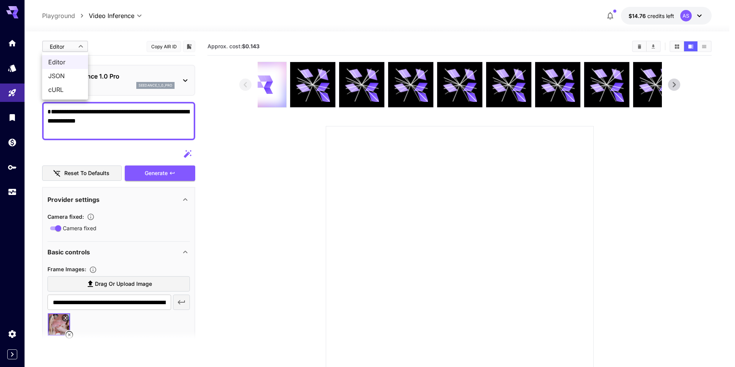
click at [81, 48] on div at bounding box center [367, 183] width 735 height 367
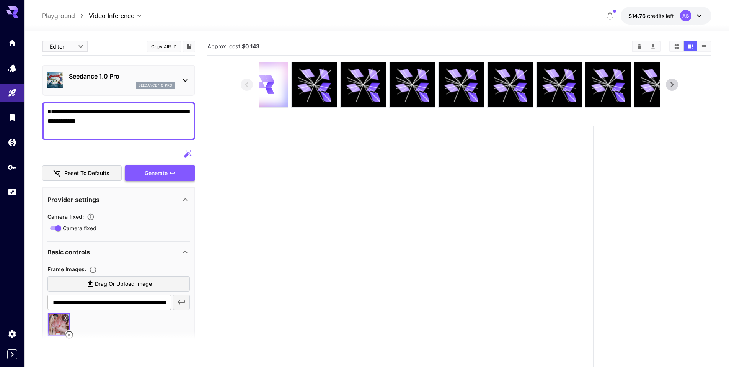
click at [165, 173] on div "Generate" at bounding box center [160, 173] width 70 height 16
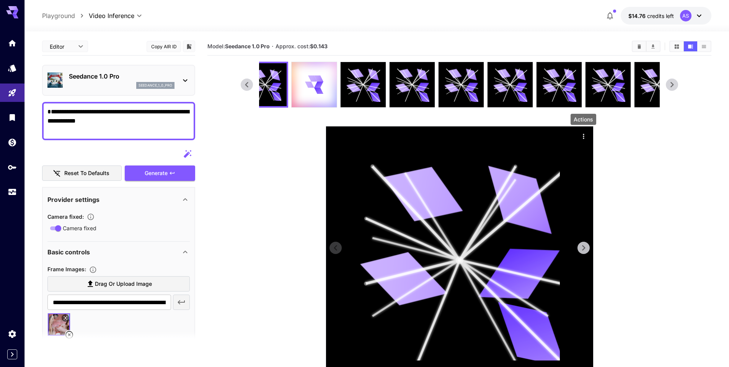
click at [584, 137] on icon "Actions" at bounding box center [584, 136] width 8 height 8
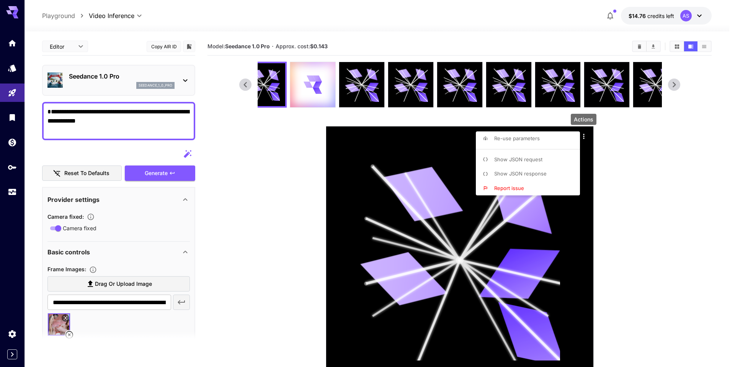
click at [547, 180] on li "Show JSON response" at bounding box center [530, 173] width 109 height 15
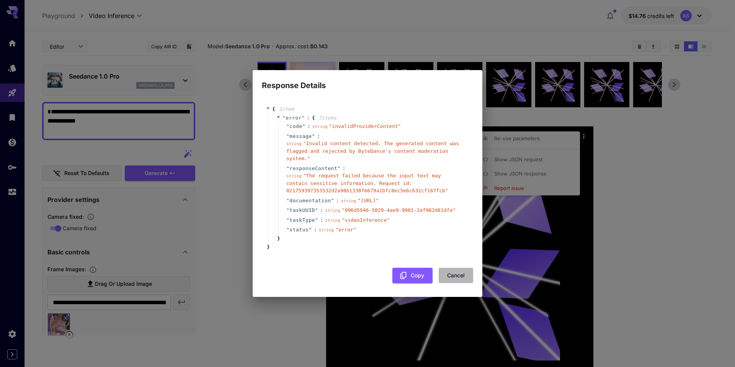
click at [452, 277] on button "Cancel" at bounding box center [456, 276] width 34 height 16
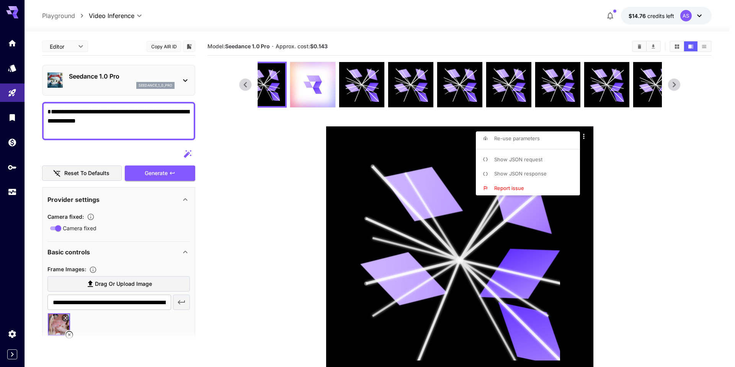
click at [308, 83] on div at bounding box center [367, 183] width 735 height 367
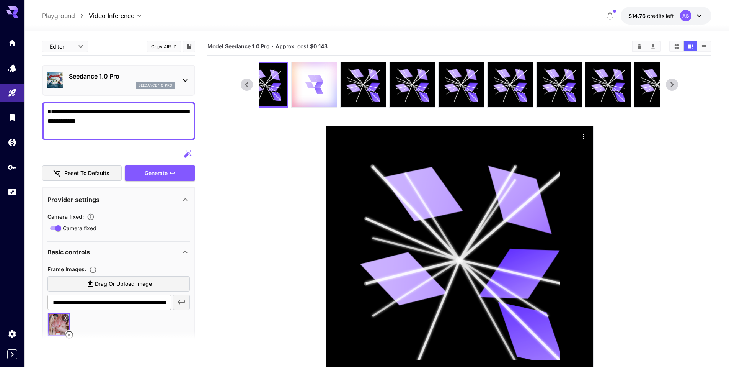
click at [329, 92] on div at bounding box center [314, 84] width 45 height 45
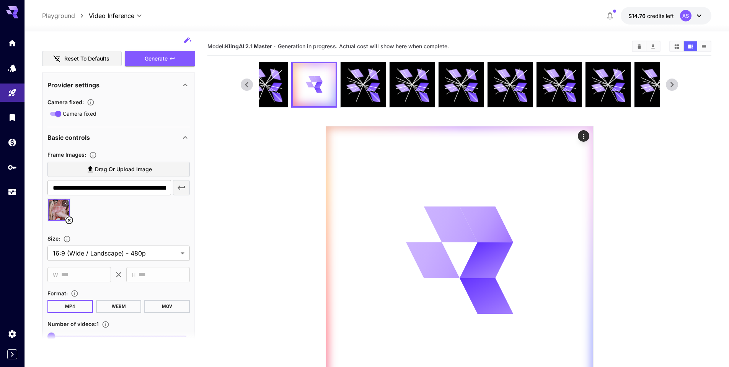
scroll to position [115, 0]
click at [71, 222] on icon at bounding box center [69, 219] width 9 height 9
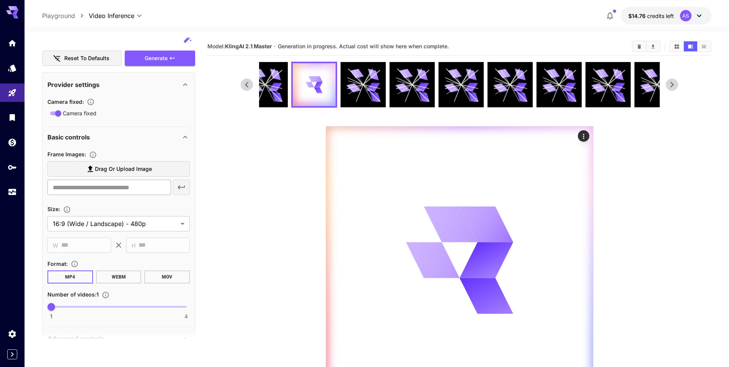
scroll to position [0, 0]
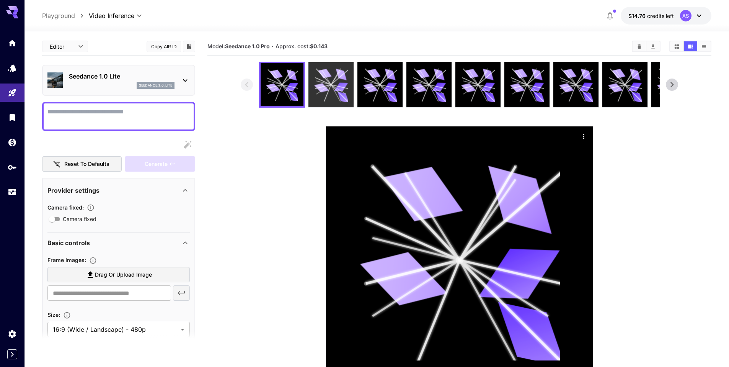
click at [322, 84] on icon at bounding box center [331, 85] width 34 height 34
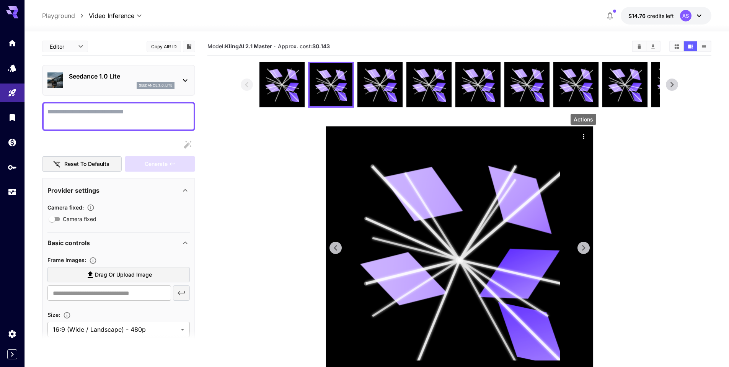
click at [580, 137] on icon "Actions" at bounding box center [584, 136] width 8 height 8
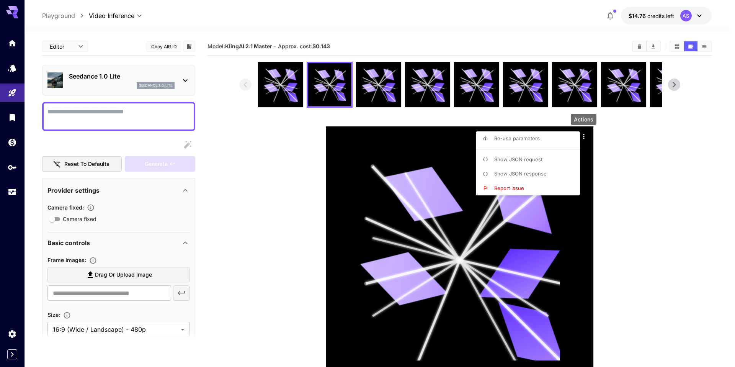
click at [549, 173] on li "Show JSON response" at bounding box center [530, 173] width 109 height 15
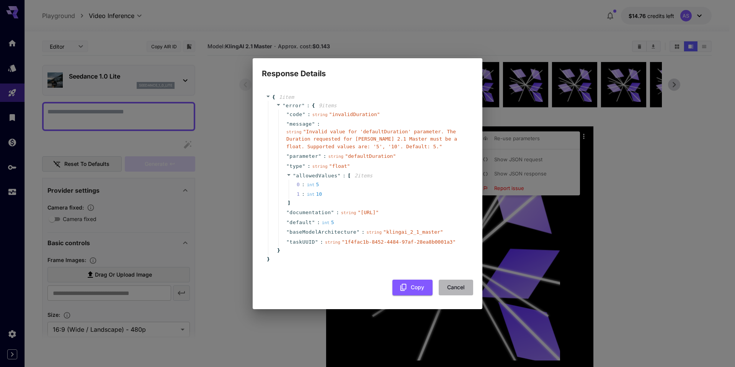
click at [456, 295] on button "Cancel" at bounding box center [456, 287] width 34 height 16
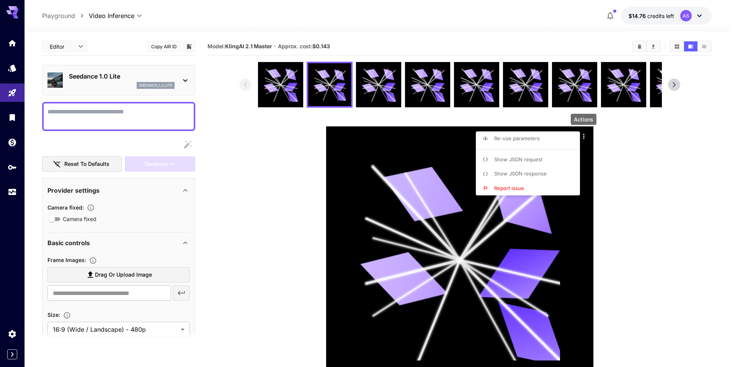
click at [625, 203] on div at bounding box center [367, 183] width 735 height 367
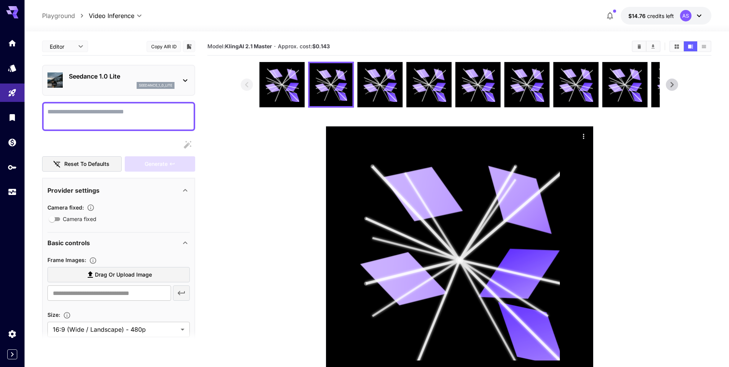
click at [165, 113] on textarea "Camera fixed" at bounding box center [118, 116] width 142 height 18
click at [109, 80] on p "Seedance 1.0 Lite" at bounding box center [122, 76] width 106 height 9
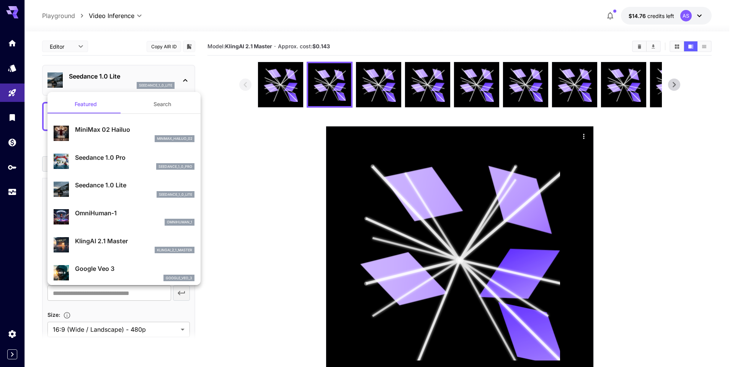
click at [255, 143] on div at bounding box center [367, 183] width 735 height 367
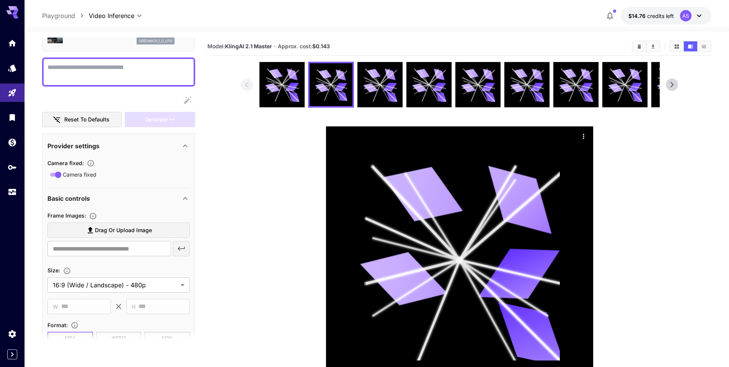
scroll to position [115, 0]
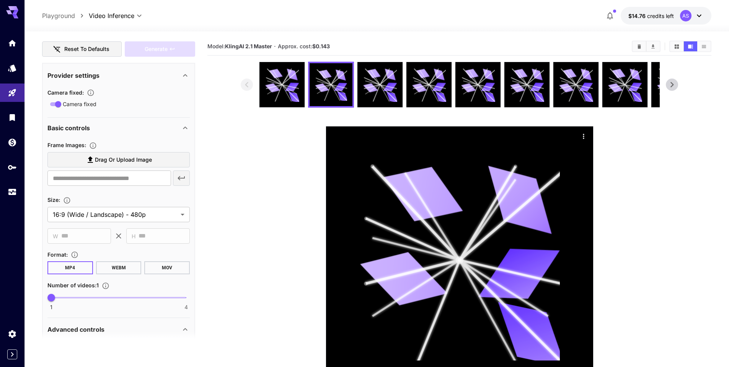
click at [153, 161] on label "Drag or upload image" at bounding box center [118, 160] width 142 height 16
click at [0, 0] on input "Drag or upload image" at bounding box center [0, 0] width 0 height 0
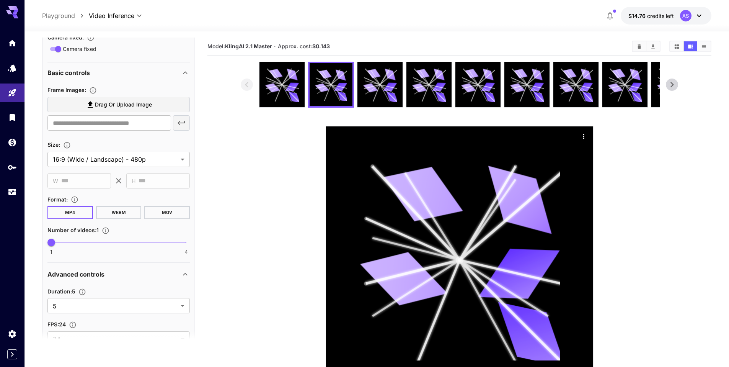
scroll to position [252, 0]
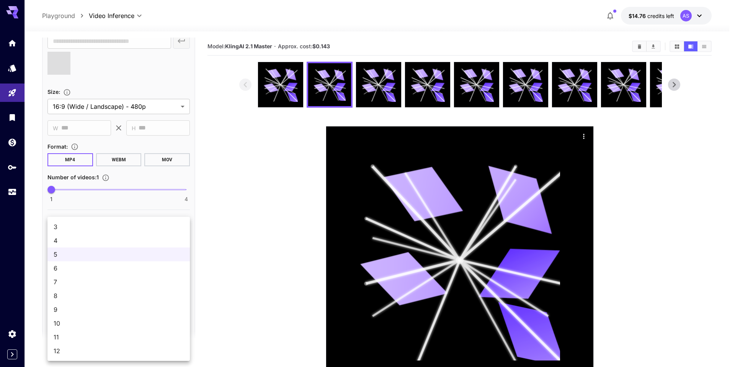
click at [185, 254] on body "**********" at bounding box center [367, 213] width 735 height 427
type input "**********"
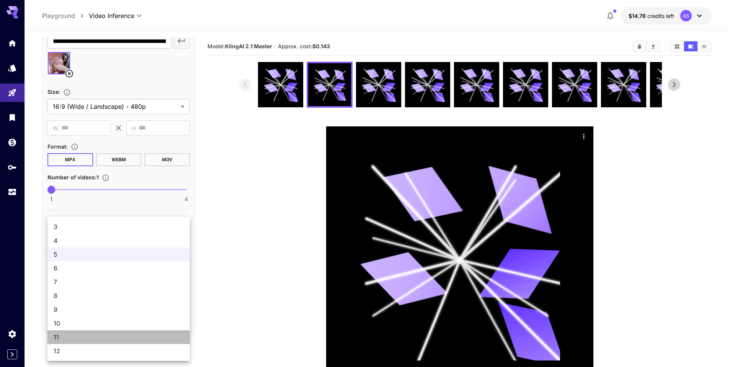
click at [100, 335] on span "11" at bounding box center [119, 336] width 130 height 9
type input "**"
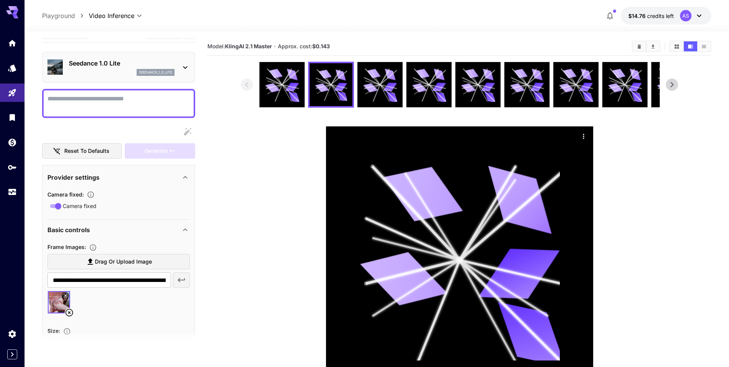
scroll to position [0, 0]
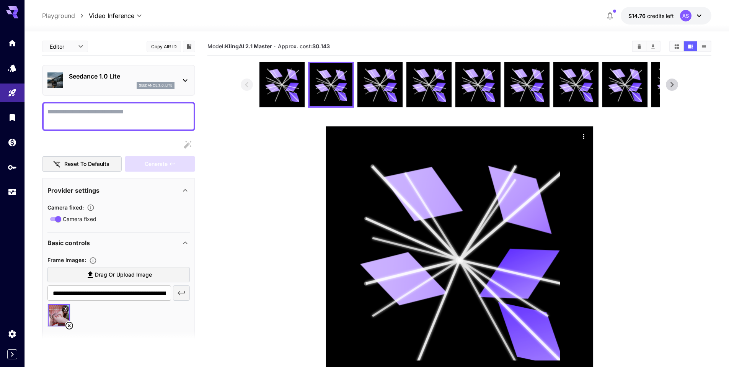
paste textarea "**********"
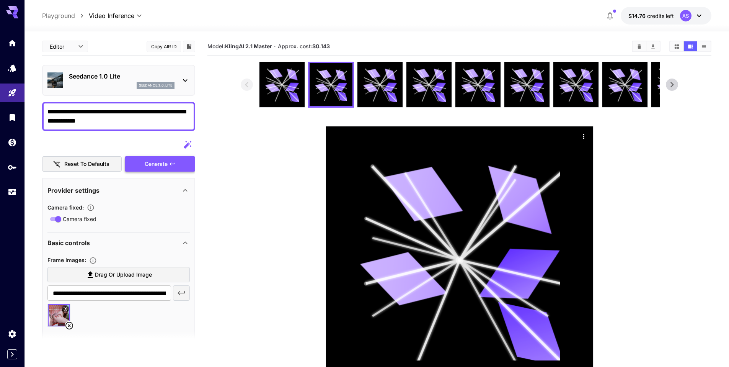
type textarea "**********"
click at [151, 165] on div "Generate" at bounding box center [160, 164] width 70 height 16
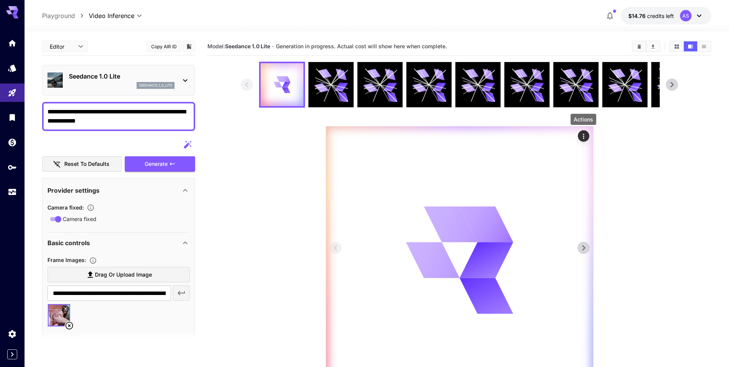
click at [582, 135] on icon "Actions" at bounding box center [584, 136] width 8 height 8
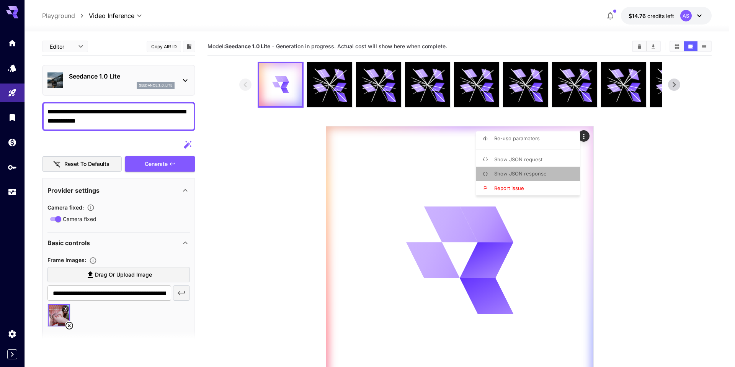
click at [526, 173] on span "Show JSON response" at bounding box center [520, 173] width 52 height 6
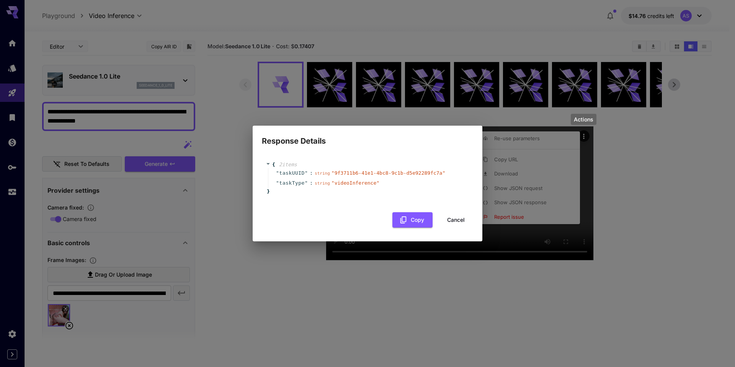
click at [456, 218] on button "Cancel" at bounding box center [456, 220] width 34 height 16
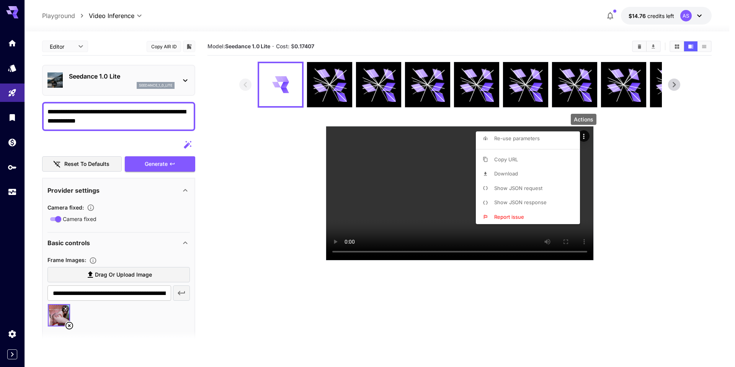
click at [619, 177] on div at bounding box center [367, 183] width 735 height 367
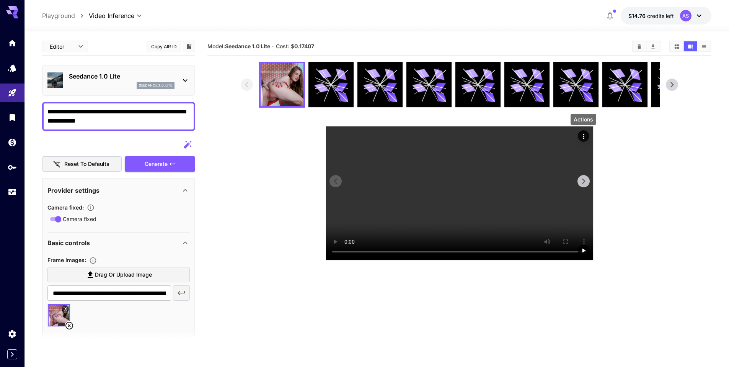
click at [583, 136] on icon "Actions" at bounding box center [583, 136] width 1 height 5
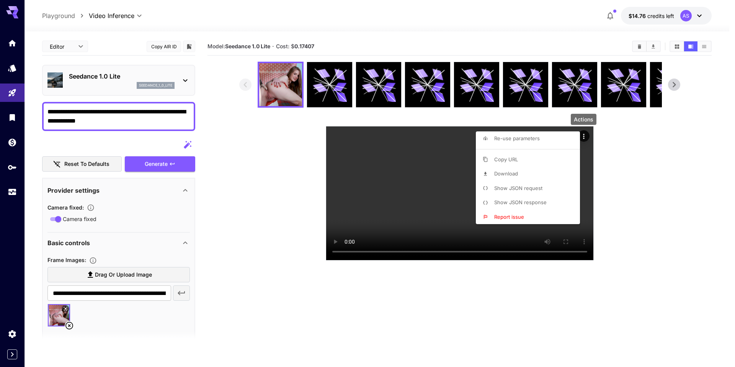
click at [524, 173] on li "Download" at bounding box center [530, 173] width 109 height 15
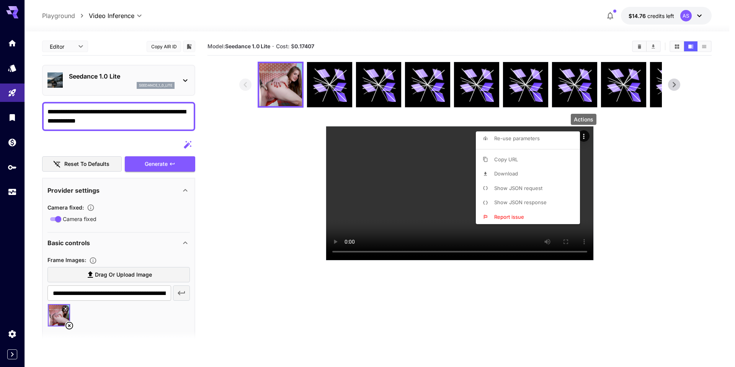
click at [670, 196] on div at bounding box center [367, 183] width 735 height 367
